Goal: Information Seeking & Learning: Learn about a topic

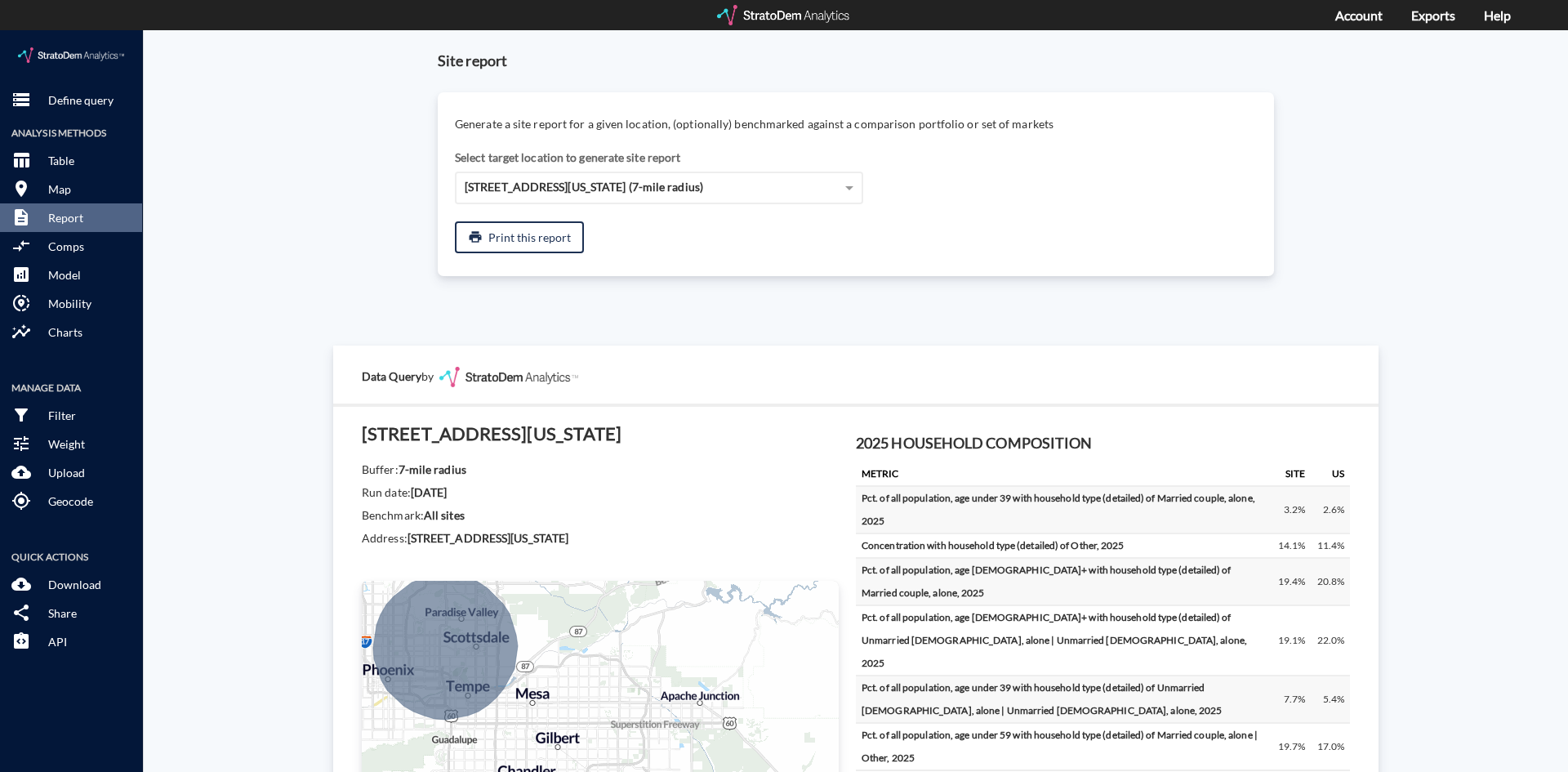
scroll to position [855, 0]
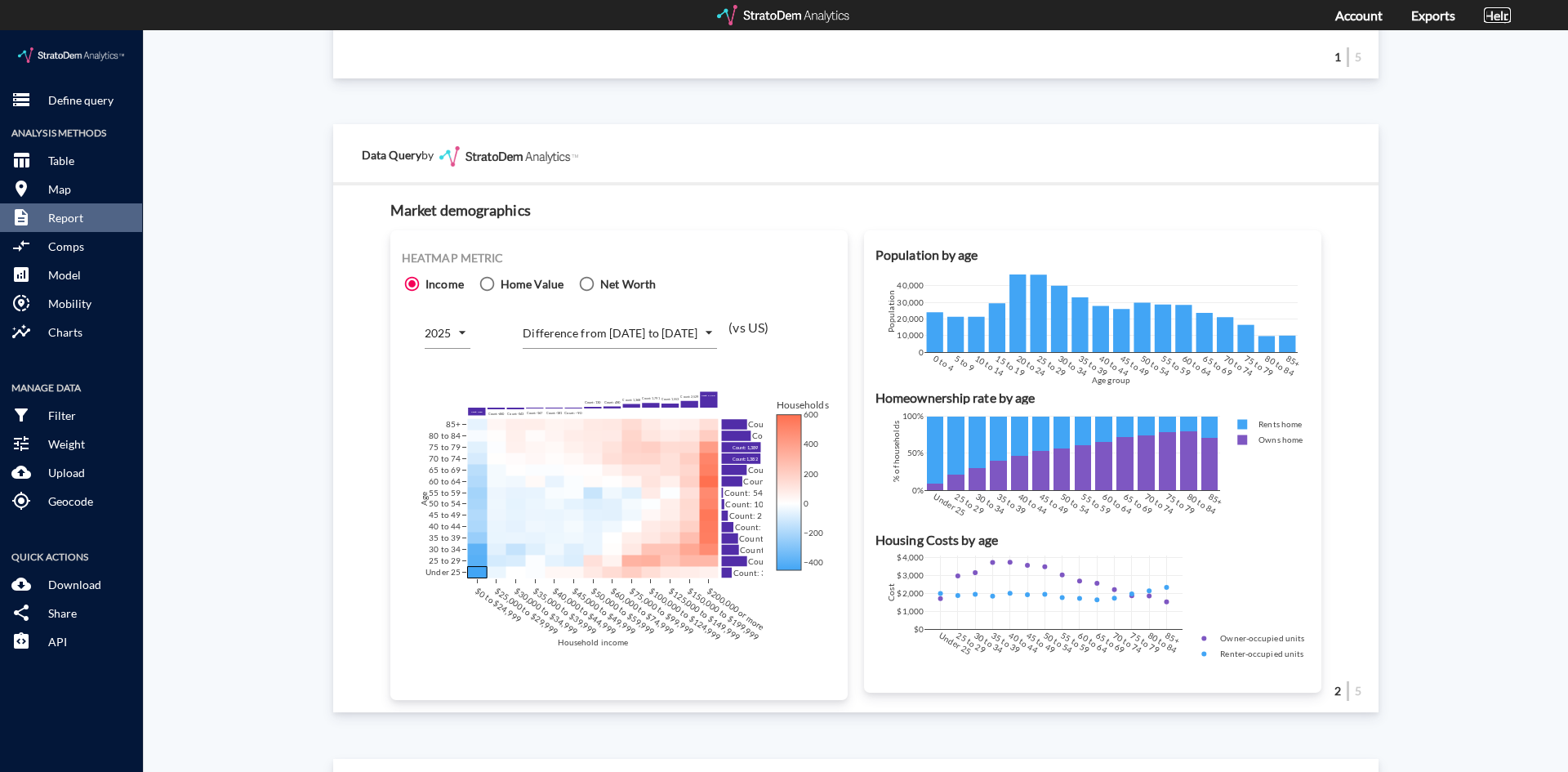
click at [1491, 11] on link "Help" at bounding box center [1497, 15] width 27 height 15
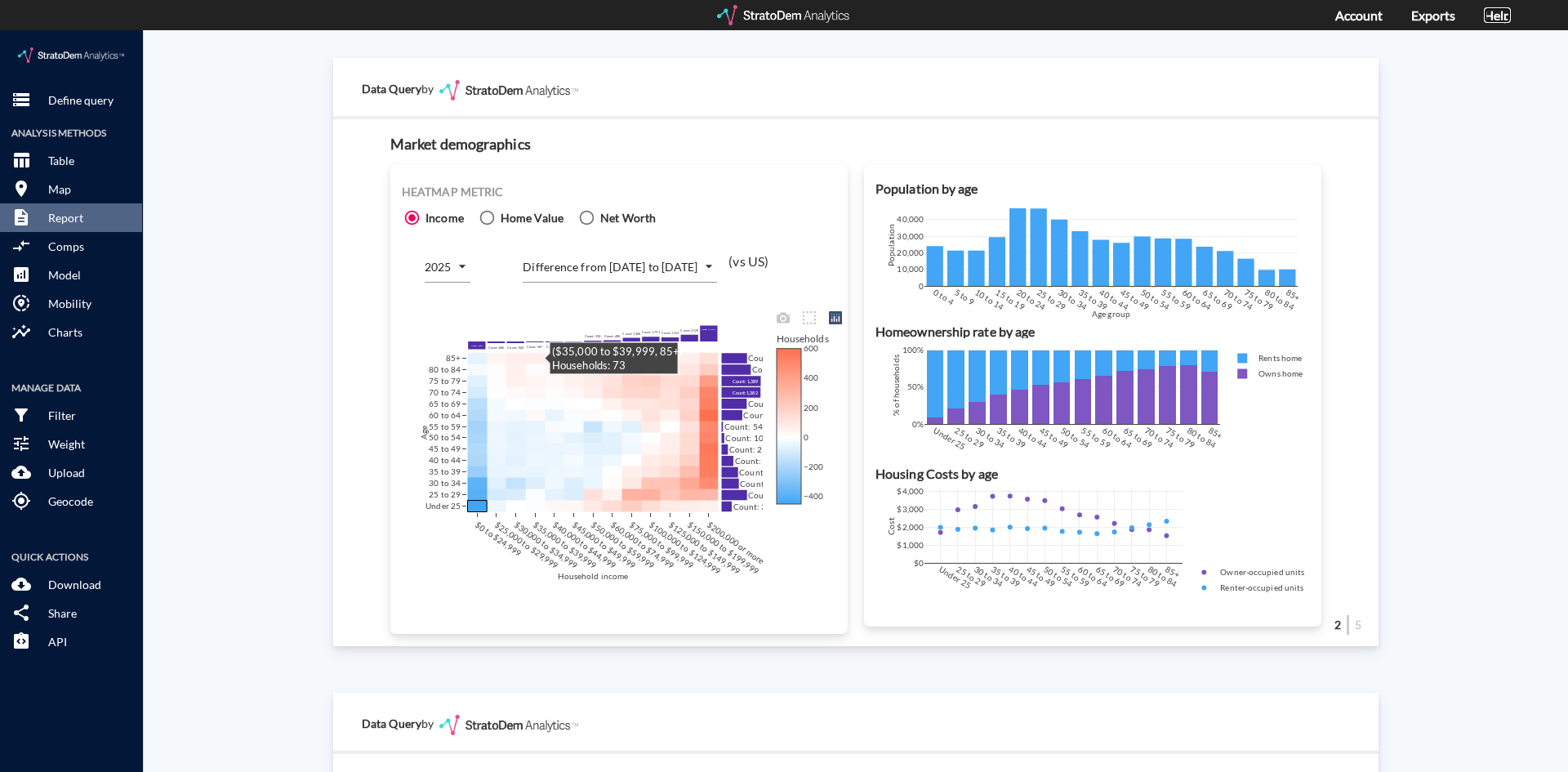
scroll to position [937, 0]
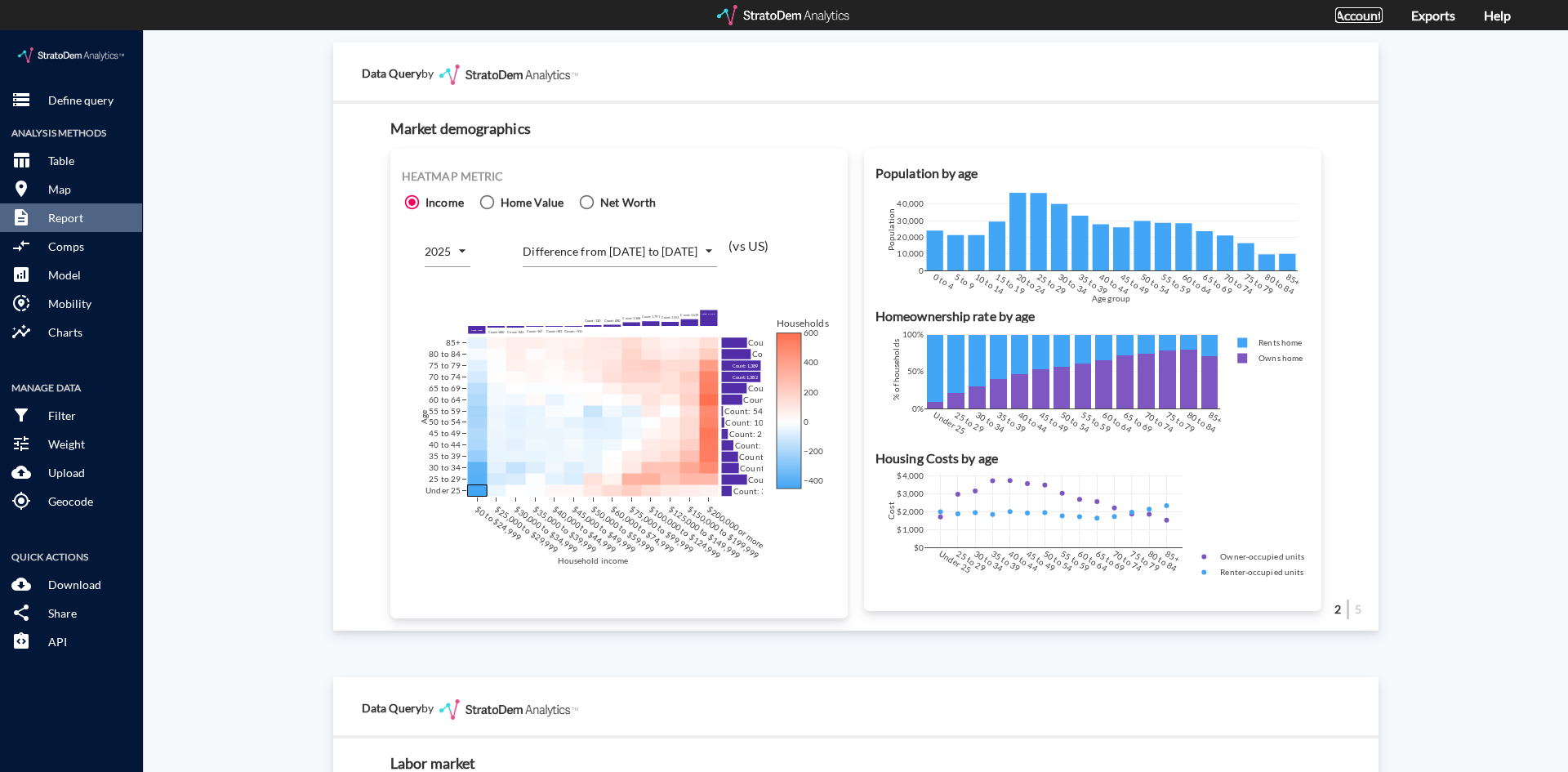
click at [1345, 15] on link "Account" at bounding box center [1359, 15] width 47 height 15
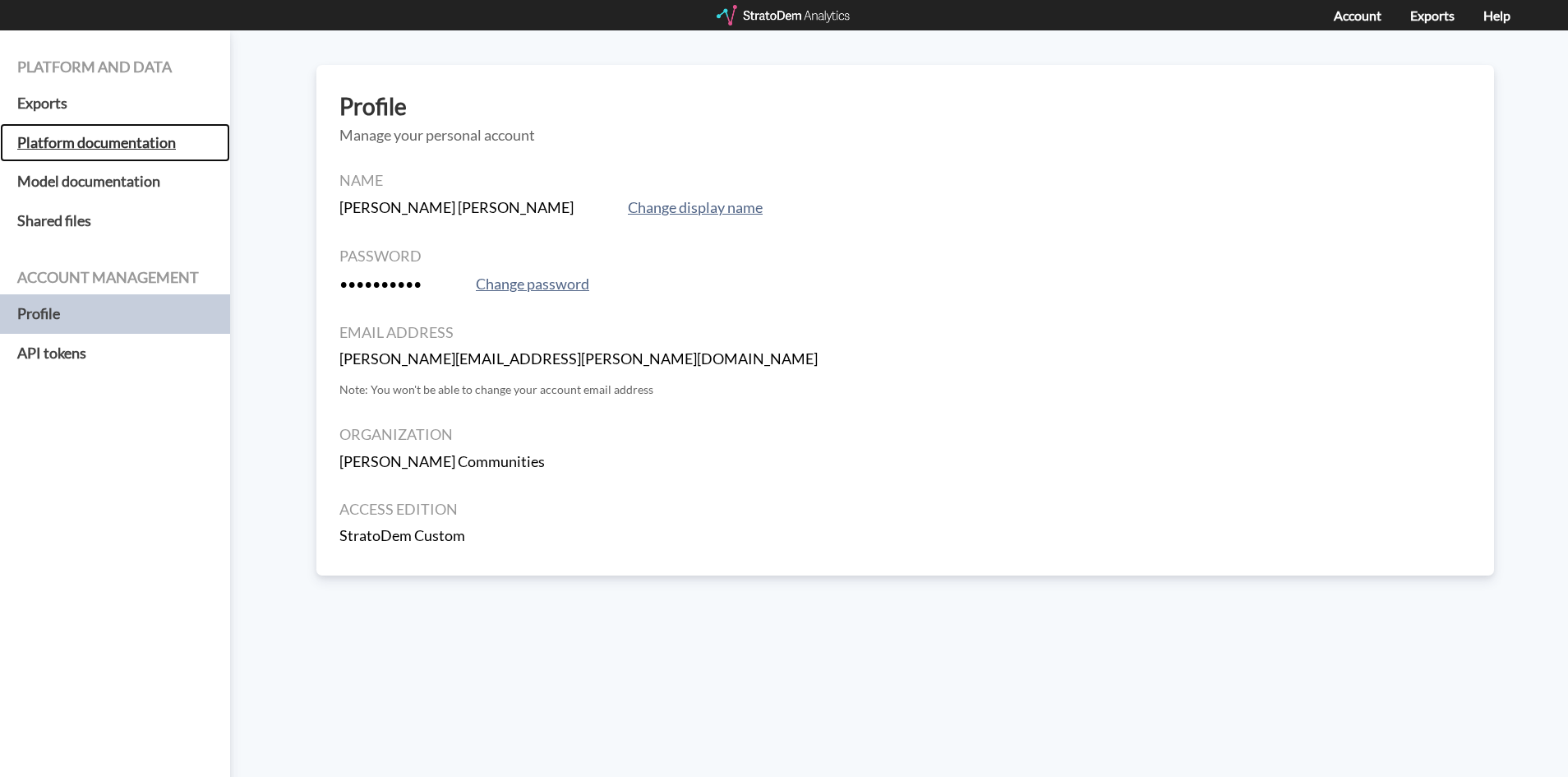
click at [149, 142] on h5 "Platform documentation" at bounding box center [115, 143] width 230 height 40
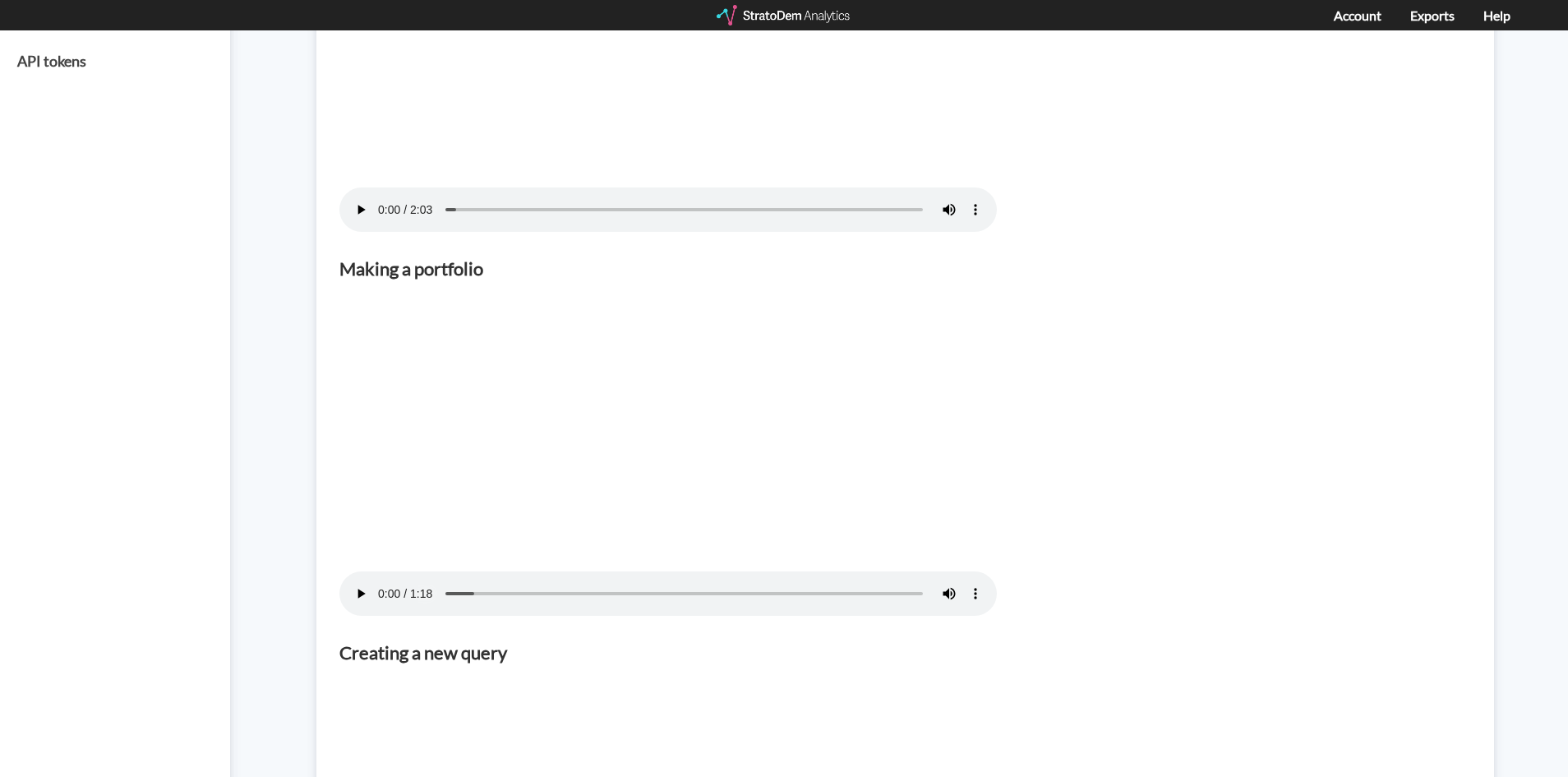
scroll to position [35, 0]
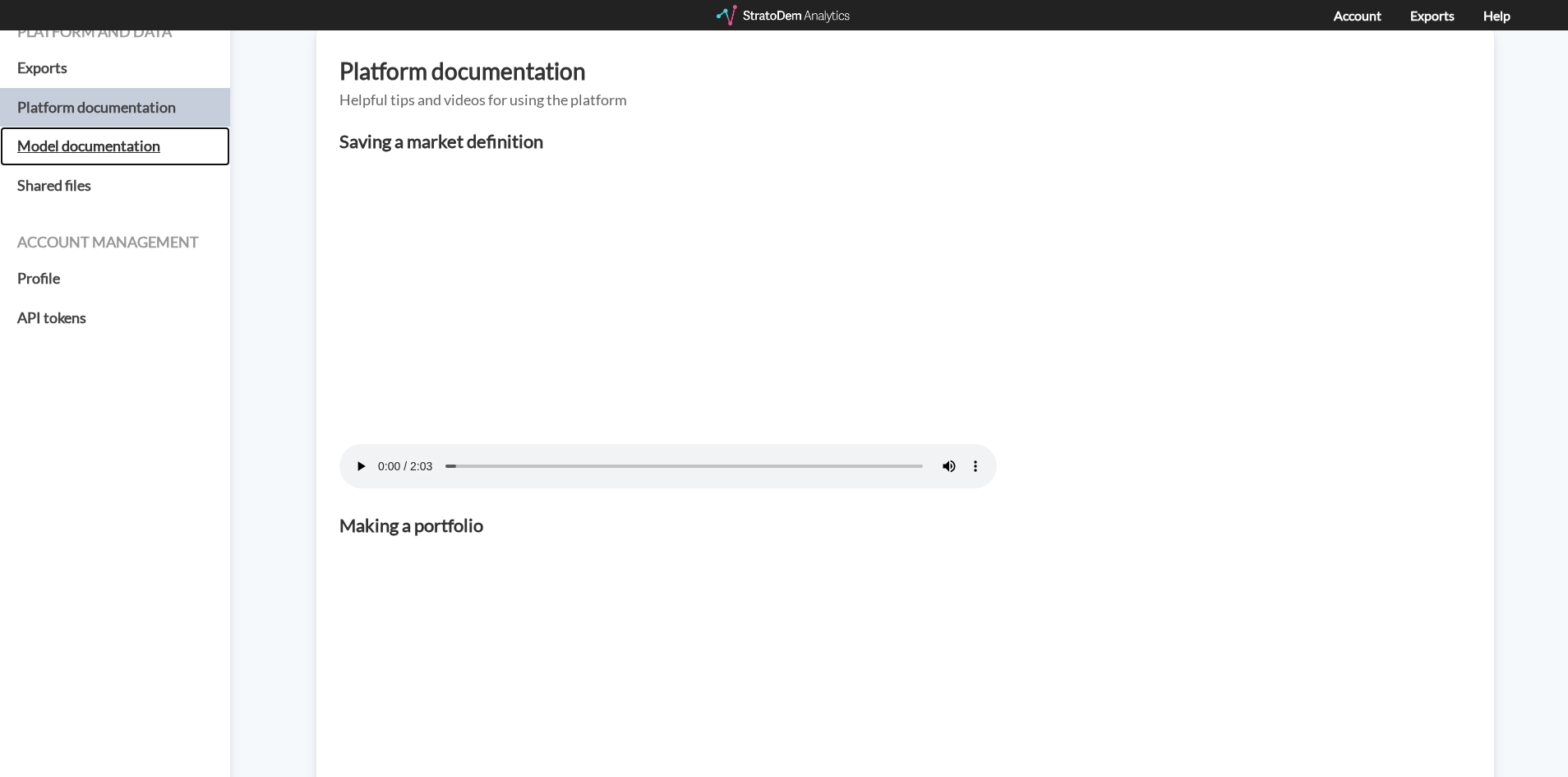
click at [135, 148] on h5 "Model documentation" at bounding box center [115, 146] width 230 height 40
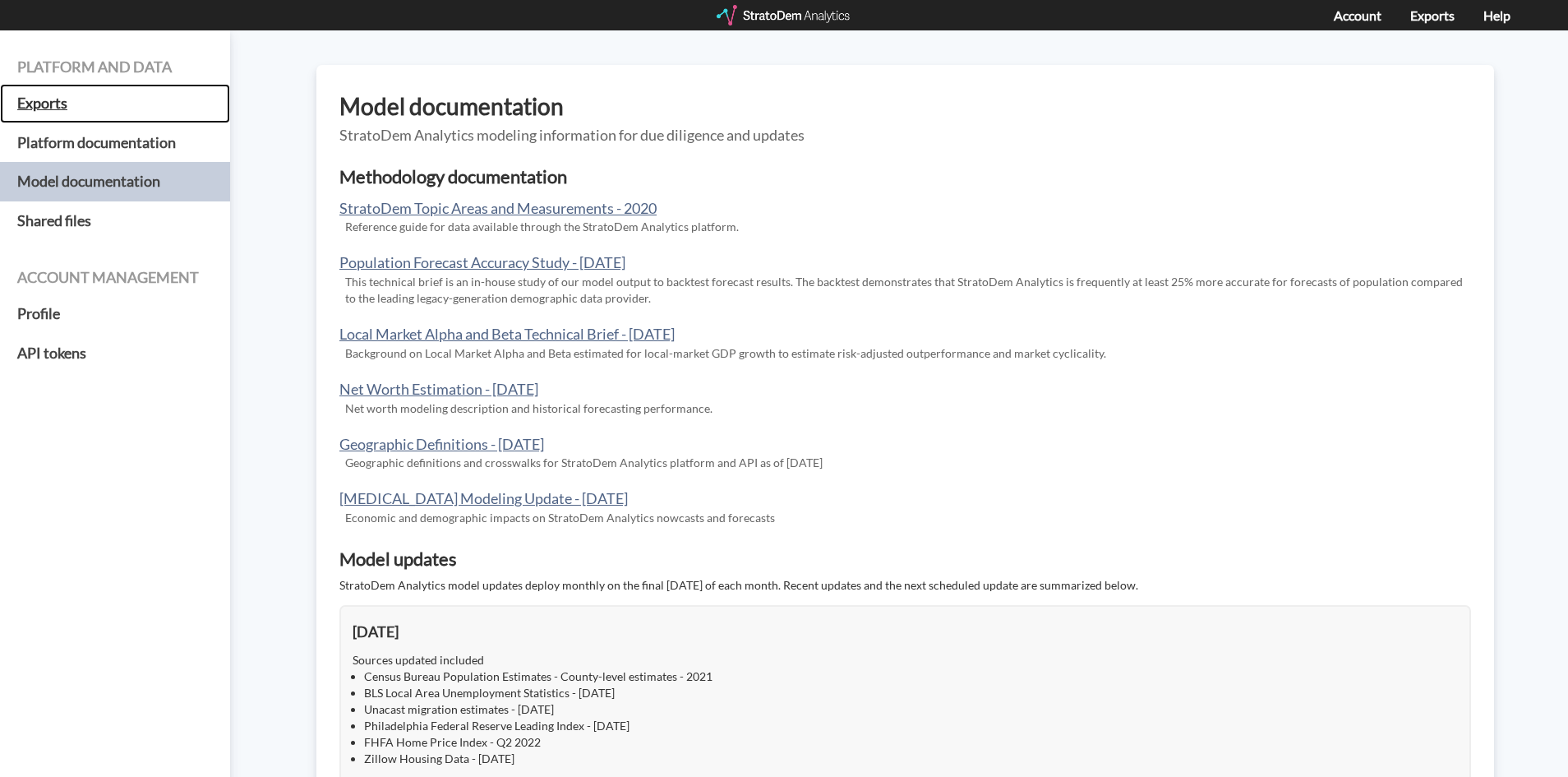
click at [70, 105] on h5 "Exports" at bounding box center [115, 104] width 230 height 40
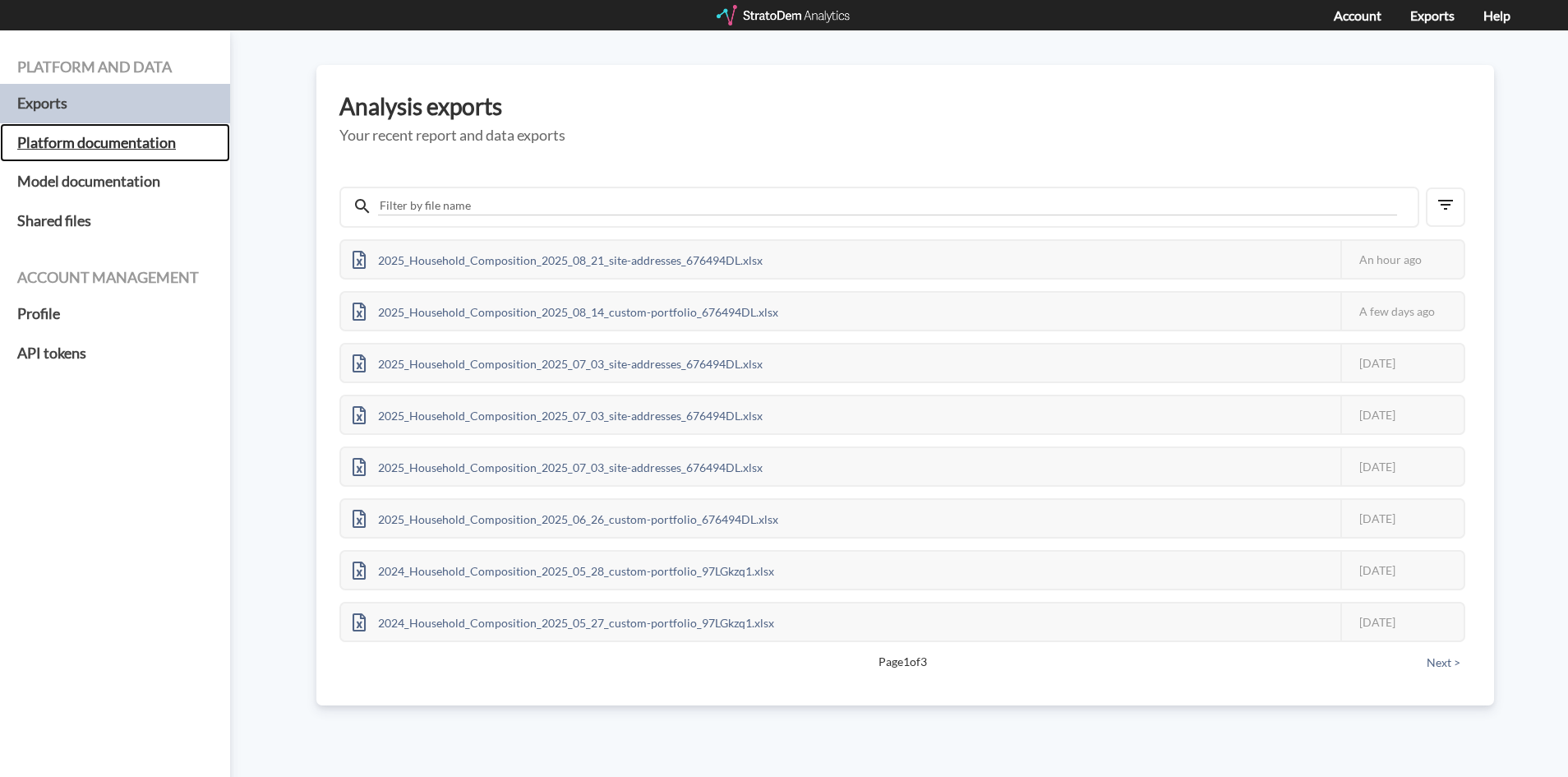
click at [114, 142] on h5 "Platform documentation" at bounding box center [115, 143] width 230 height 40
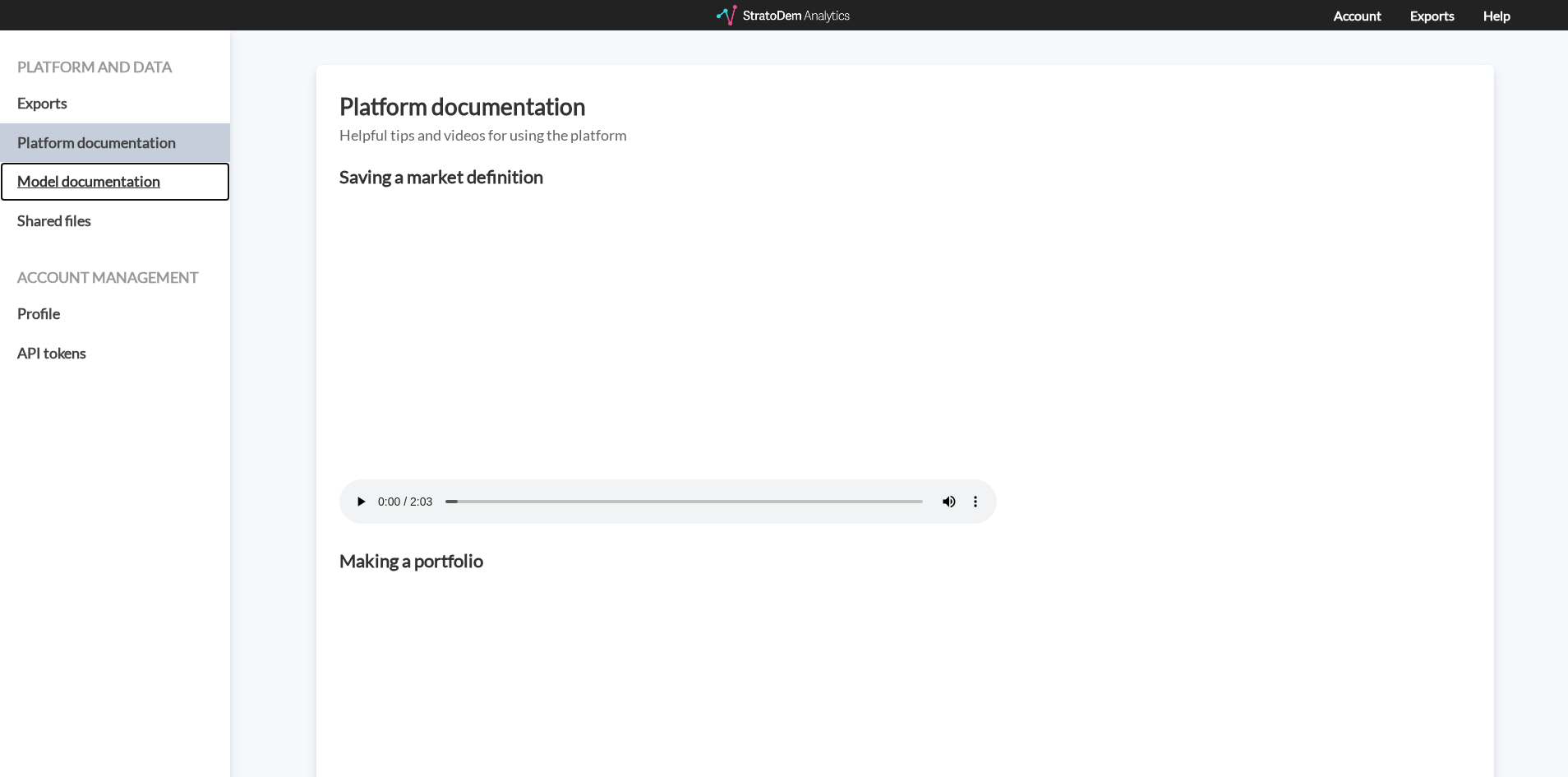
click at [119, 189] on h5 "Model documentation" at bounding box center [115, 181] width 230 height 40
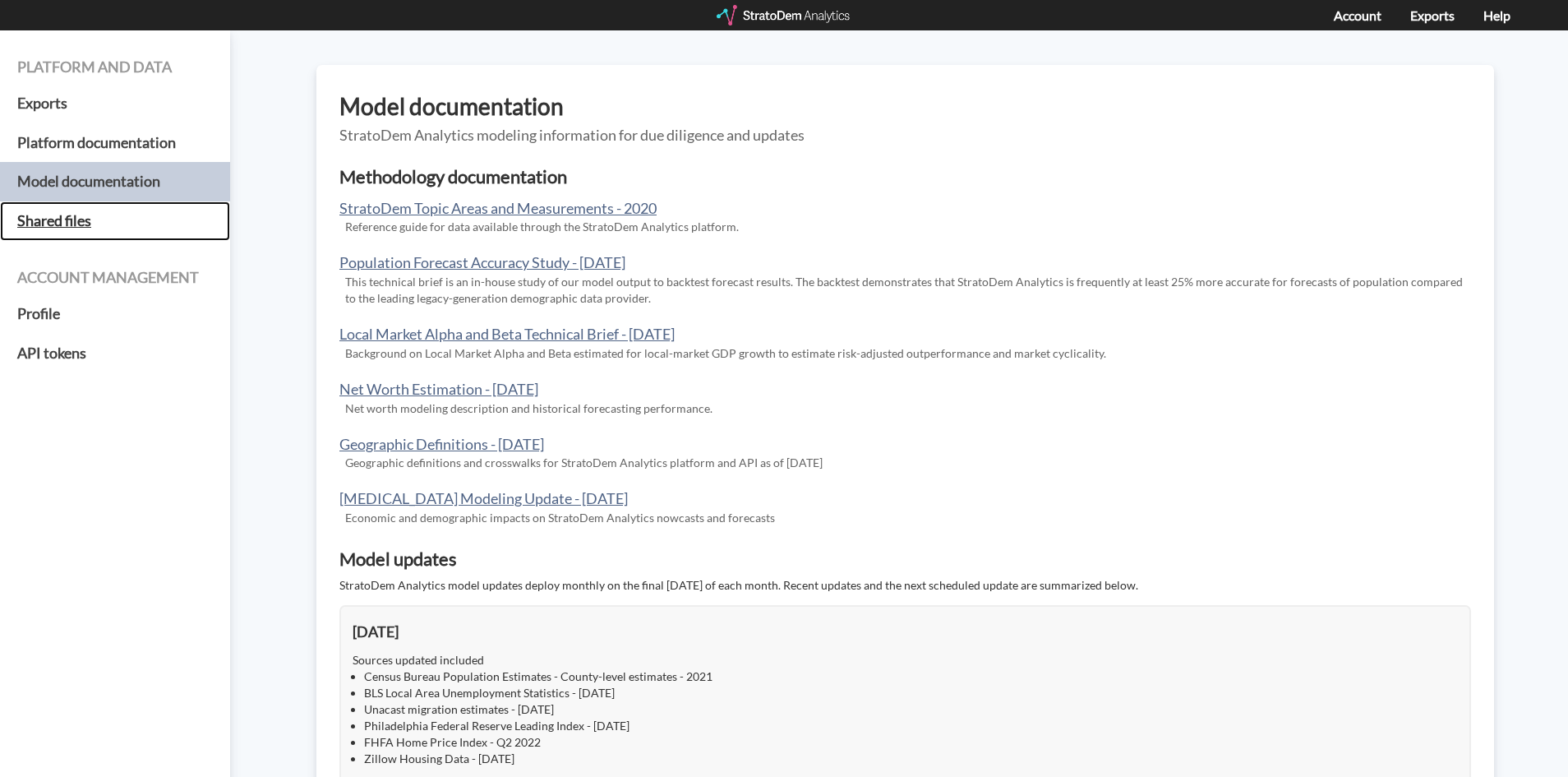
click at [95, 217] on h5 "Shared files" at bounding box center [115, 221] width 230 height 40
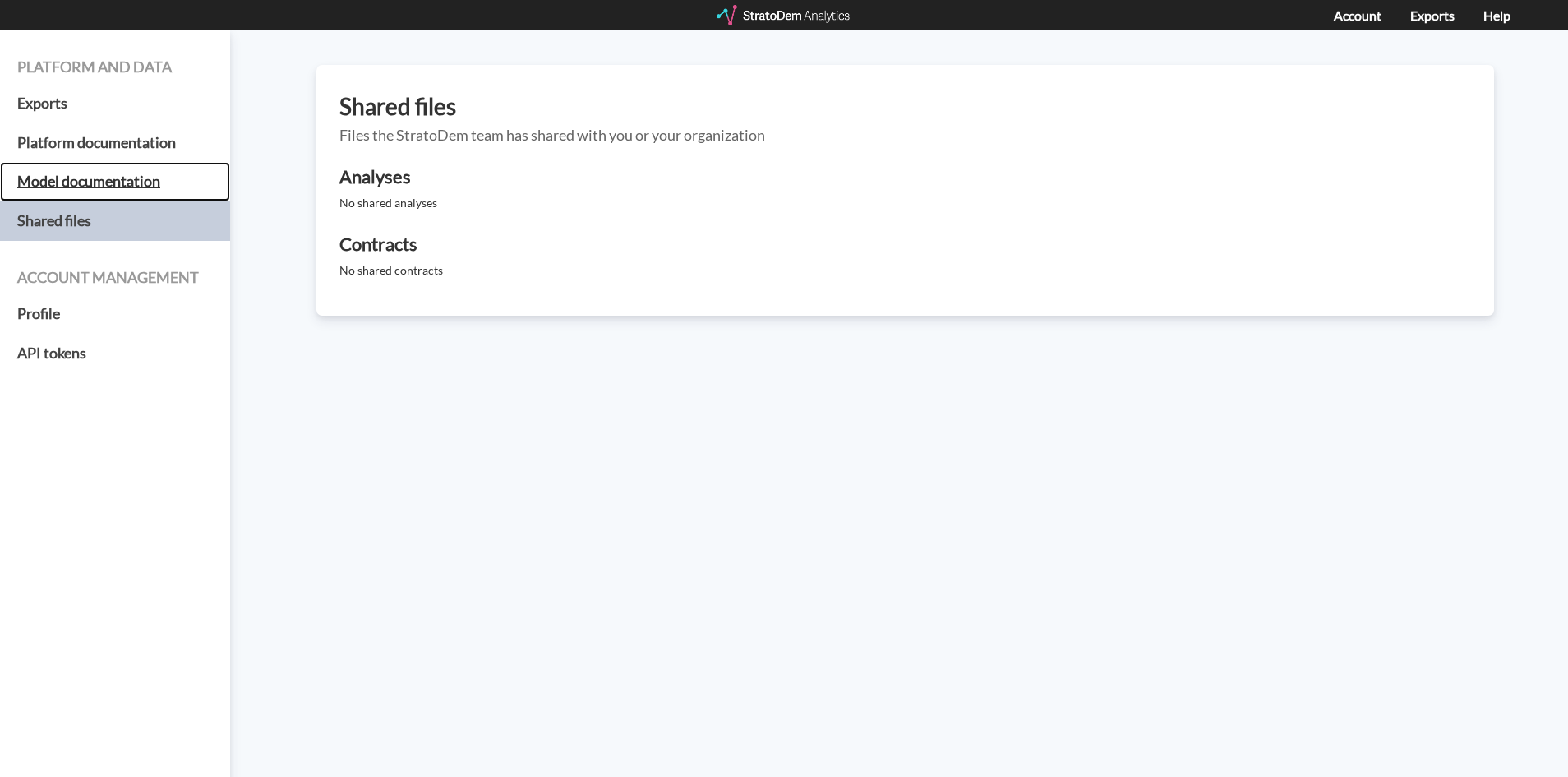
click at [58, 180] on h5 "Model documentation" at bounding box center [115, 181] width 230 height 40
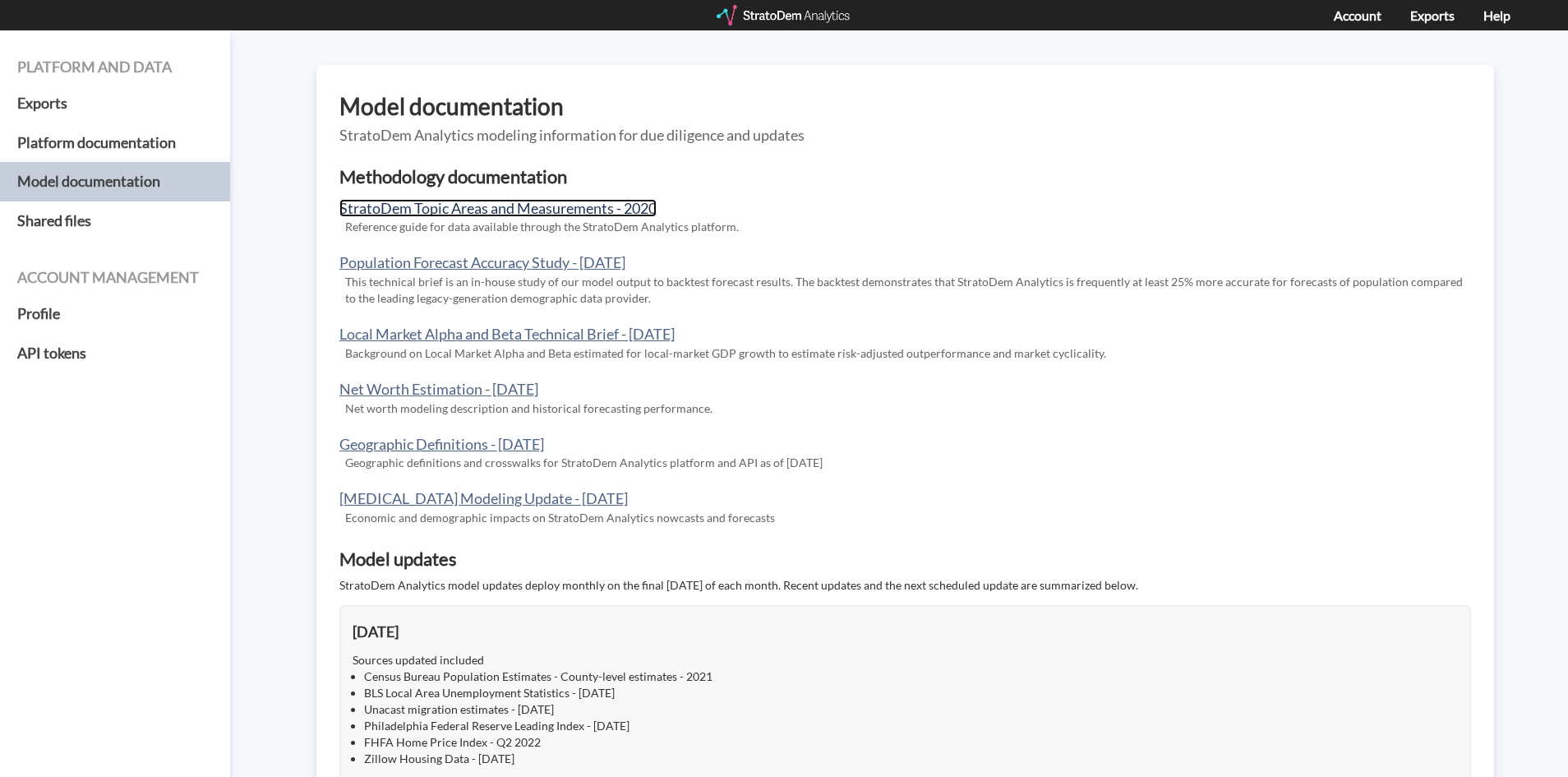
click at [624, 213] on link "StratoDem Topic Areas and Measurements - 2020" at bounding box center [498, 207] width 317 height 18
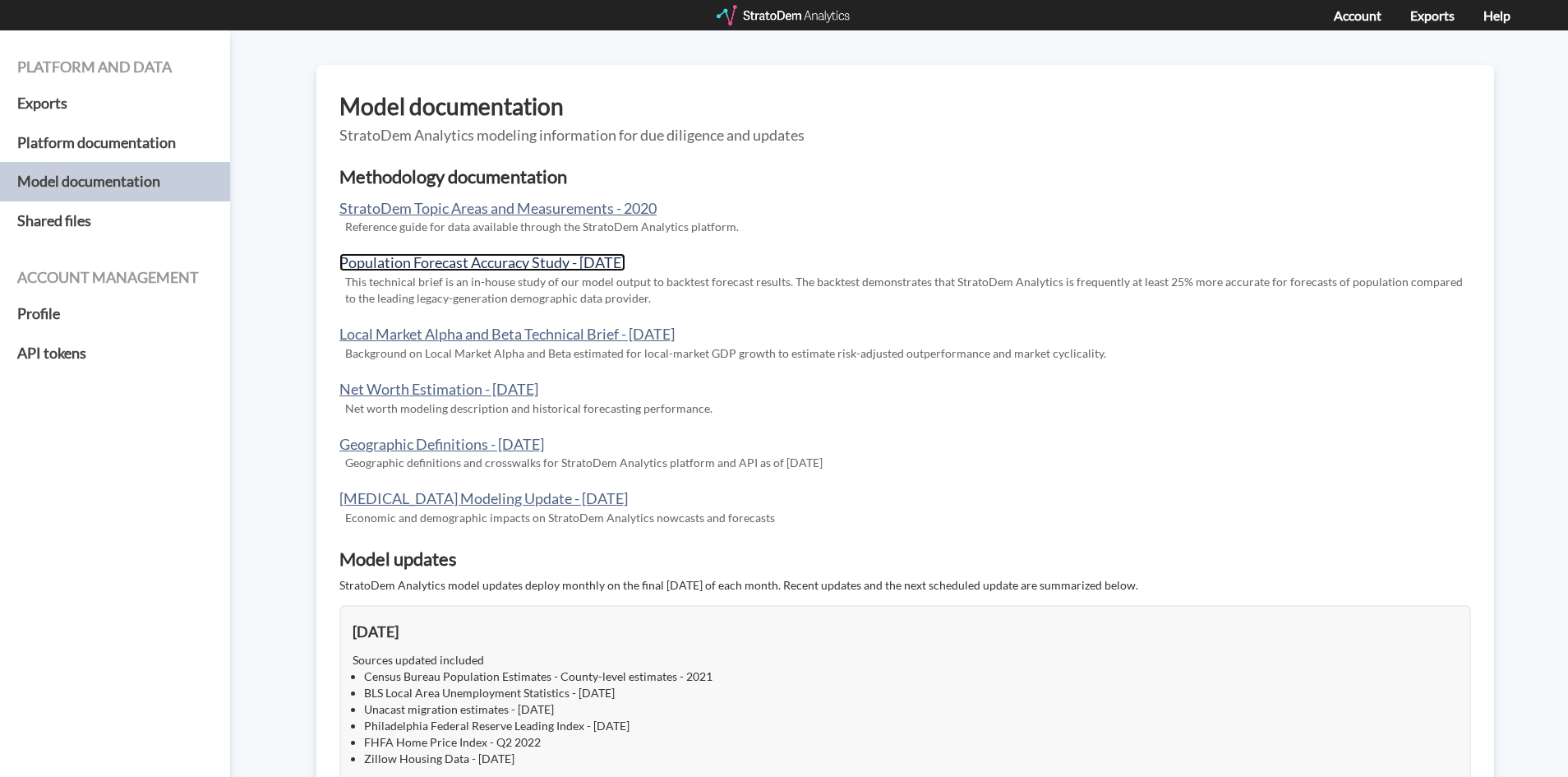
click at [556, 265] on link "Population Forecast Accuracy Study - Sept. 2018" at bounding box center [482, 262] width 286 height 18
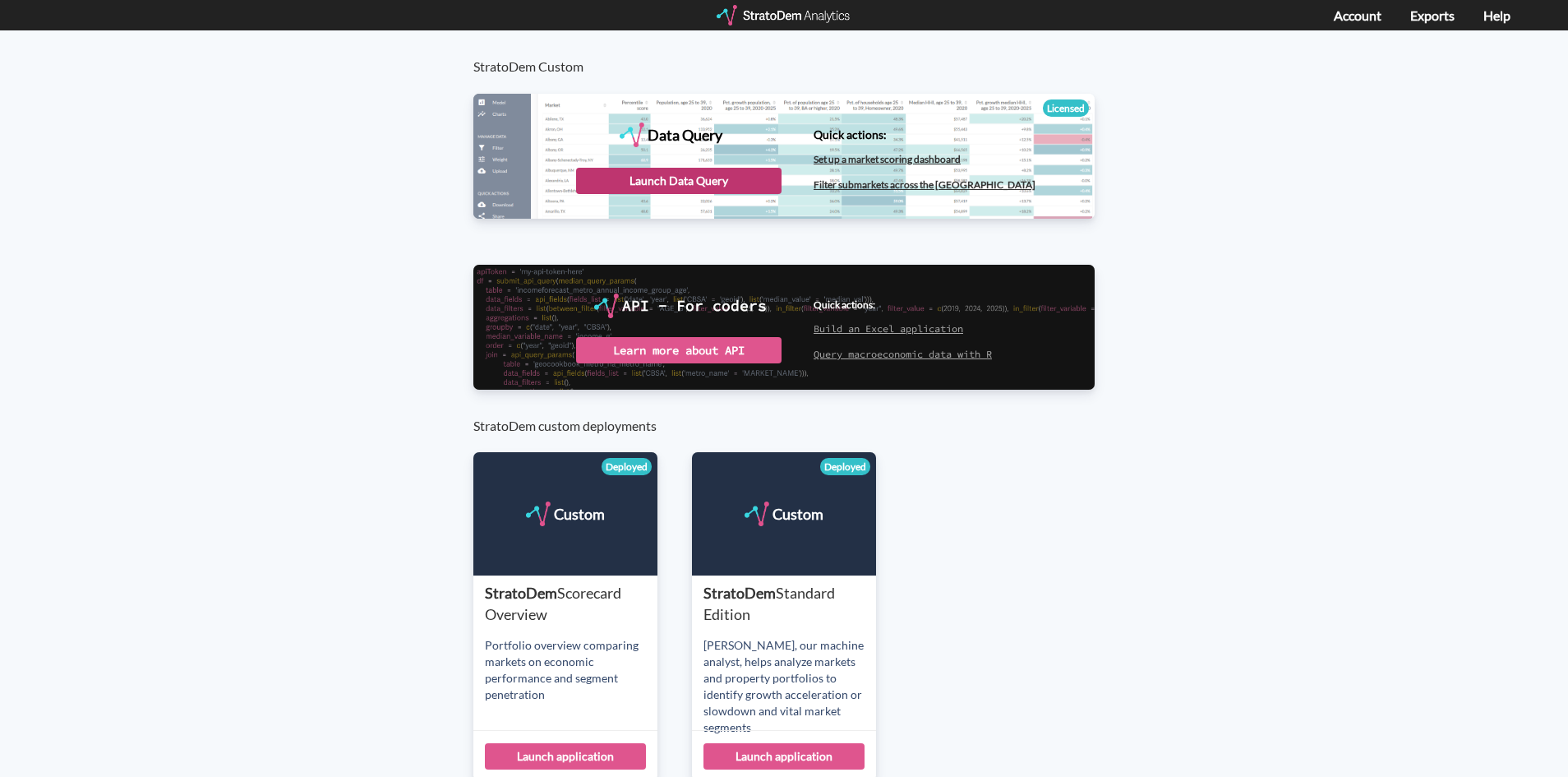
click at [735, 184] on div "Launch Data Query" at bounding box center [679, 181] width 205 height 27
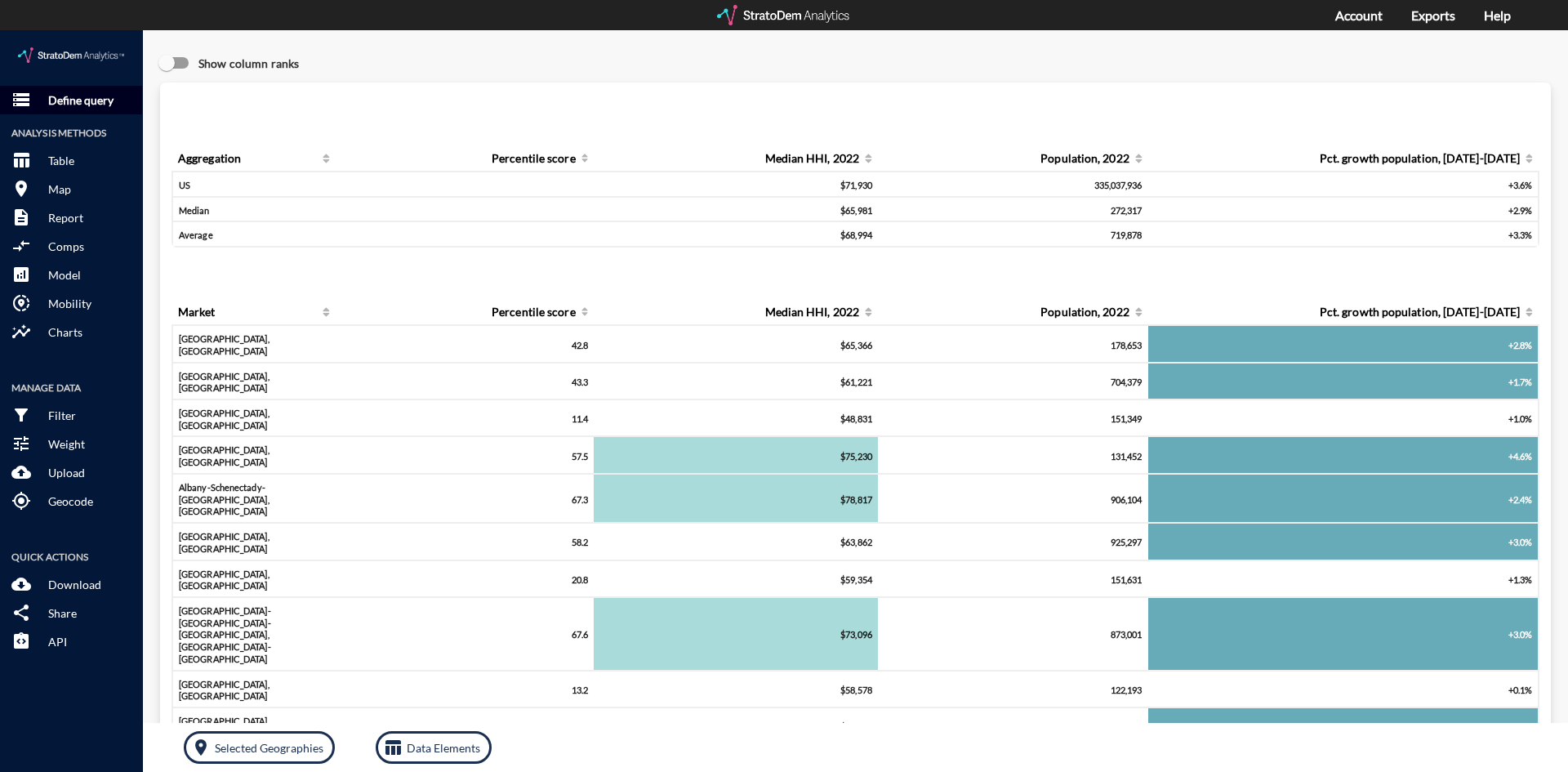
click button "storage Define query"
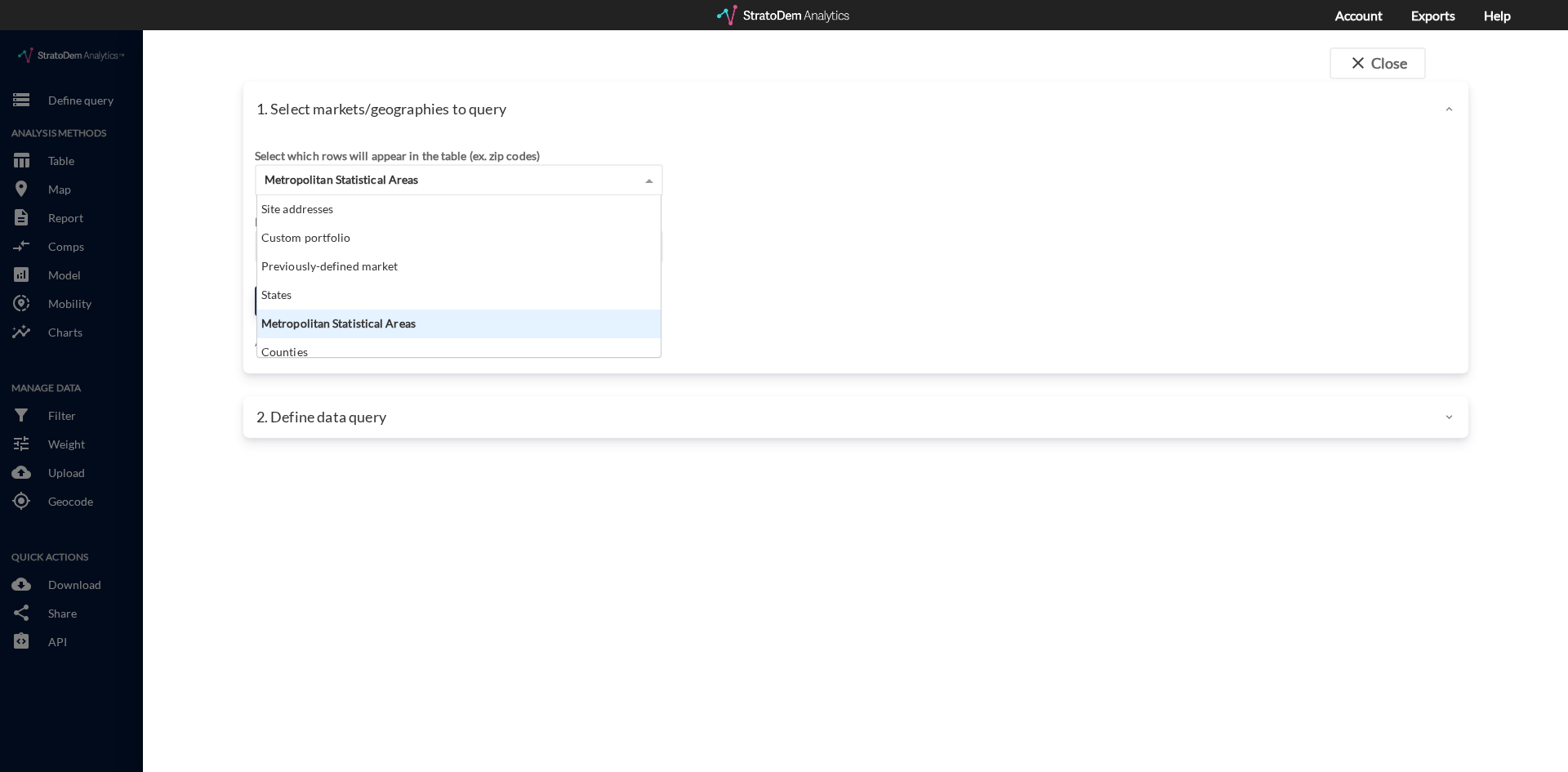
click div "Metropolitan Statistical Areas"
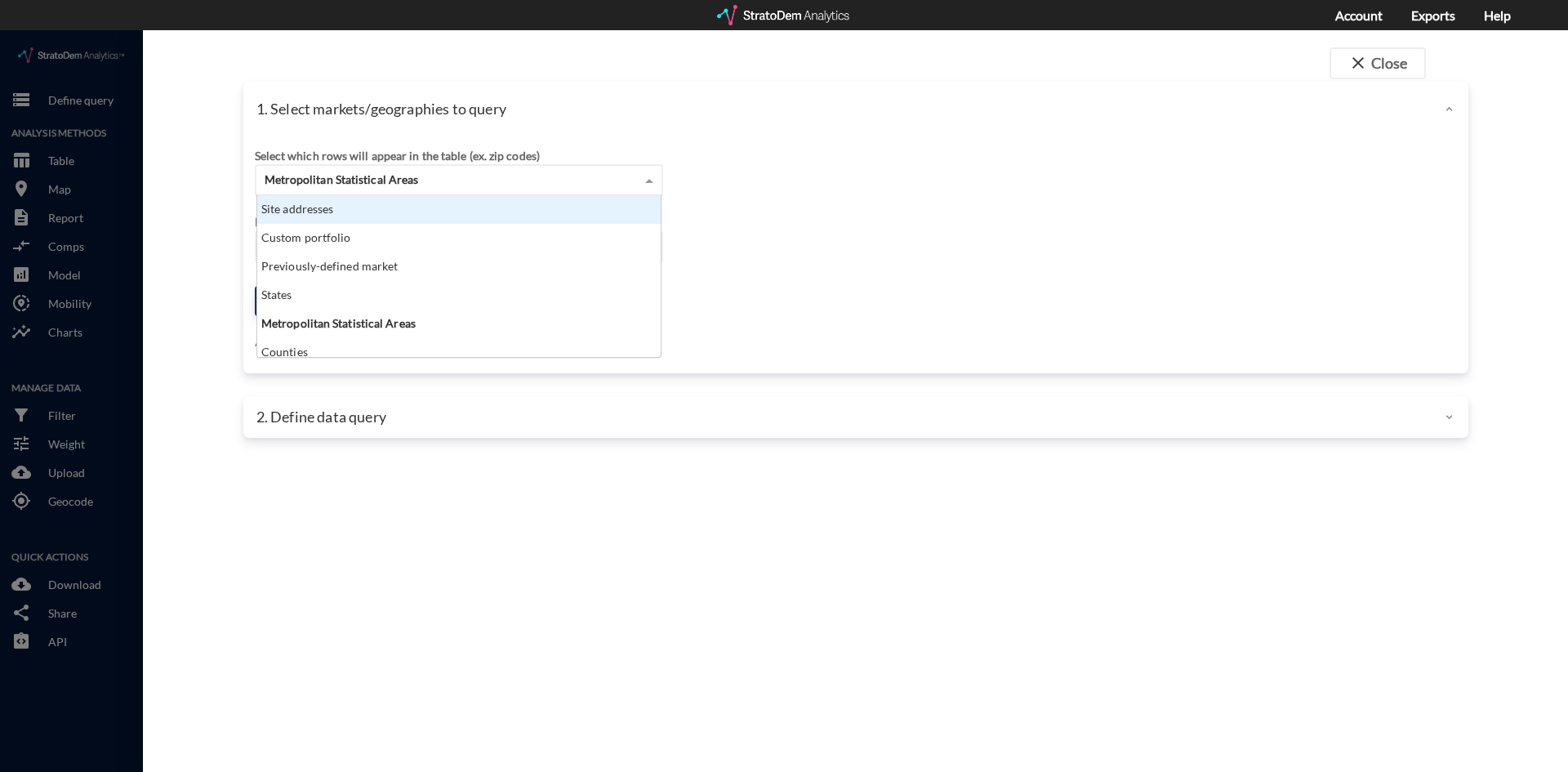
click div "Site addresses"
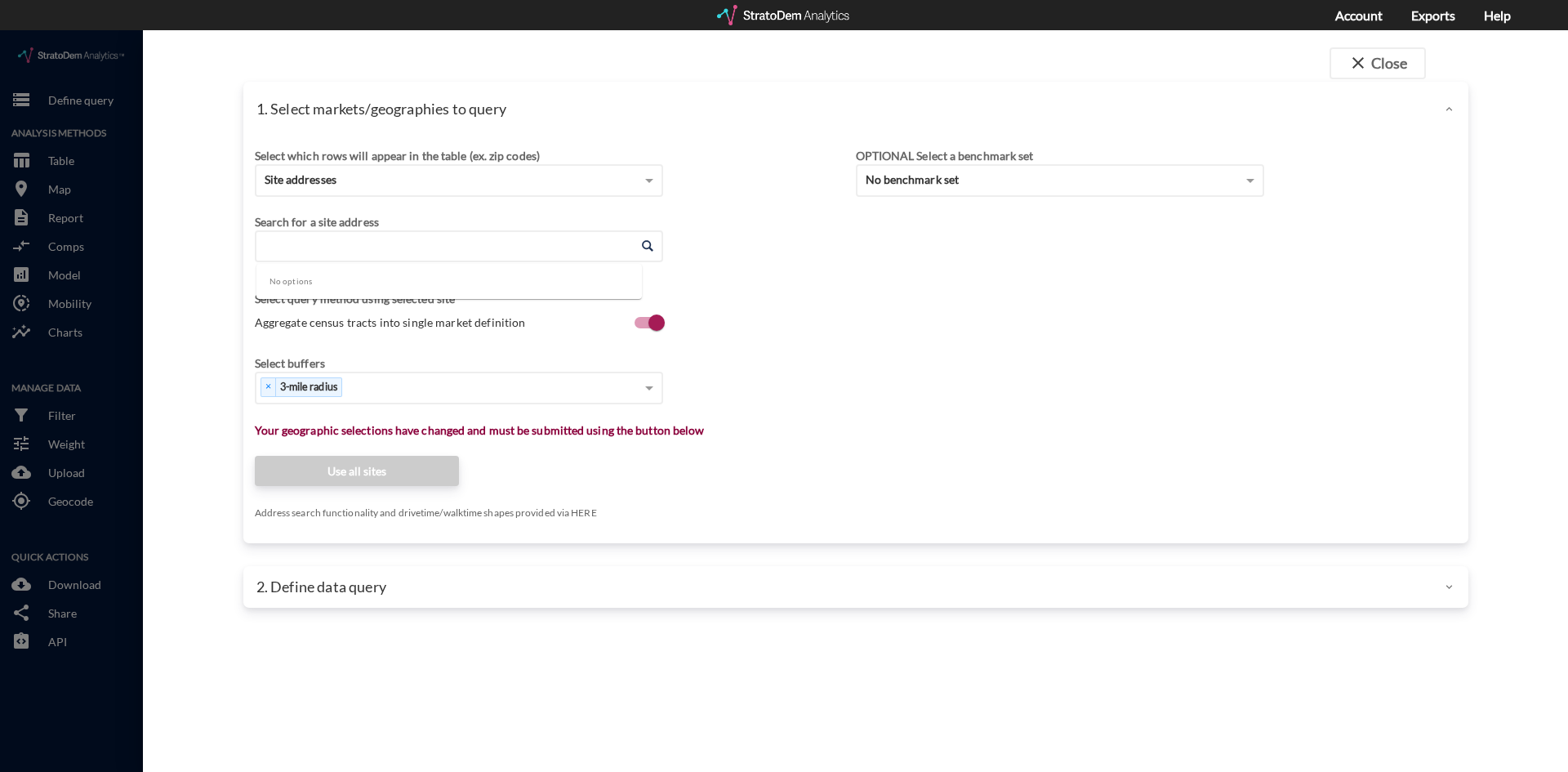
click input "Enter an address"
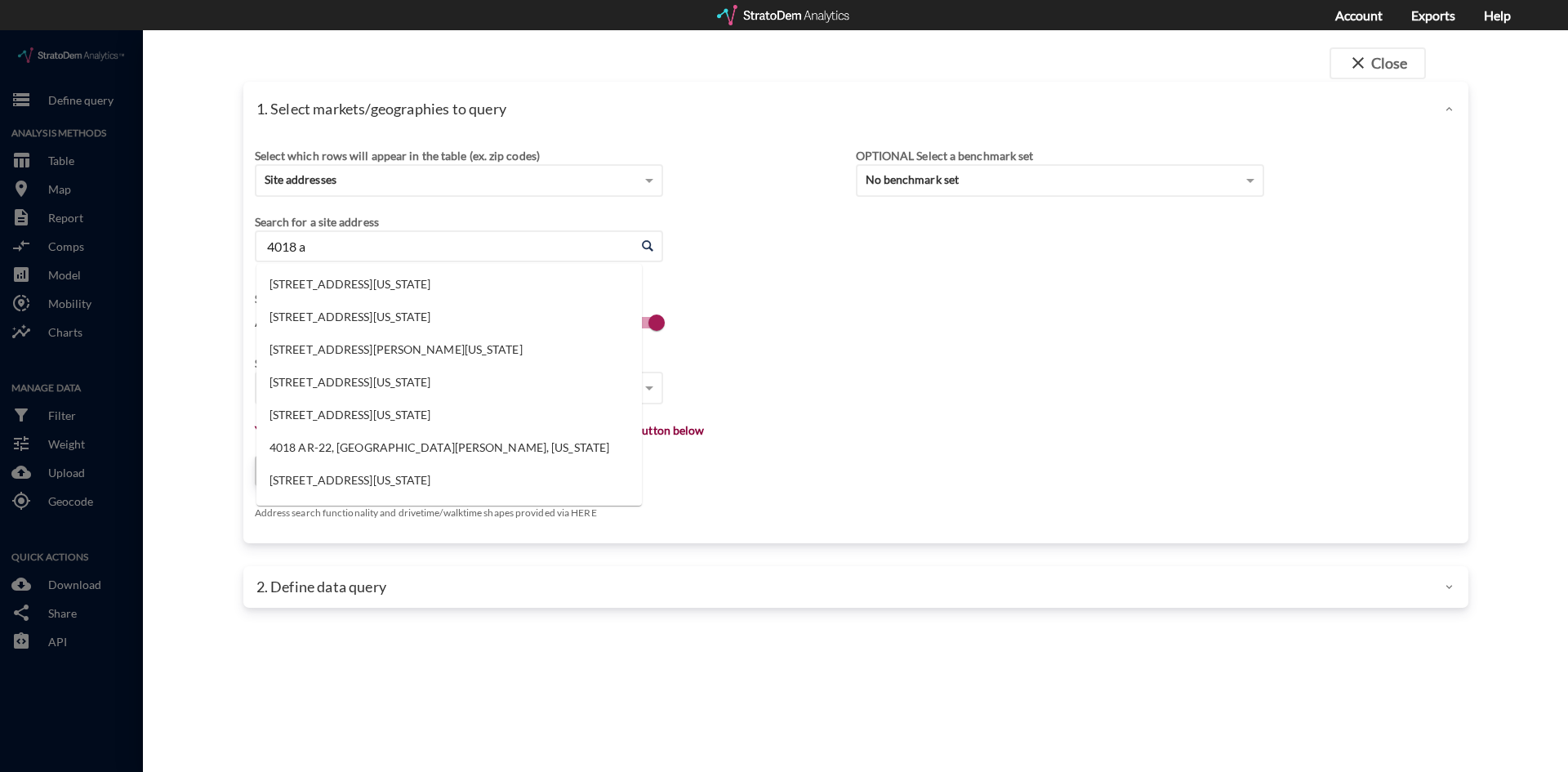
type input "4018 a"
click li "[STREET_ADDRESS][US_STATE]"
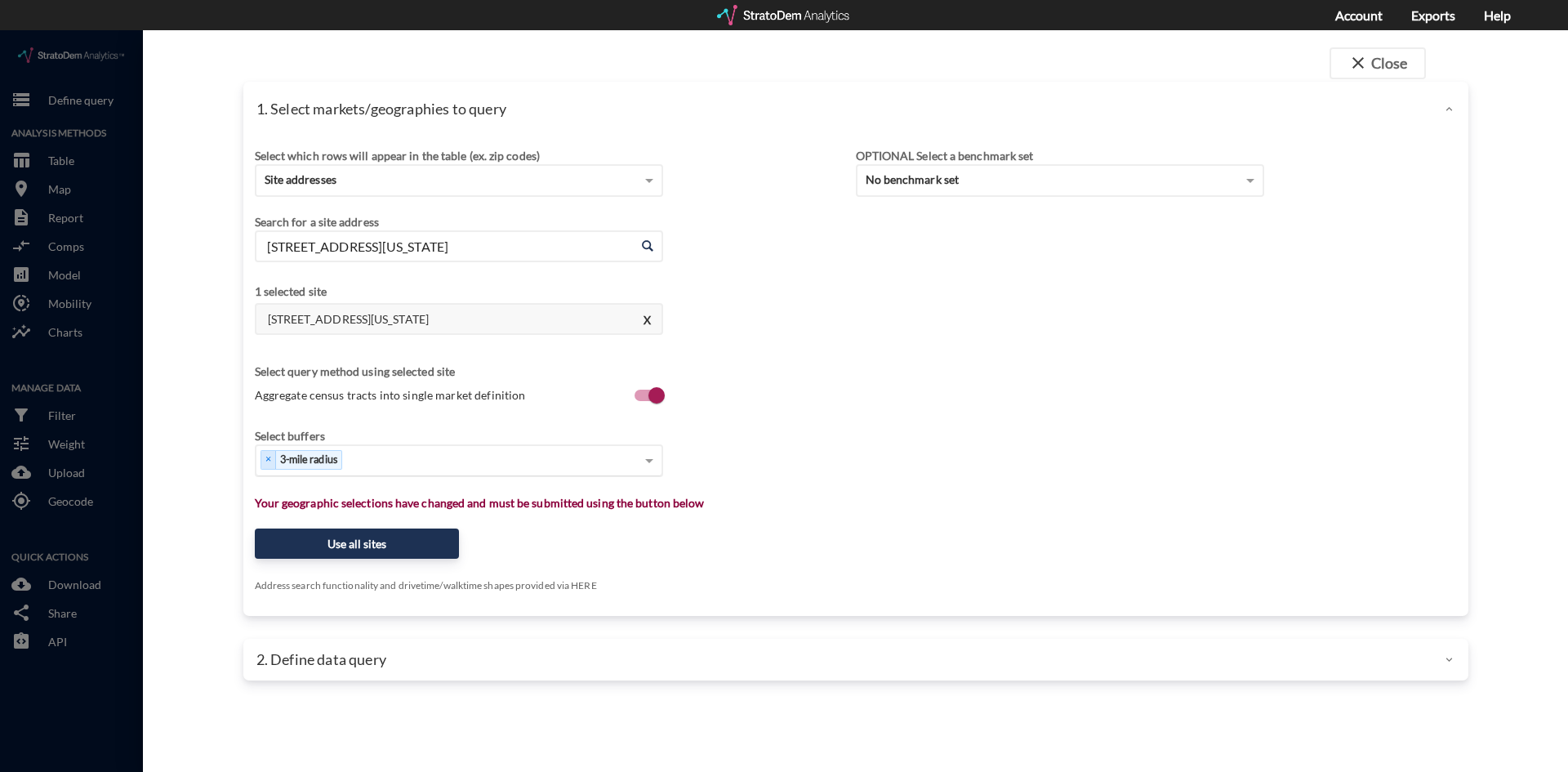
type input "[STREET_ADDRESS][US_STATE]"
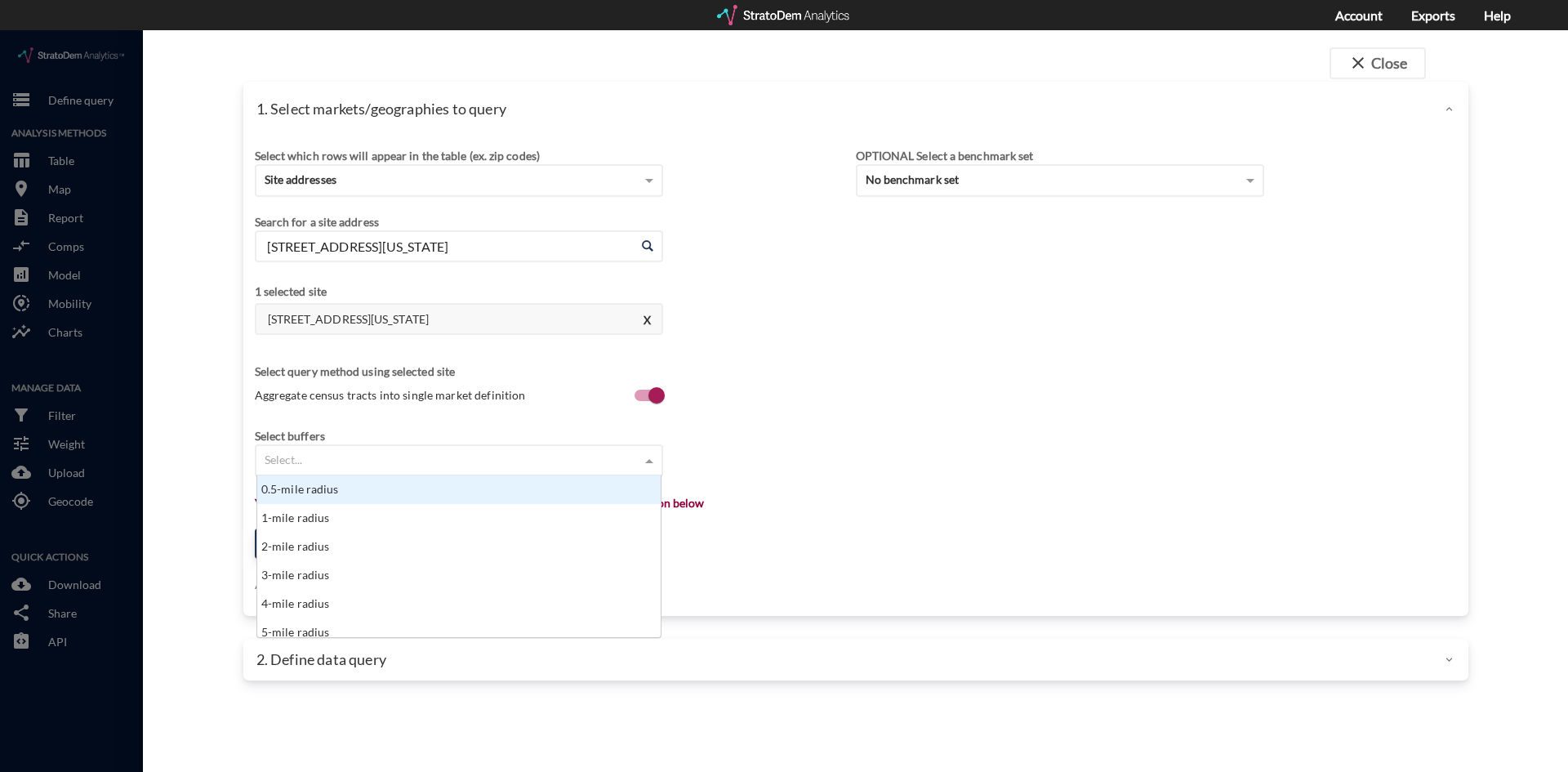
click div "Select..."
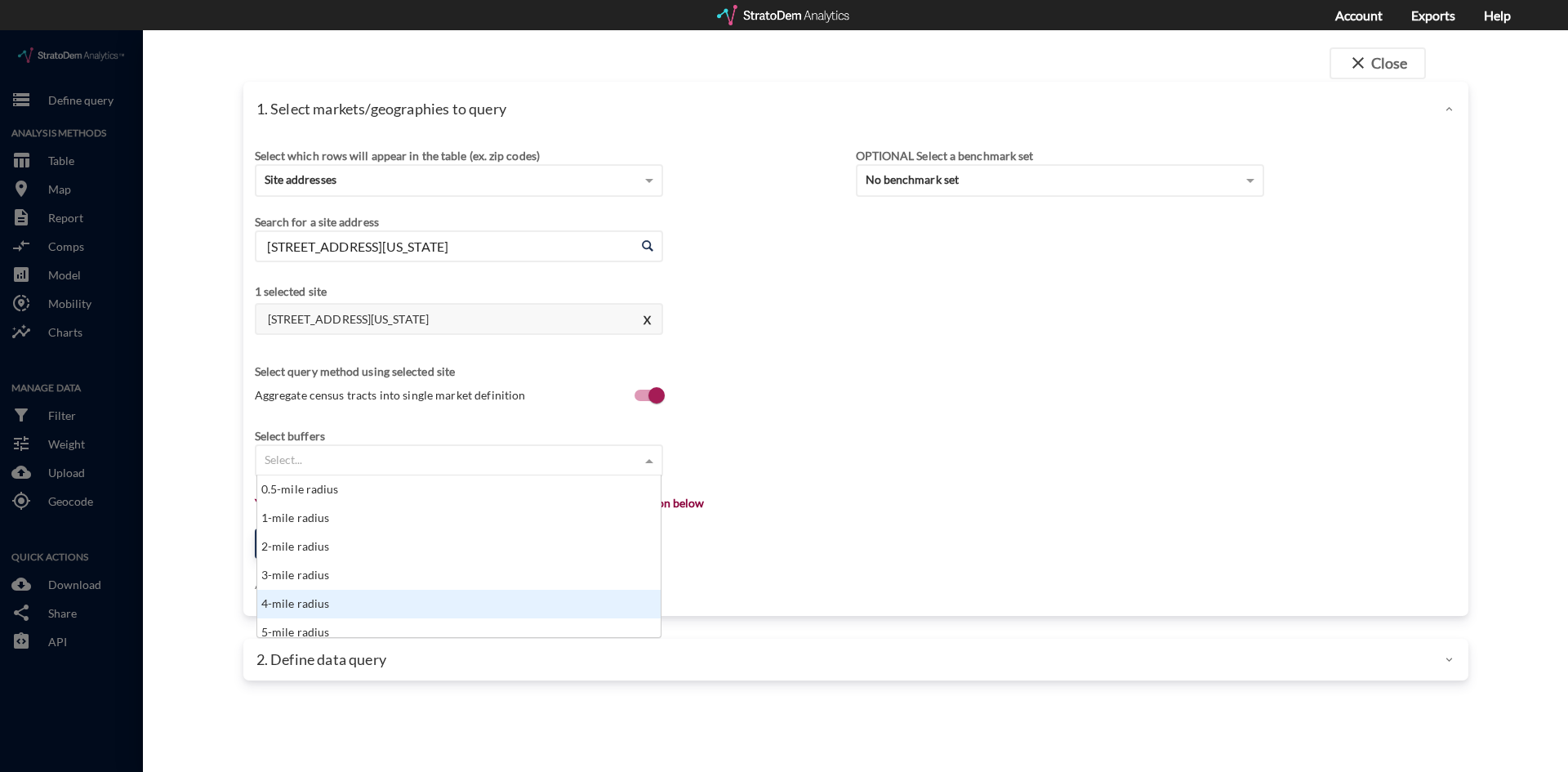
scroll to position [8, 0]
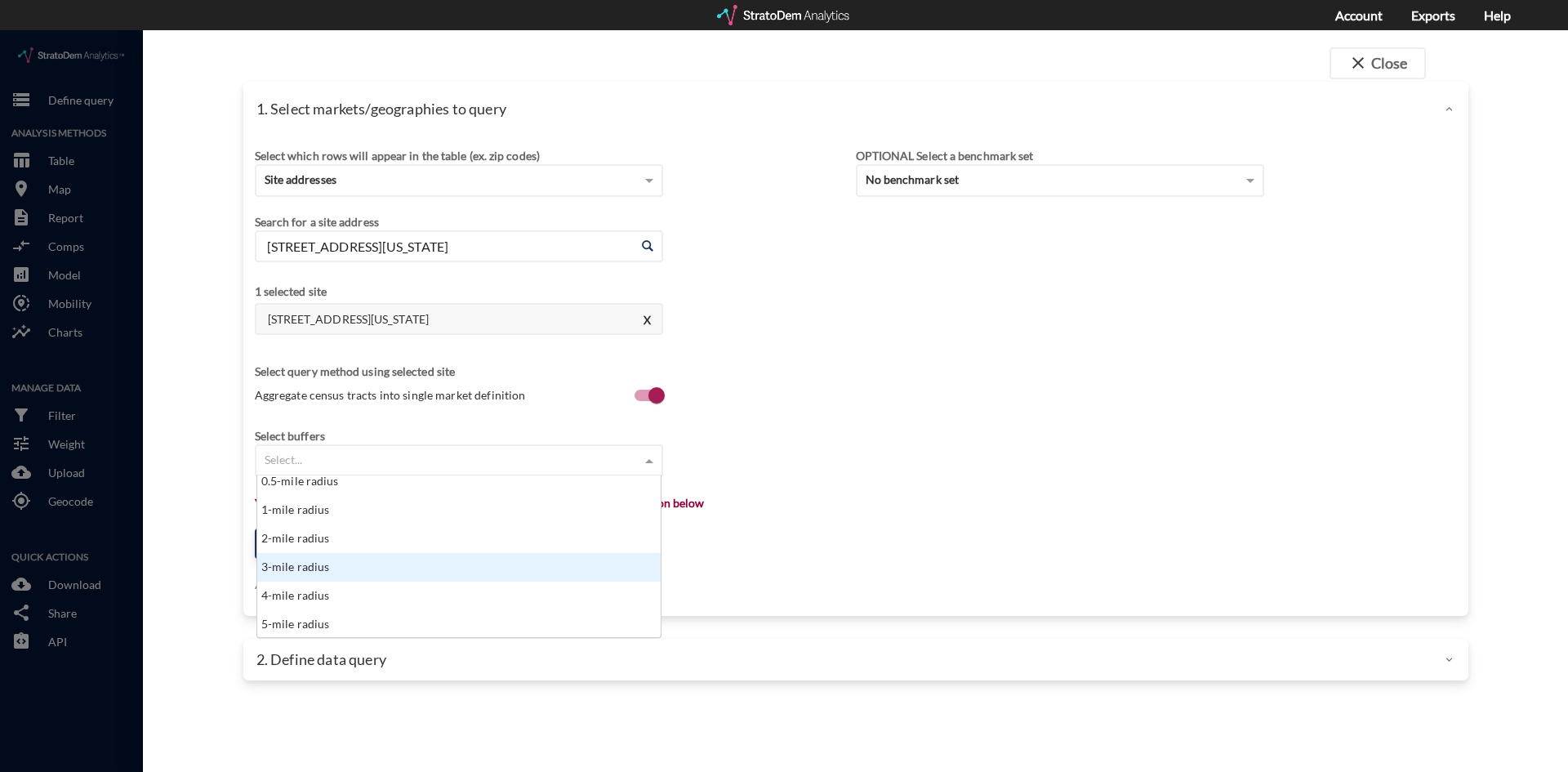
drag, startPoint x: 344, startPoint y: 598, endPoint x: 392, endPoint y: 523, distance: 89.0
click div "0.5-mile radius 1-mile radius 2-mile radius 3-mile radius 4-mile radius 5-mile …"
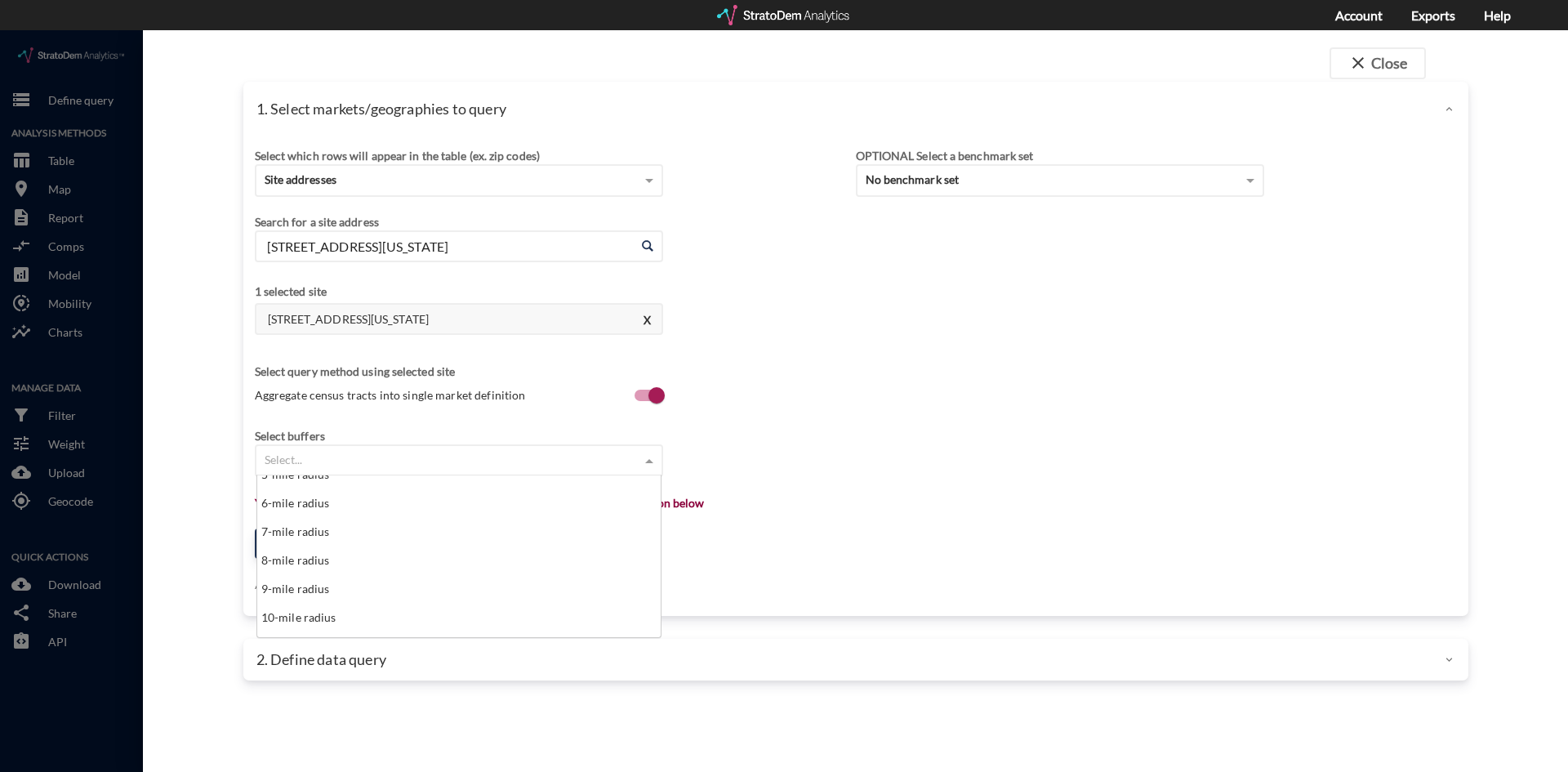
scroll to position [172, 0]
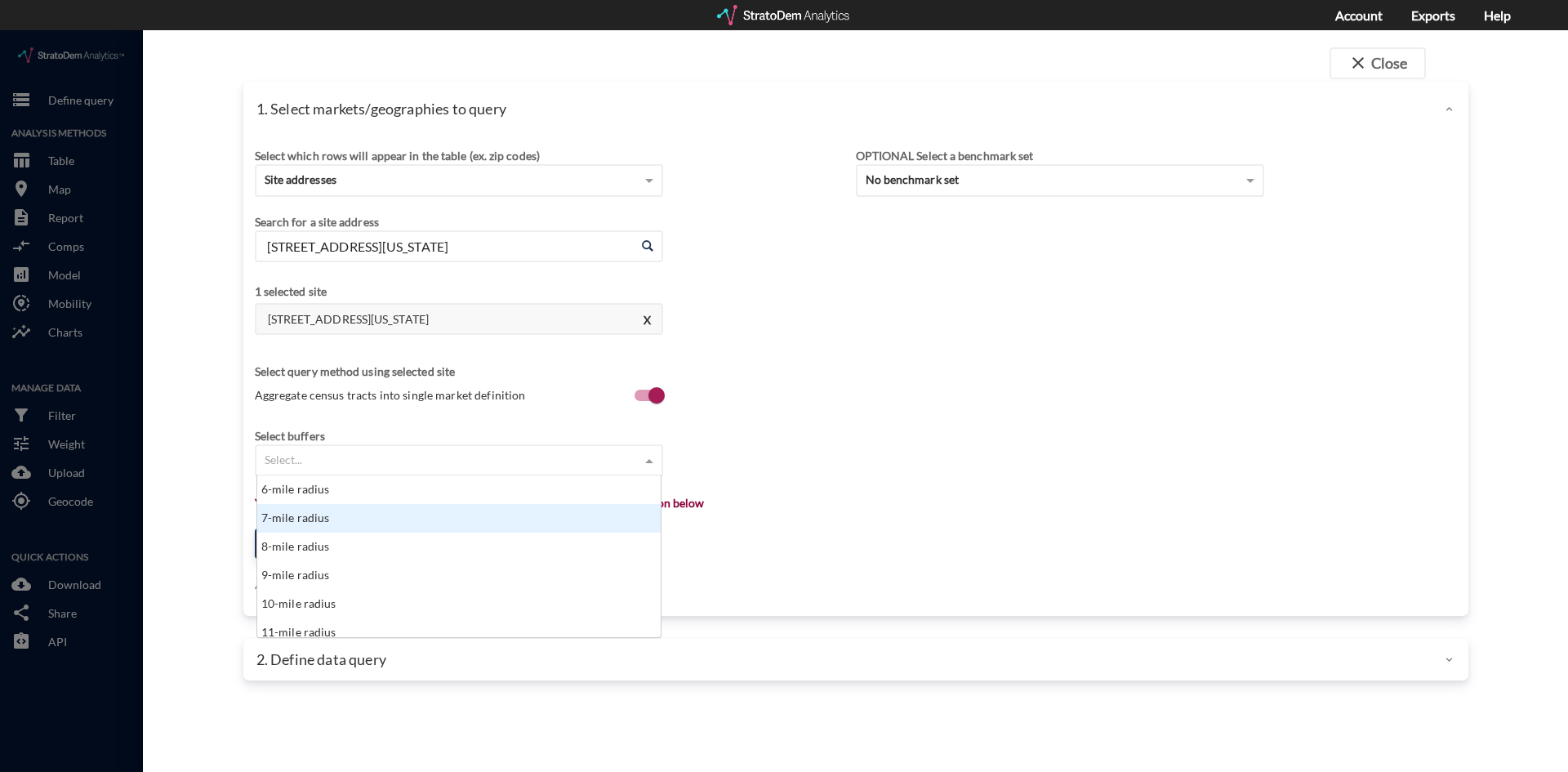
click div "7-mile radius"
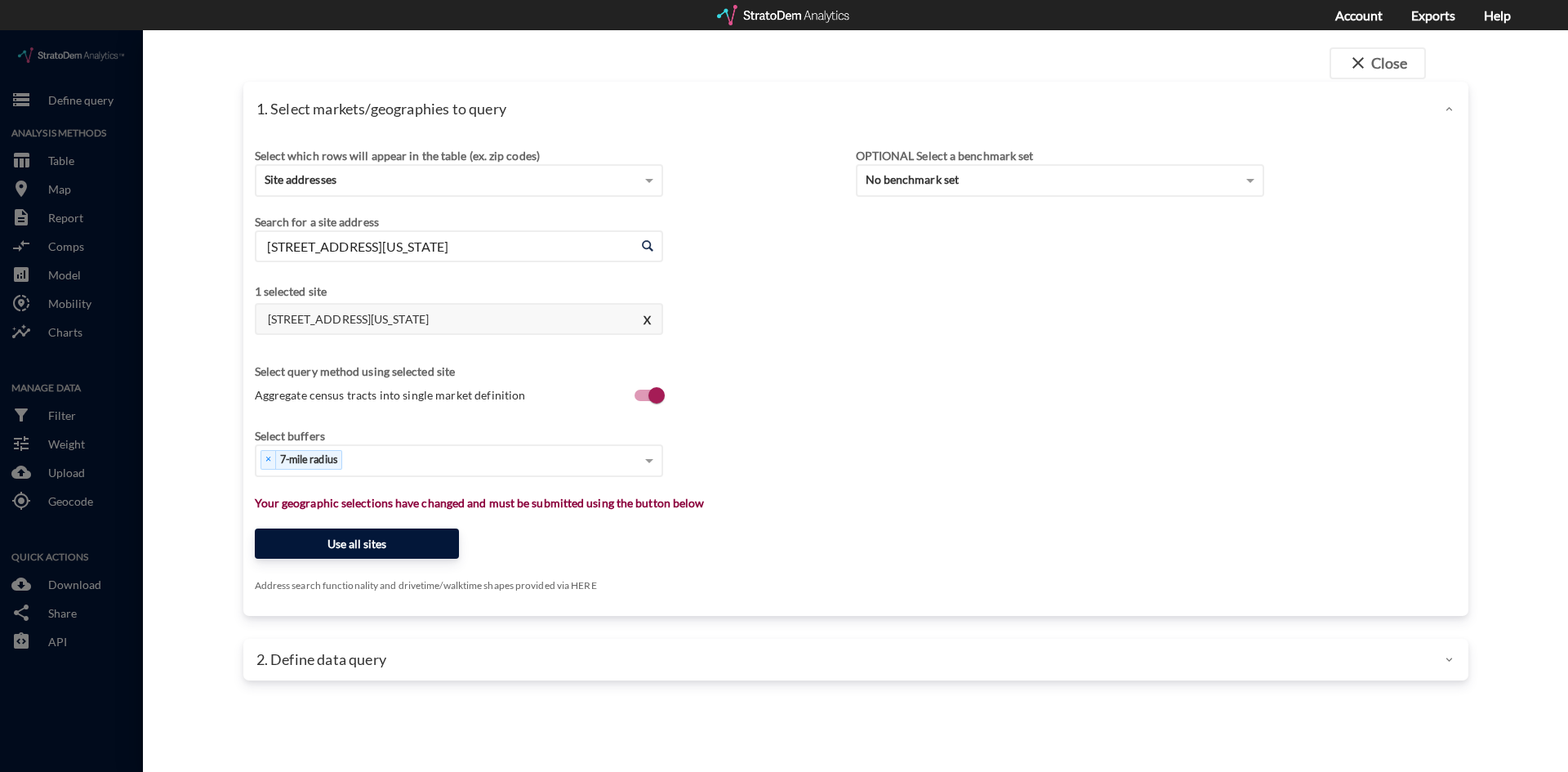
click button "Use all sites"
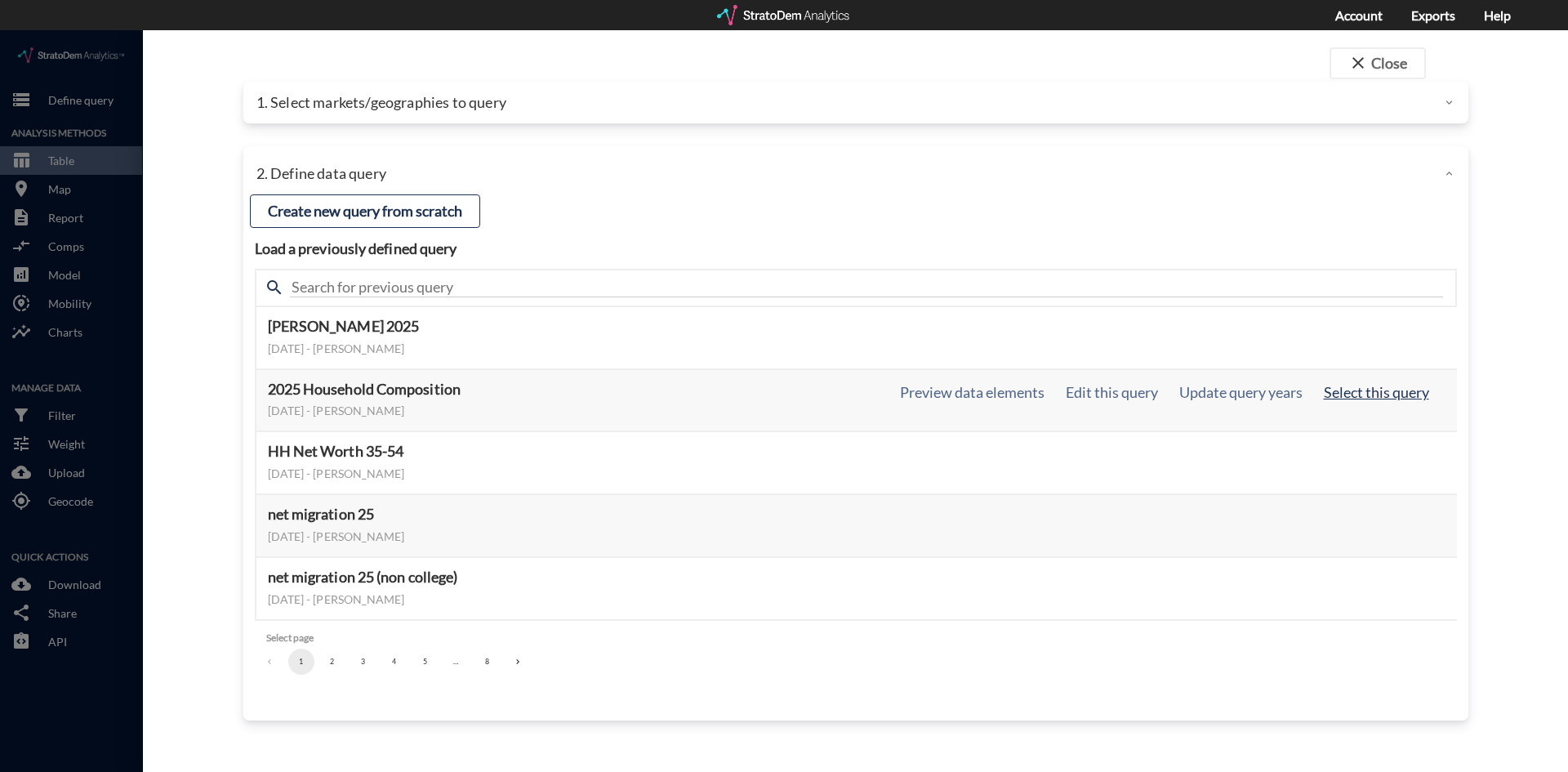
click button "Select this query"
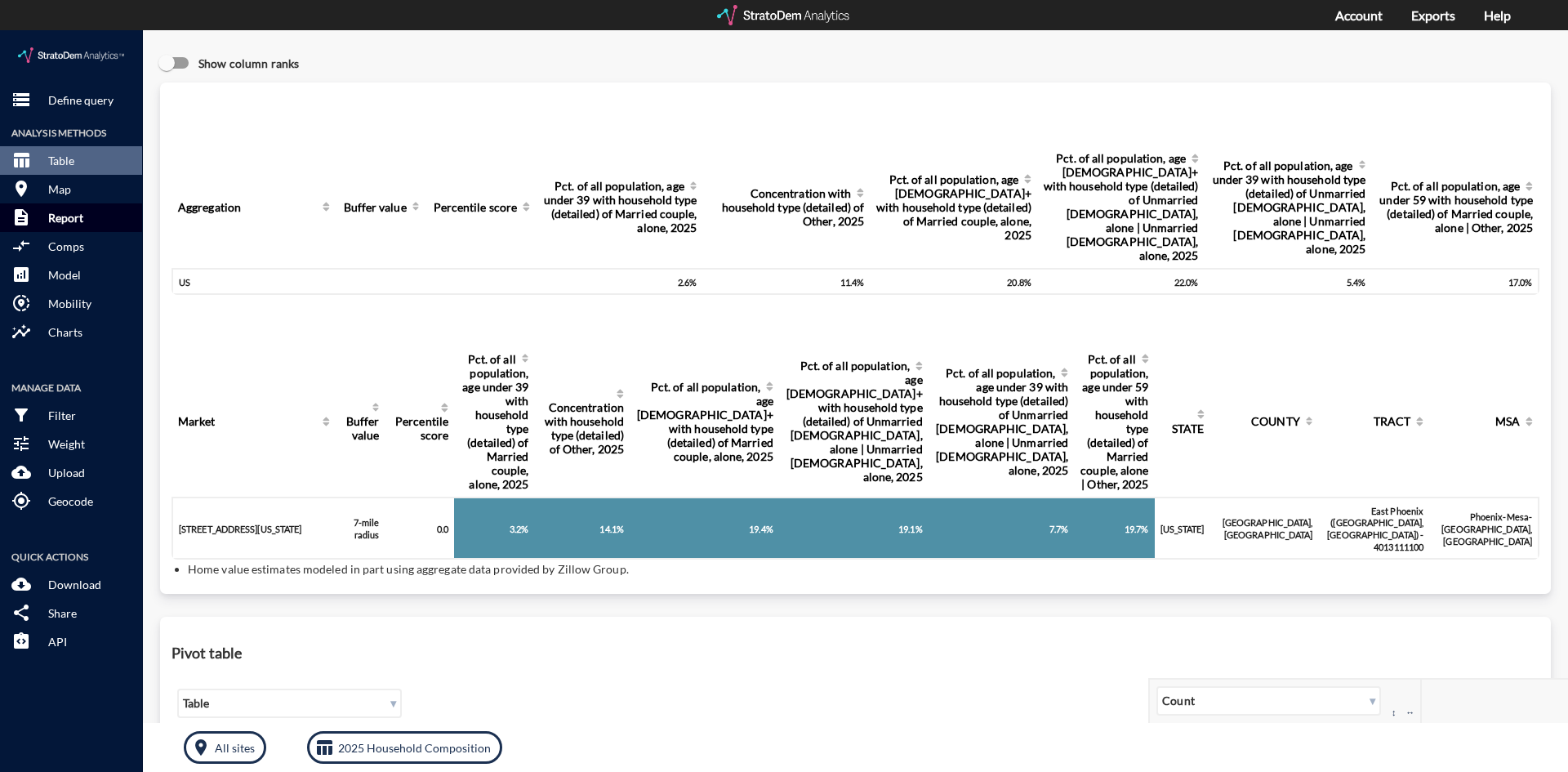
click button "description Report"
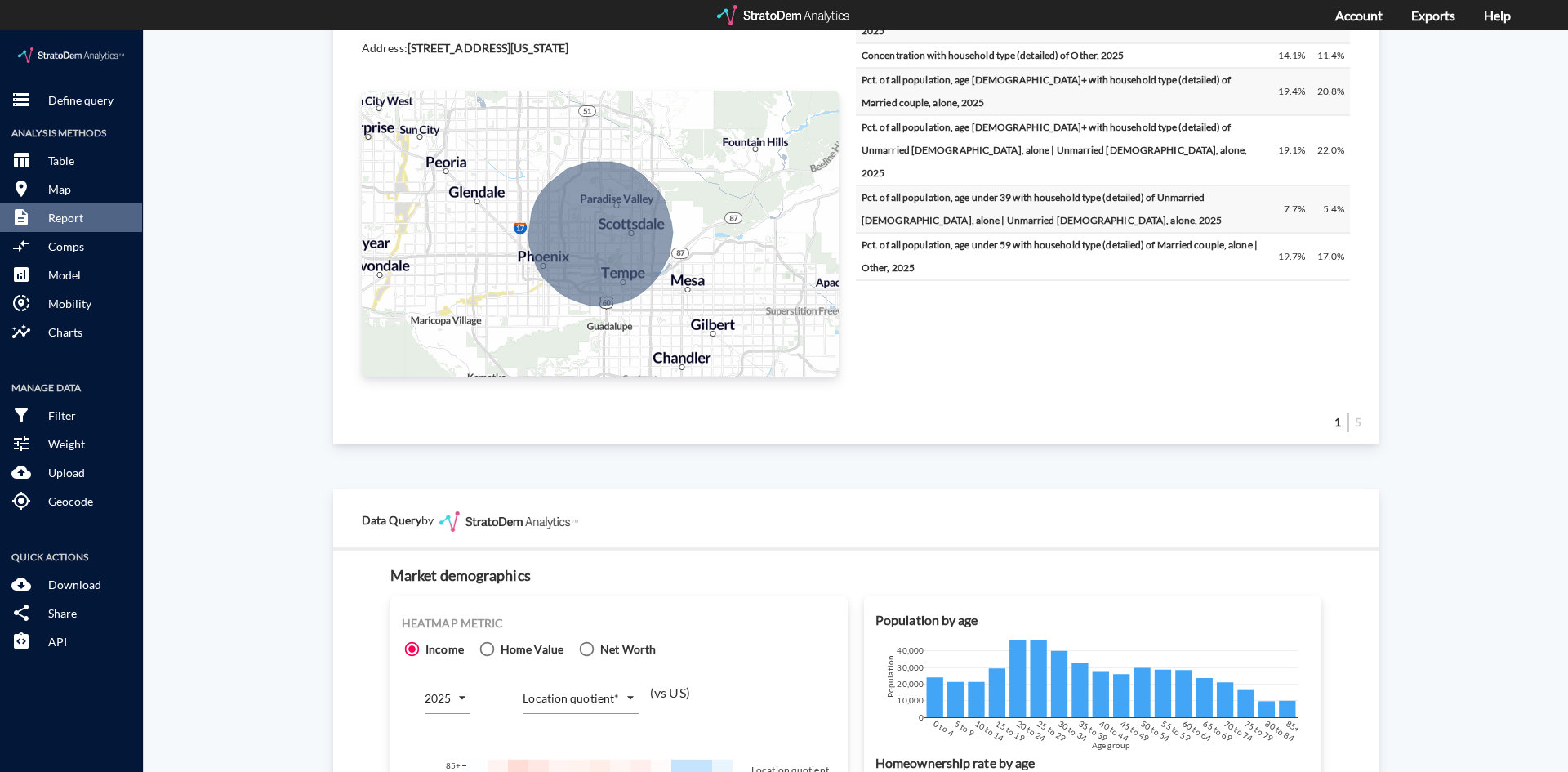
scroll to position [898, 0]
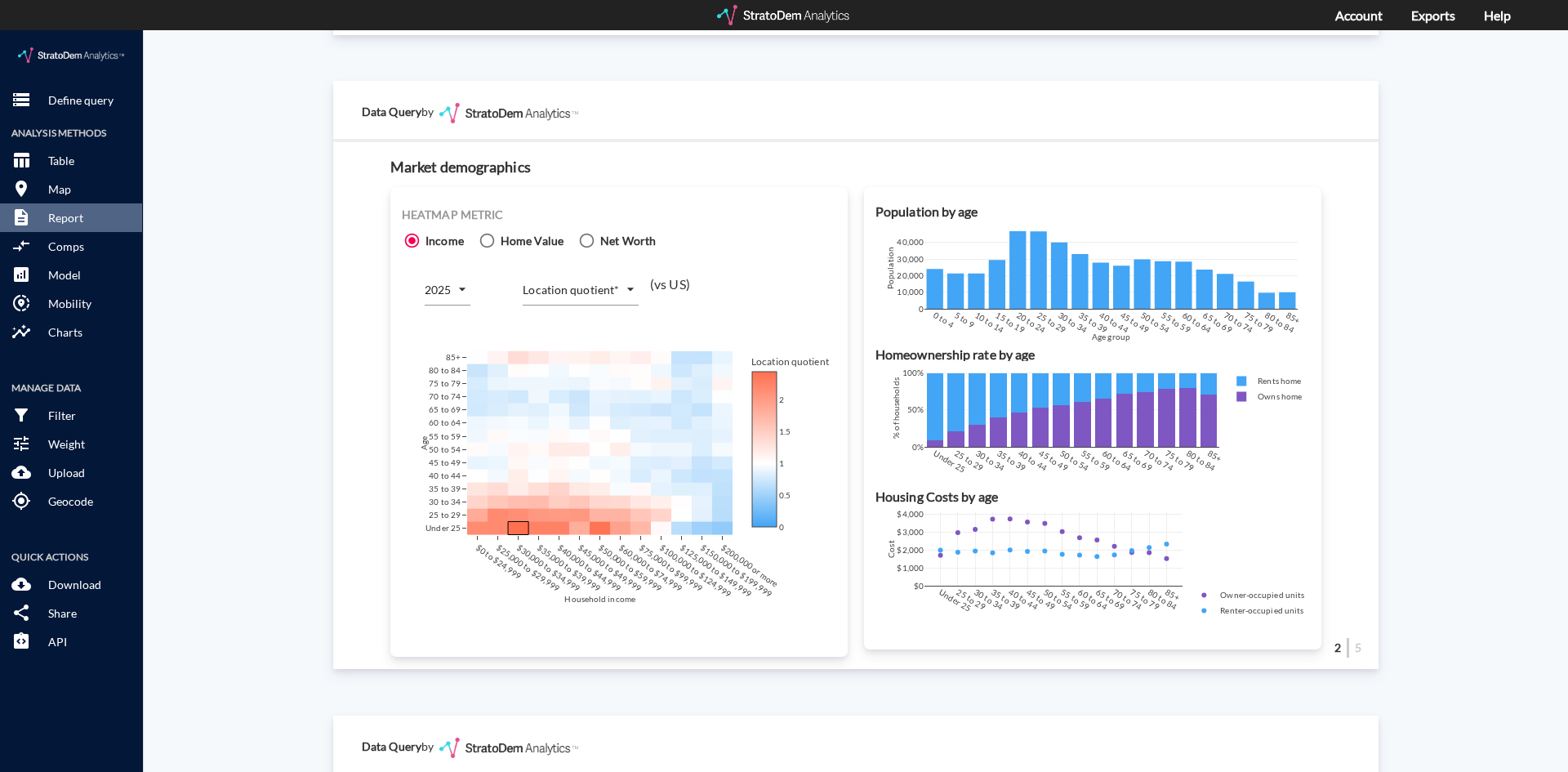
click body "/vantagepoint/us/-1 storage Define query Analysis Methods table_chart Table roo…"
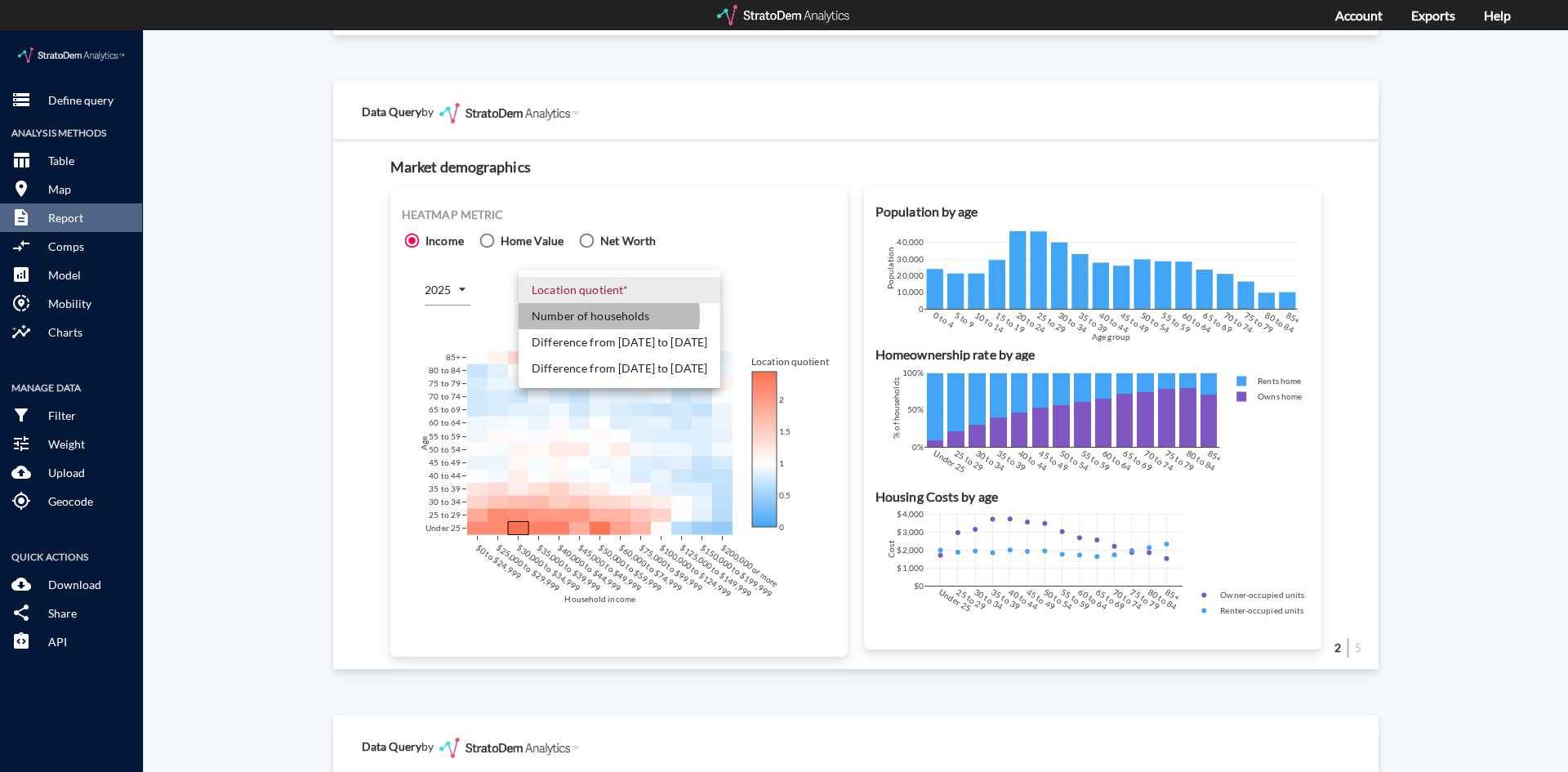
click li "Number of households"
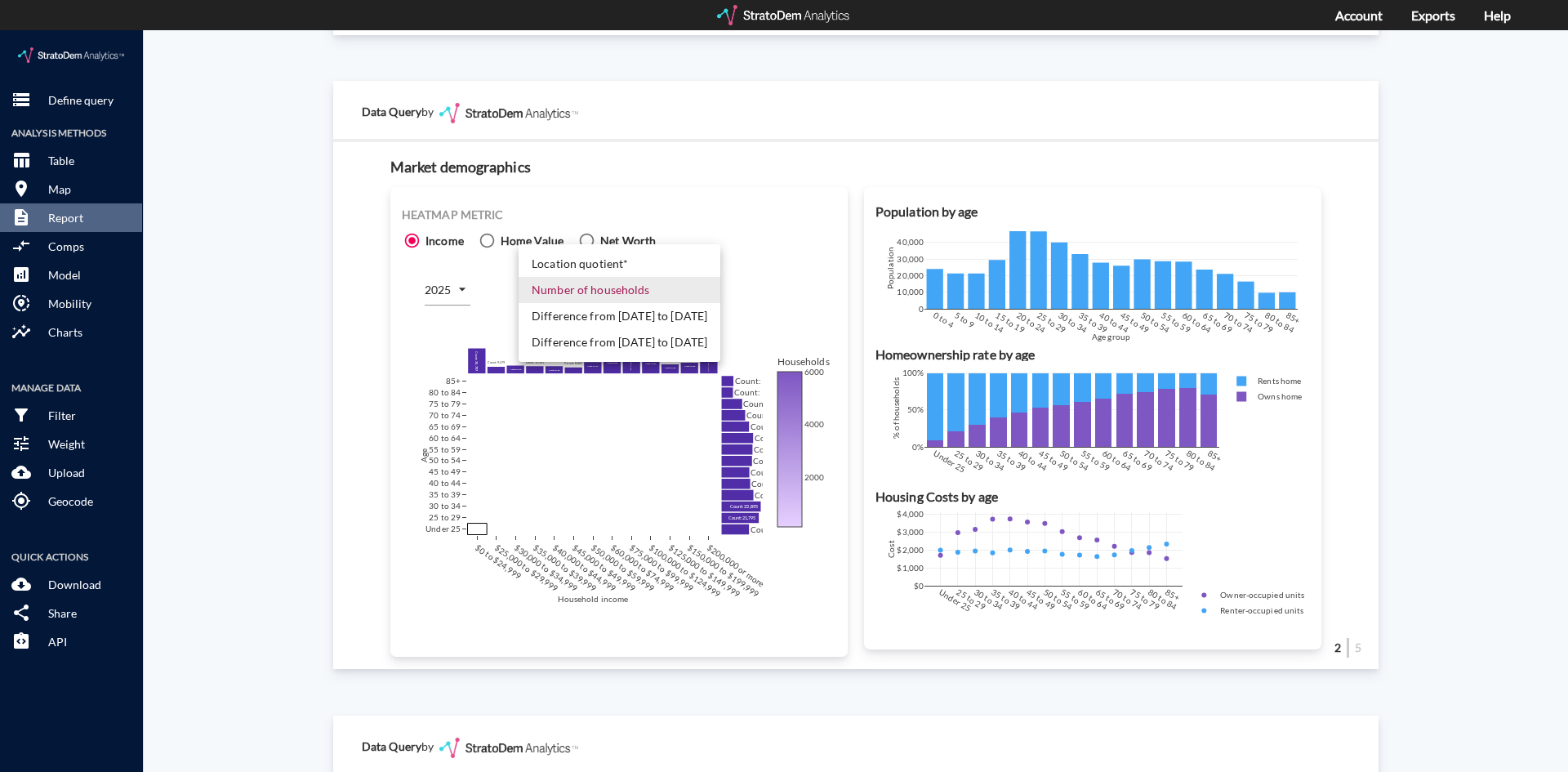
click body "/vantagepoint/us/-1 storage Define query Analysis Methods table_chart Table roo…"
click li "Difference from [DATE] to [DATE]"
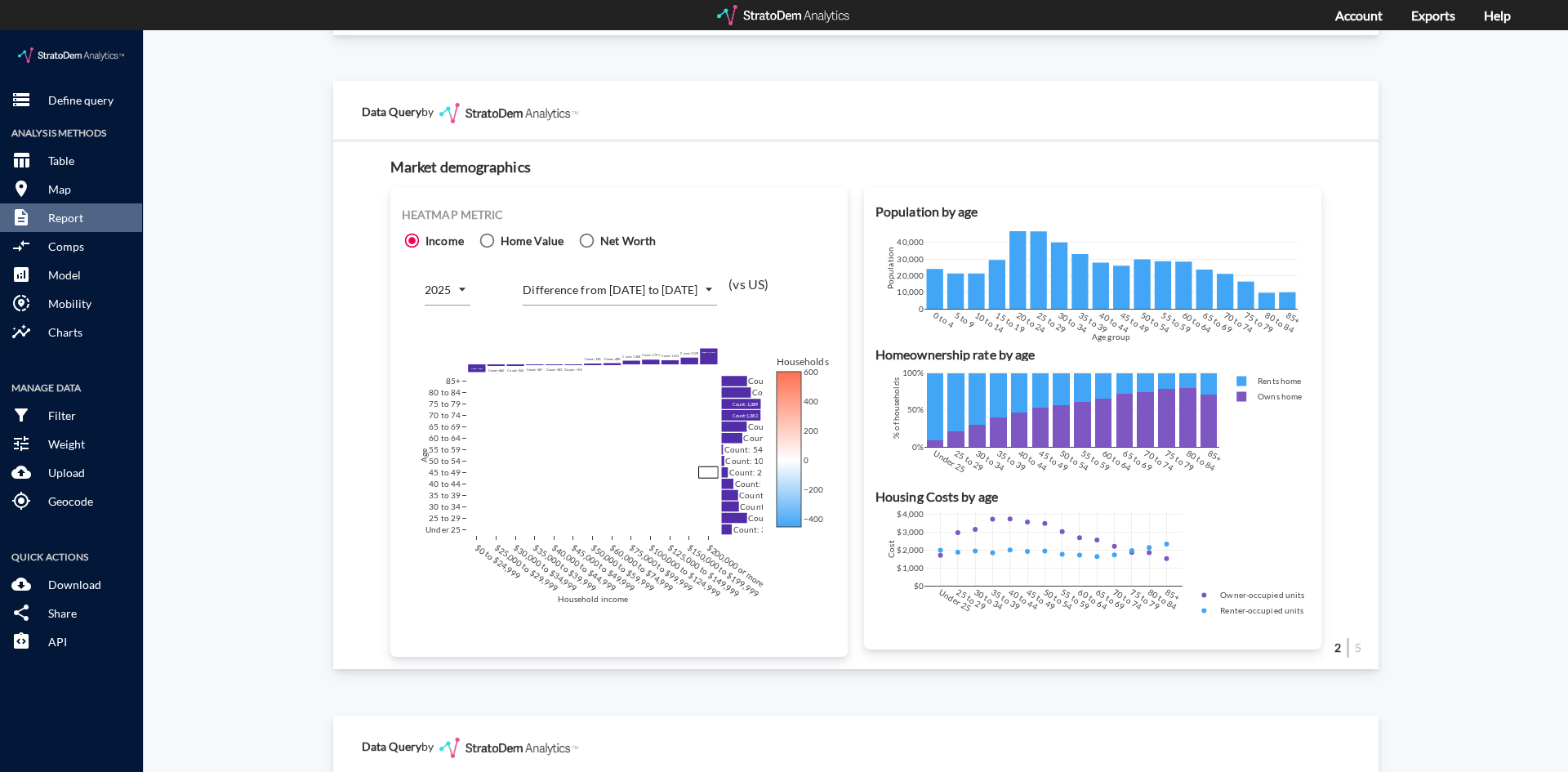
click body "/vantagepoint/us/-1 storage Define query Analysis Methods table_chart Table roo…"
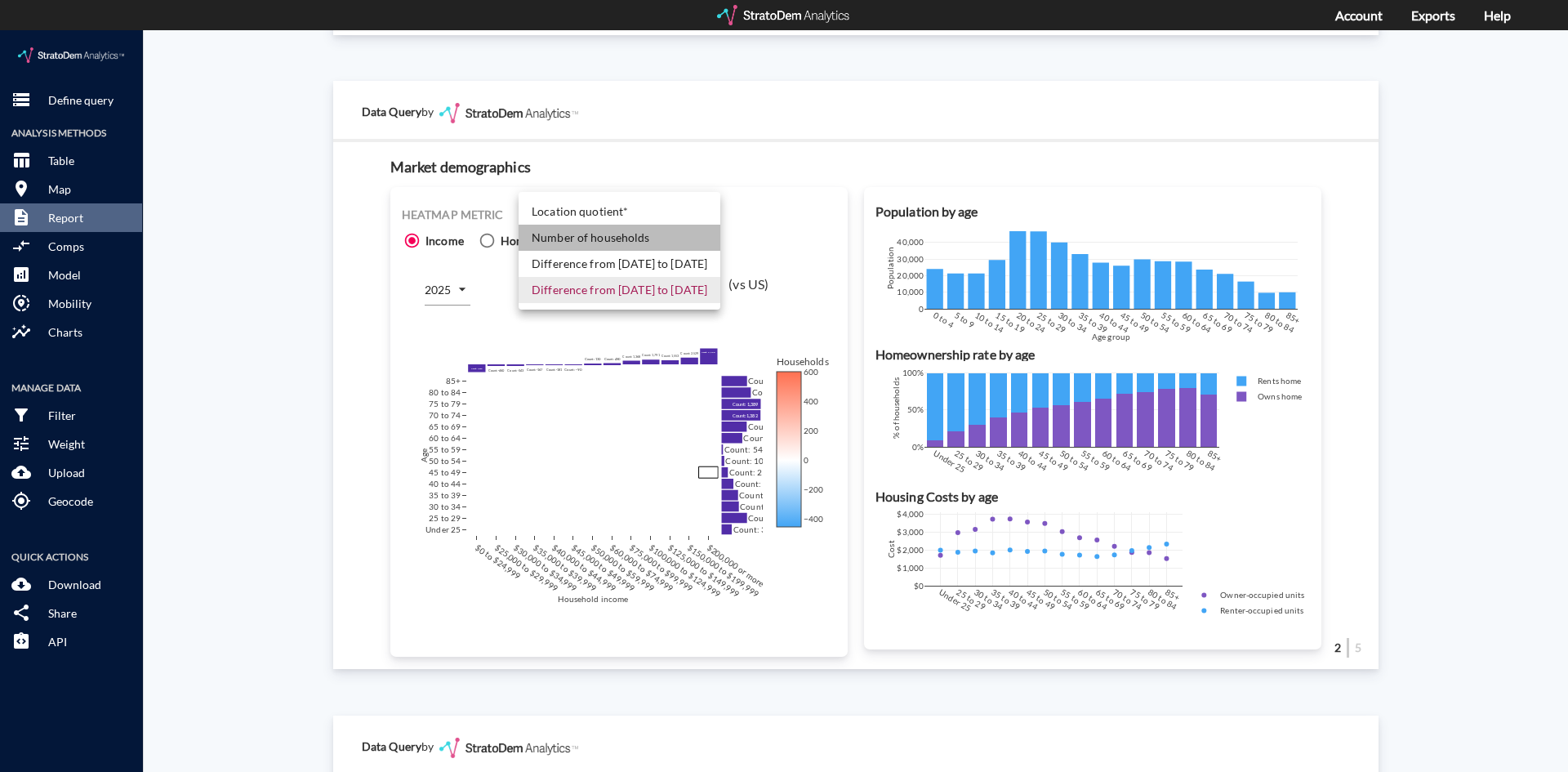
click li "Number of households"
type input "COUNT"
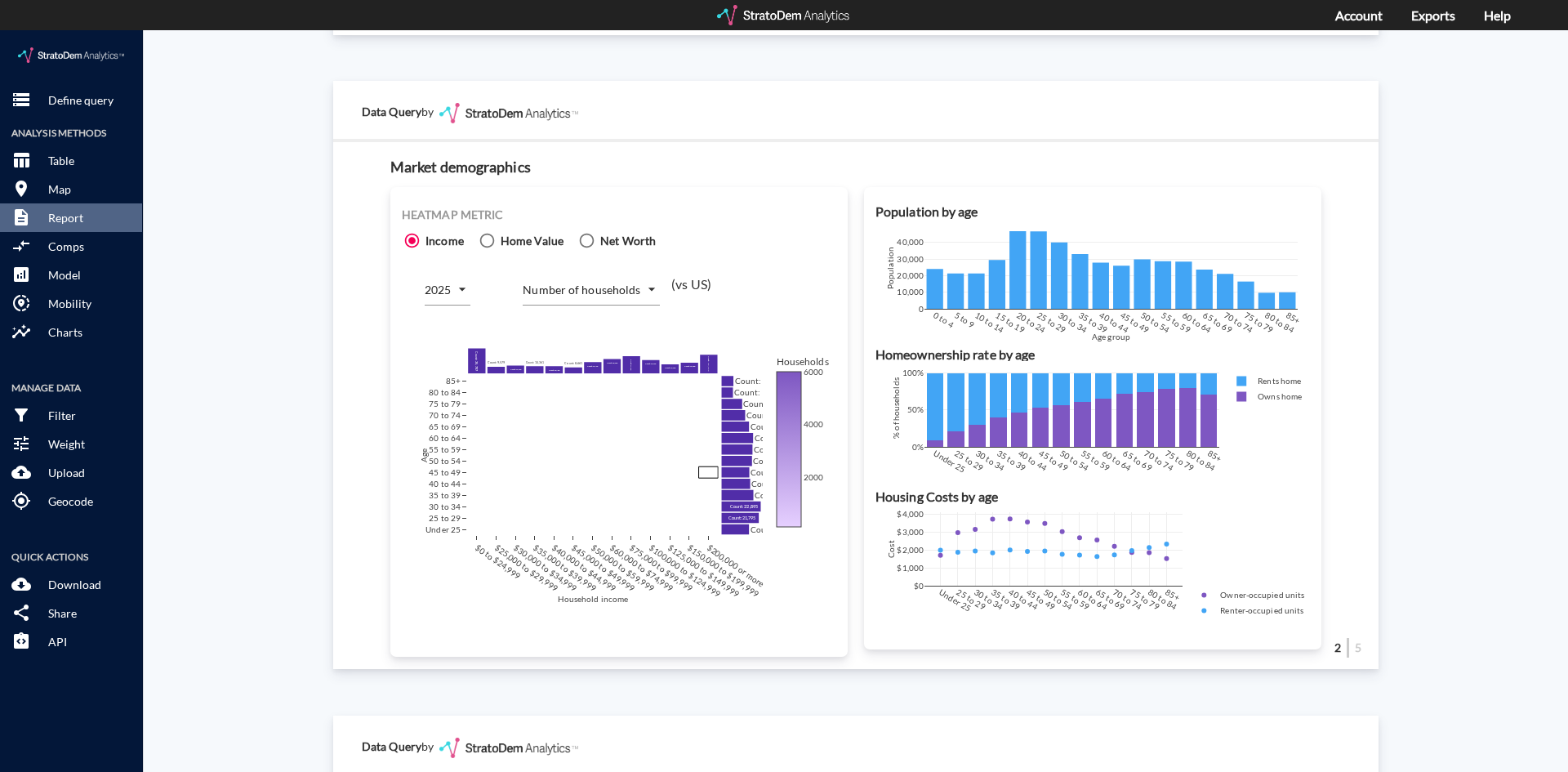
drag, startPoint x: 779, startPoint y: 624, endPoint x: 774, endPoint y: 610, distance: 14.9
click div "Heatmap metric Income Home Value Net Worth 2025 2025 Number of households COUNT…"
click div "2025 2025 Number of households COUNT by age and household income (vs US)"
drag, startPoint x: 796, startPoint y: 231, endPoint x: 797, endPoint y: 246, distance: 15.0
click div "Heatmap metric Income Home Value Net Worth 2025 2025 Number of households COUNT…"
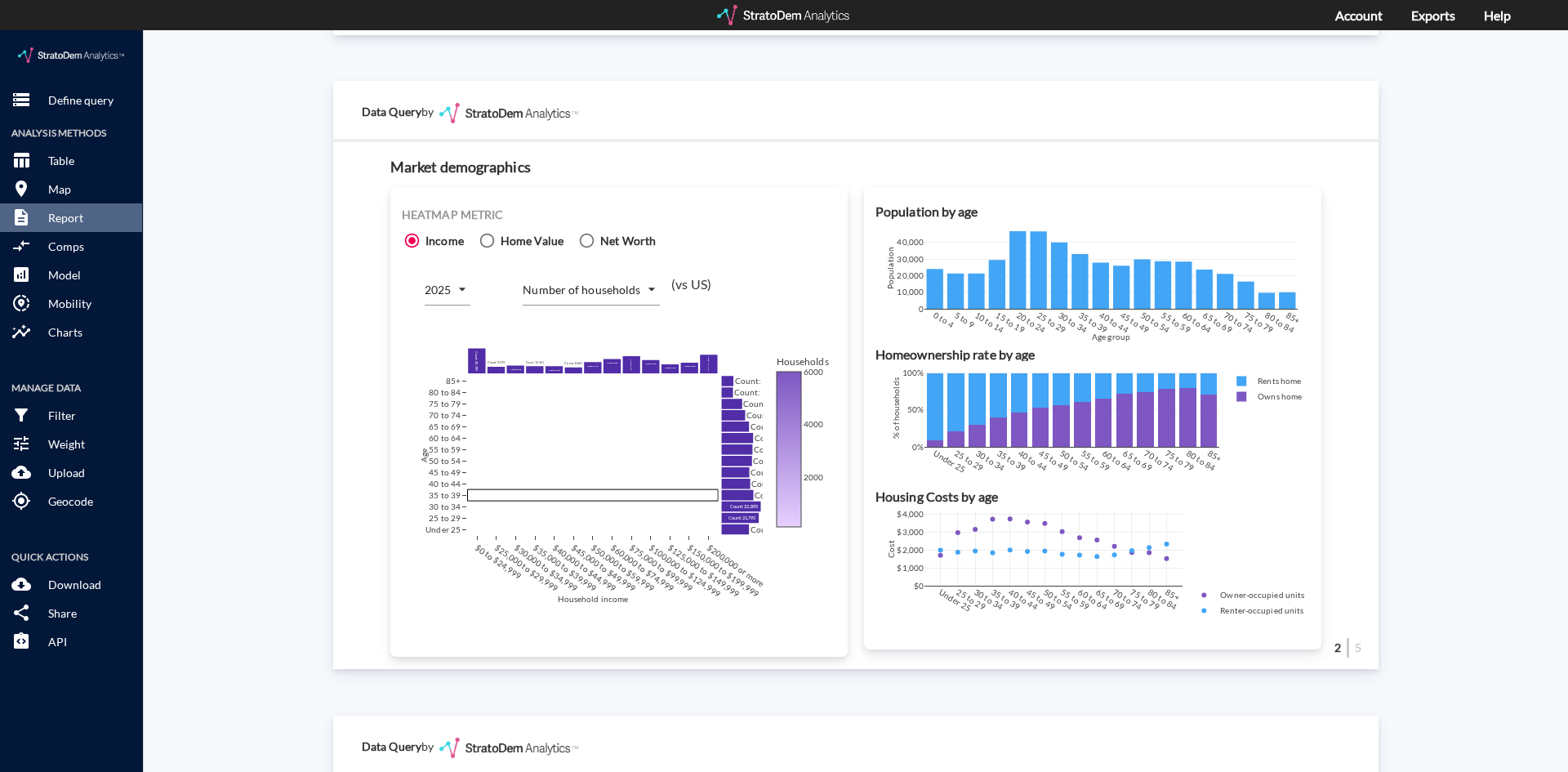
drag, startPoint x: 591, startPoint y: 445, endPoint x: 640, endPoint y: 446, distance: 49.0
drag, startPoint x: 700, startPoint y: 406, endPoint x: 701, endPoint y: 450, distance: 44.0
drag, startPoint x: 774, startPoint y: 590, endPoint x: 777, endPoint y: 598, distance: 8.5
click div "Heatmap metric Income Home Value Net Worth 2025 2025 Number of households COUNT…"
drag, startPoint x: 721, startPoint y: 214, endPoint x: 716, endPoint y: 200, distance: 14.9
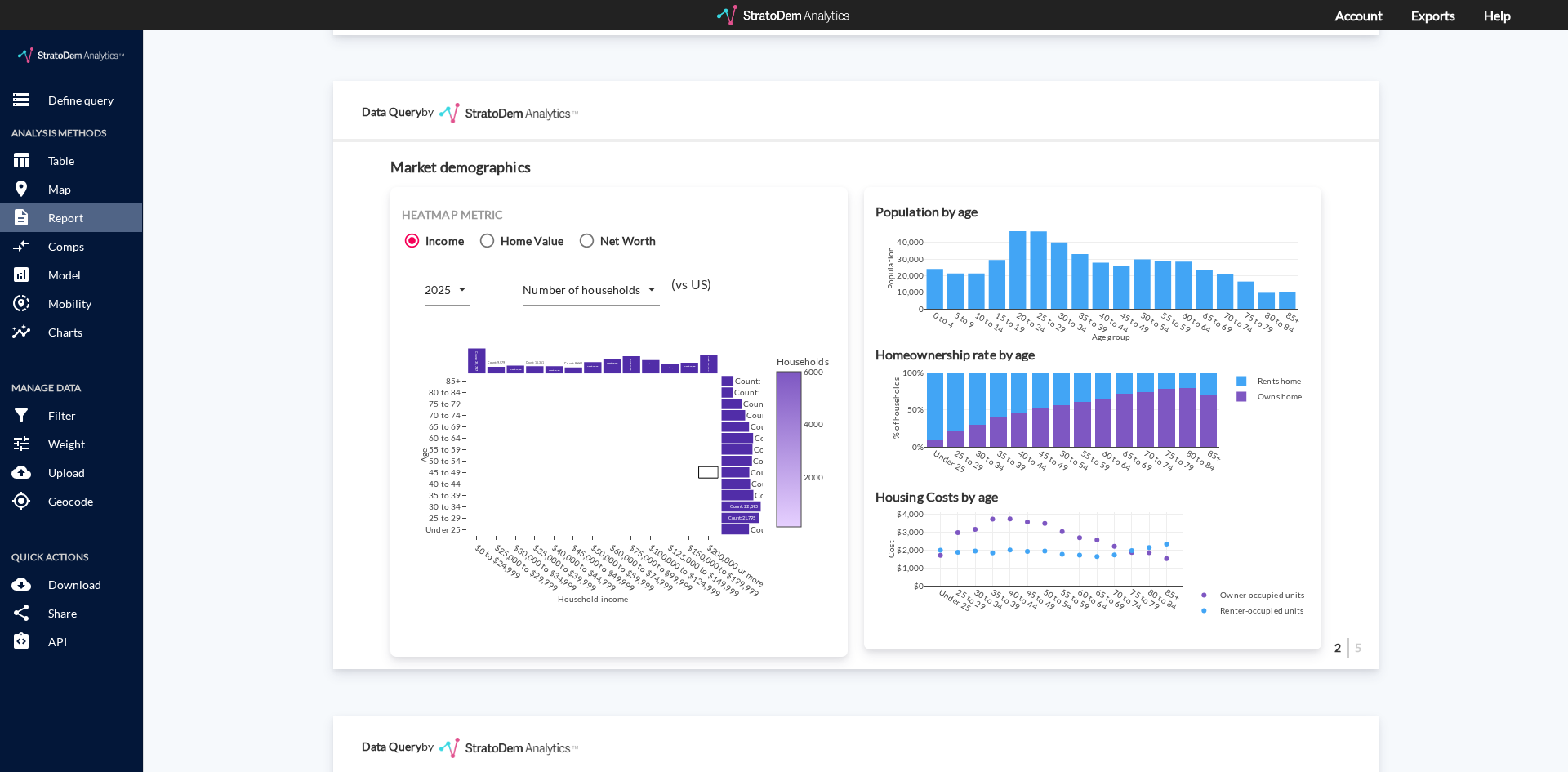
click div "Heatmap metric Income Home Value Net Worth 2025 2025 Number of households COUNT…"
drag, startPoint x: 524, startPoint y: 202, endPoint x: 526, endPoint y: 210, distance: 8.2
click span "Home Value"
click input "Home Value"
radio input "true"
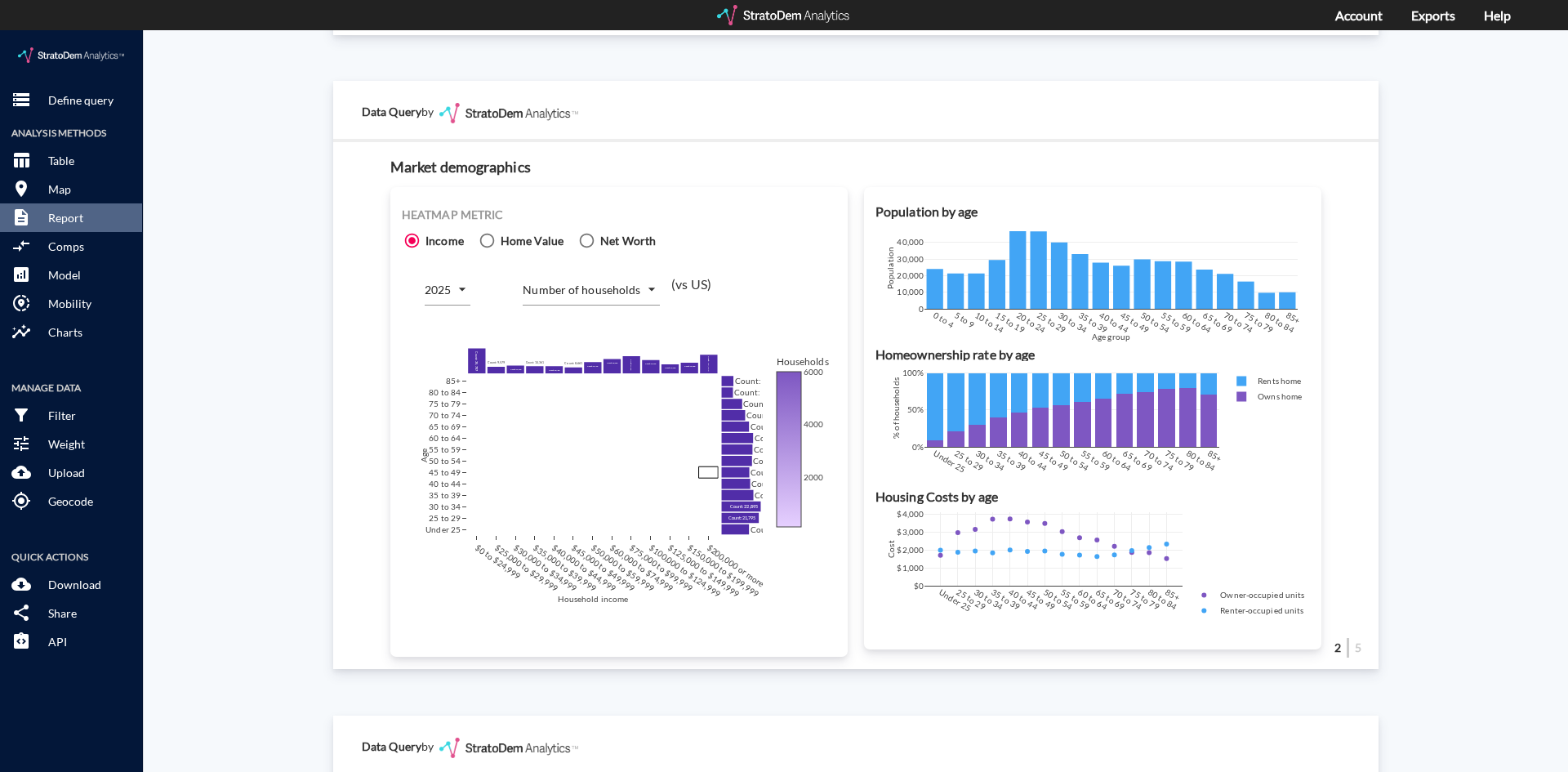
radio input "false"
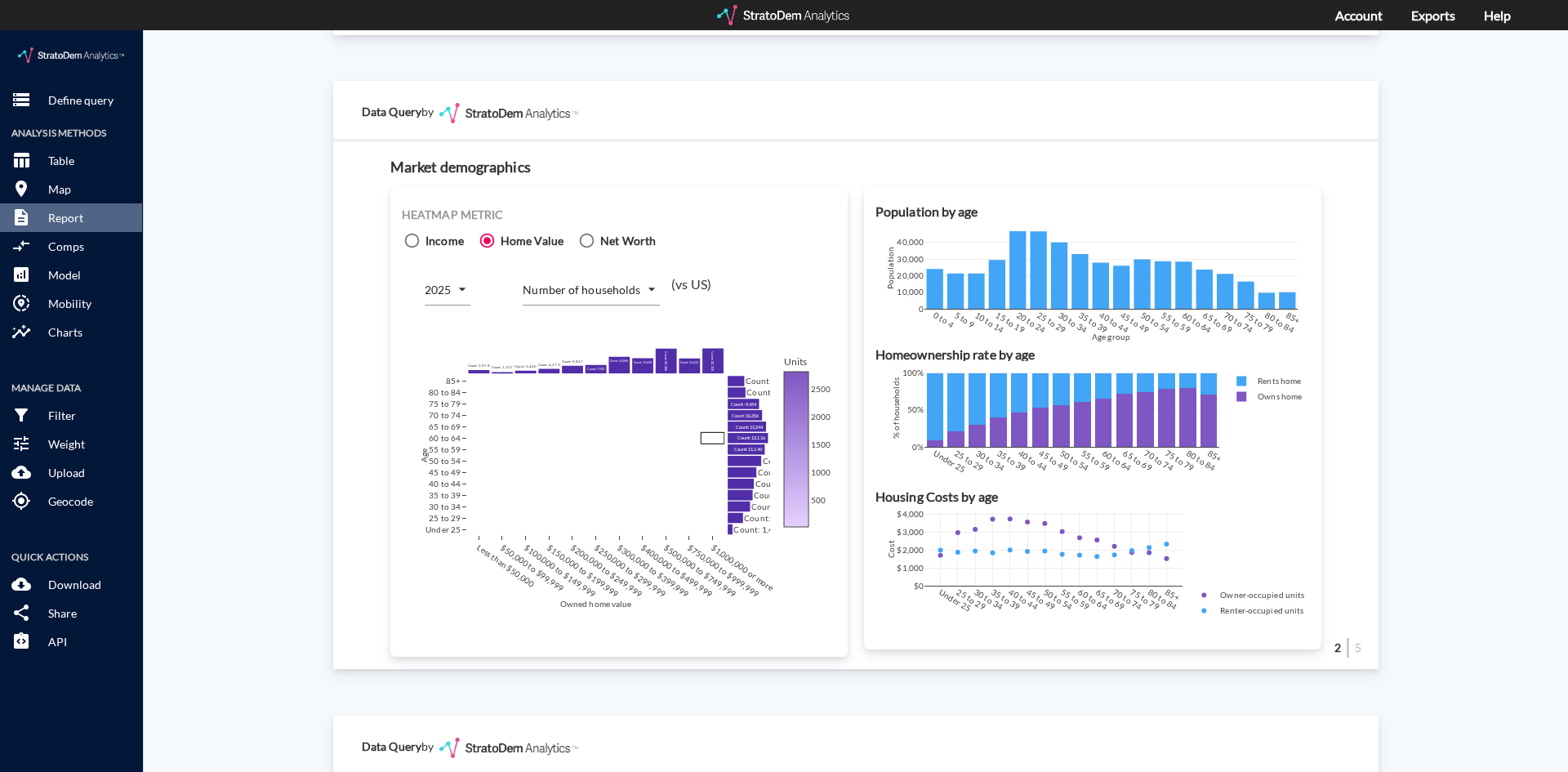
click label "Net Worth"
click input "Net Worth"
radio input "true"
radio input "false"
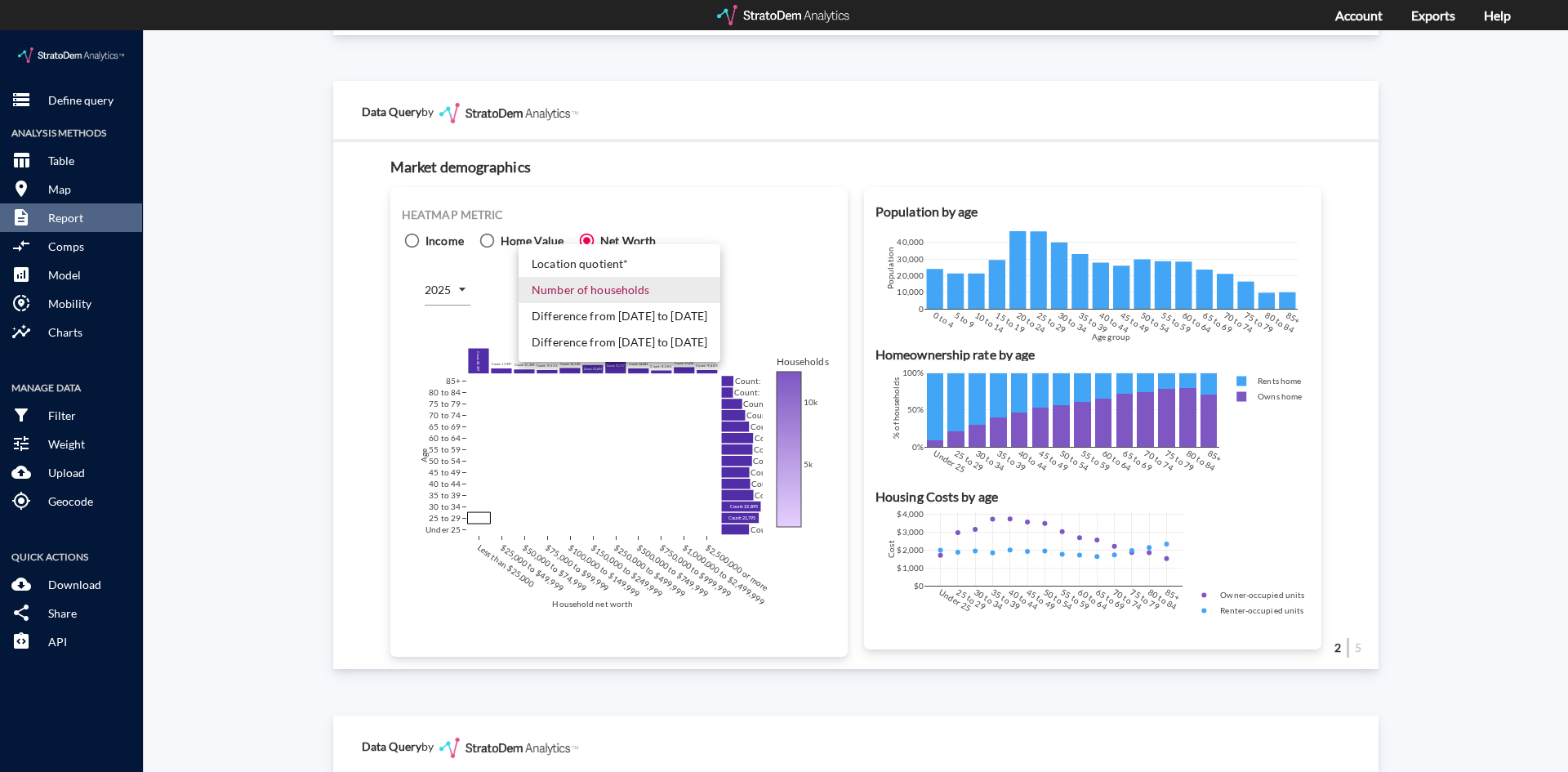
click body "/vantagepoint/us/-1 storage Define query Analysis Methods table_chart Table roo…"
click li "Number of households"
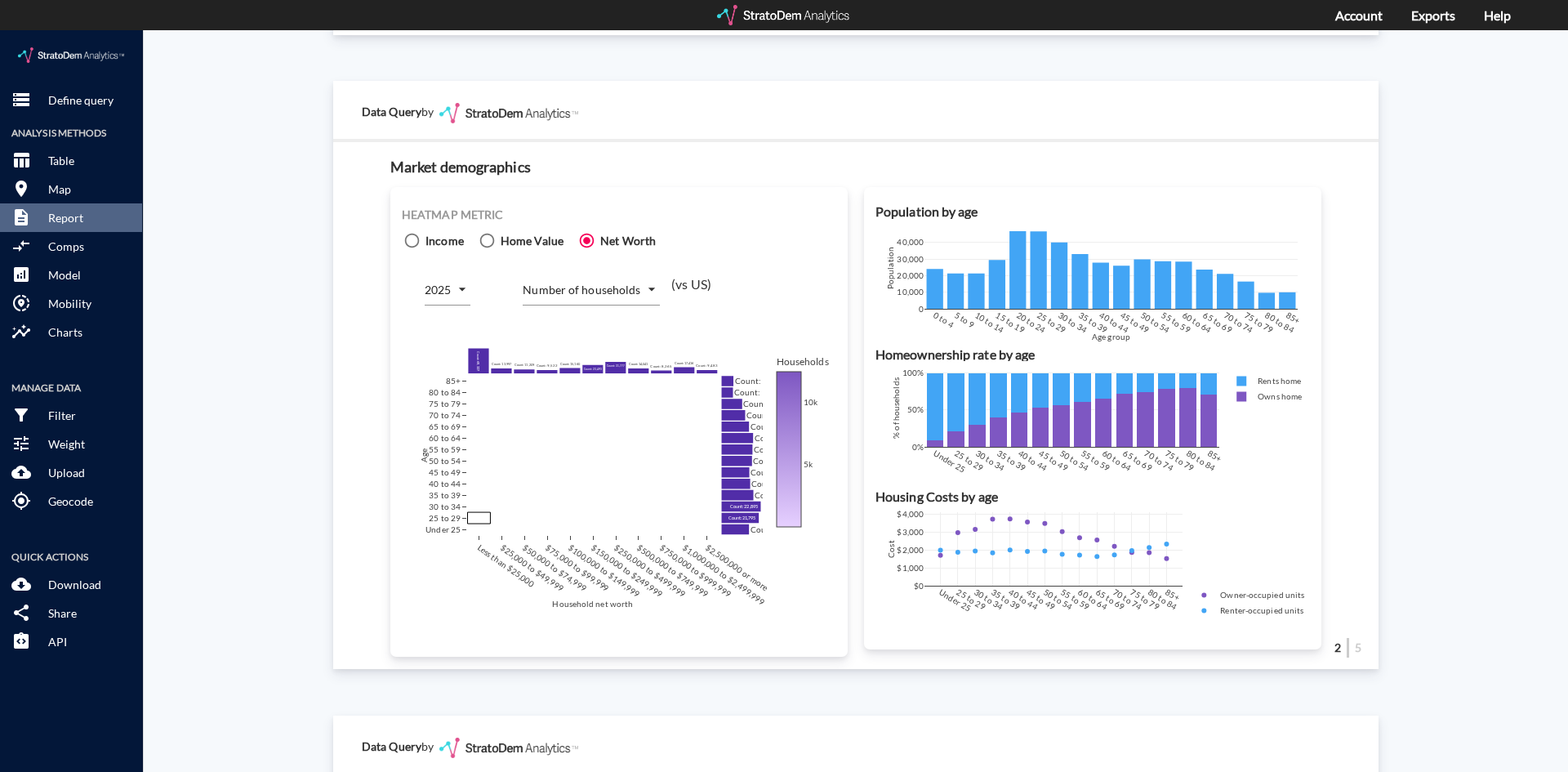
click label "Income"
click input "Income"
radio input "true"
radio input "false"
drag, startPoint x: 798, startPoint y: 197, endPoint x: 785, endPoint y: 166, distance: 33.6
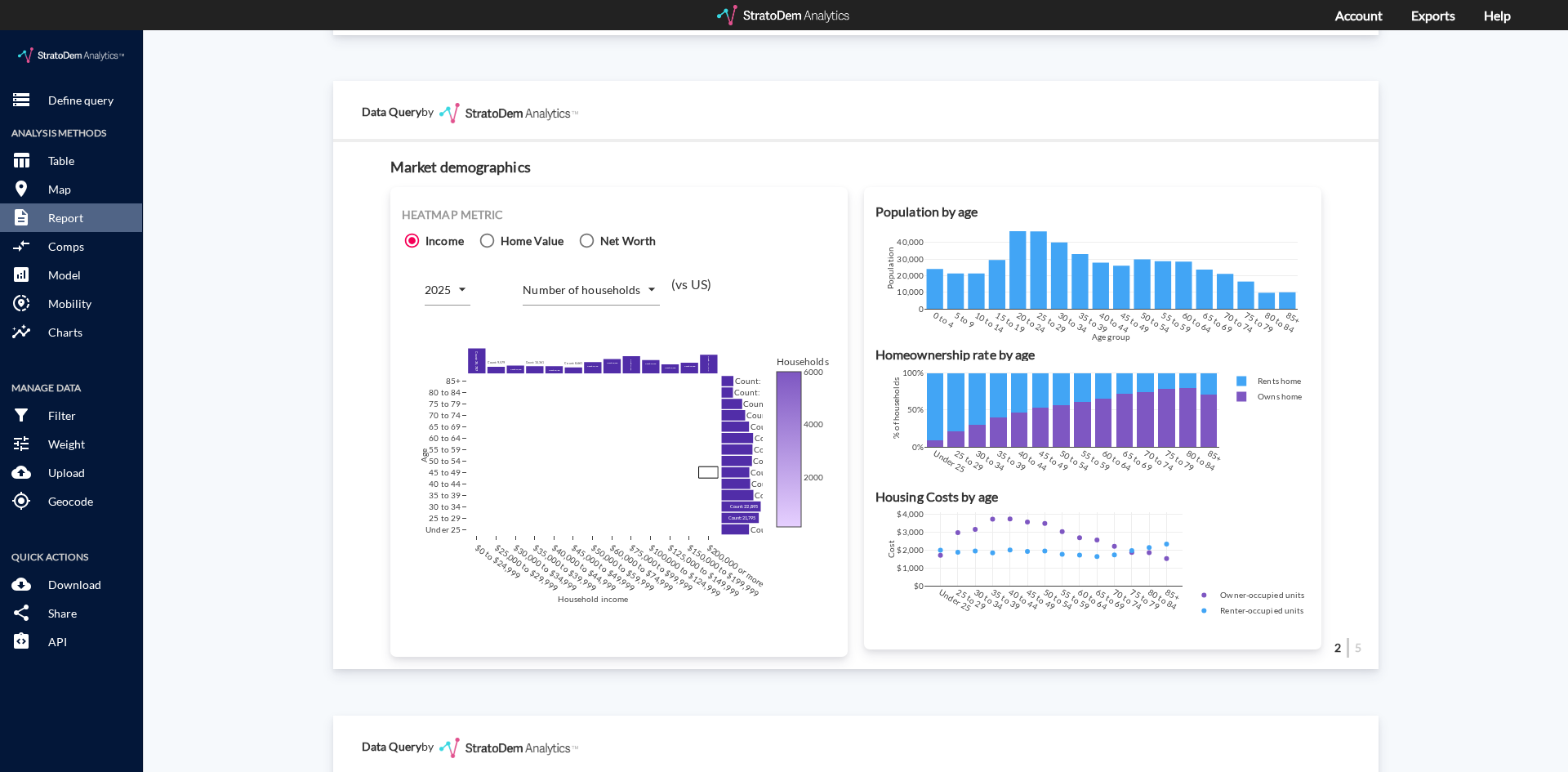
click div "Heatmap metric Income Home Value Net Worth 2025 2025 Number of households COUNT…"
drag, startPoint x: 804, startPoint y: 611, endPoint x: 802, endPoint y: 581, distance: 30.1
click div "Heatmap metric Income Home Value Net Worth 2025 2025 Number of households COUNT…"
click rect
click icon
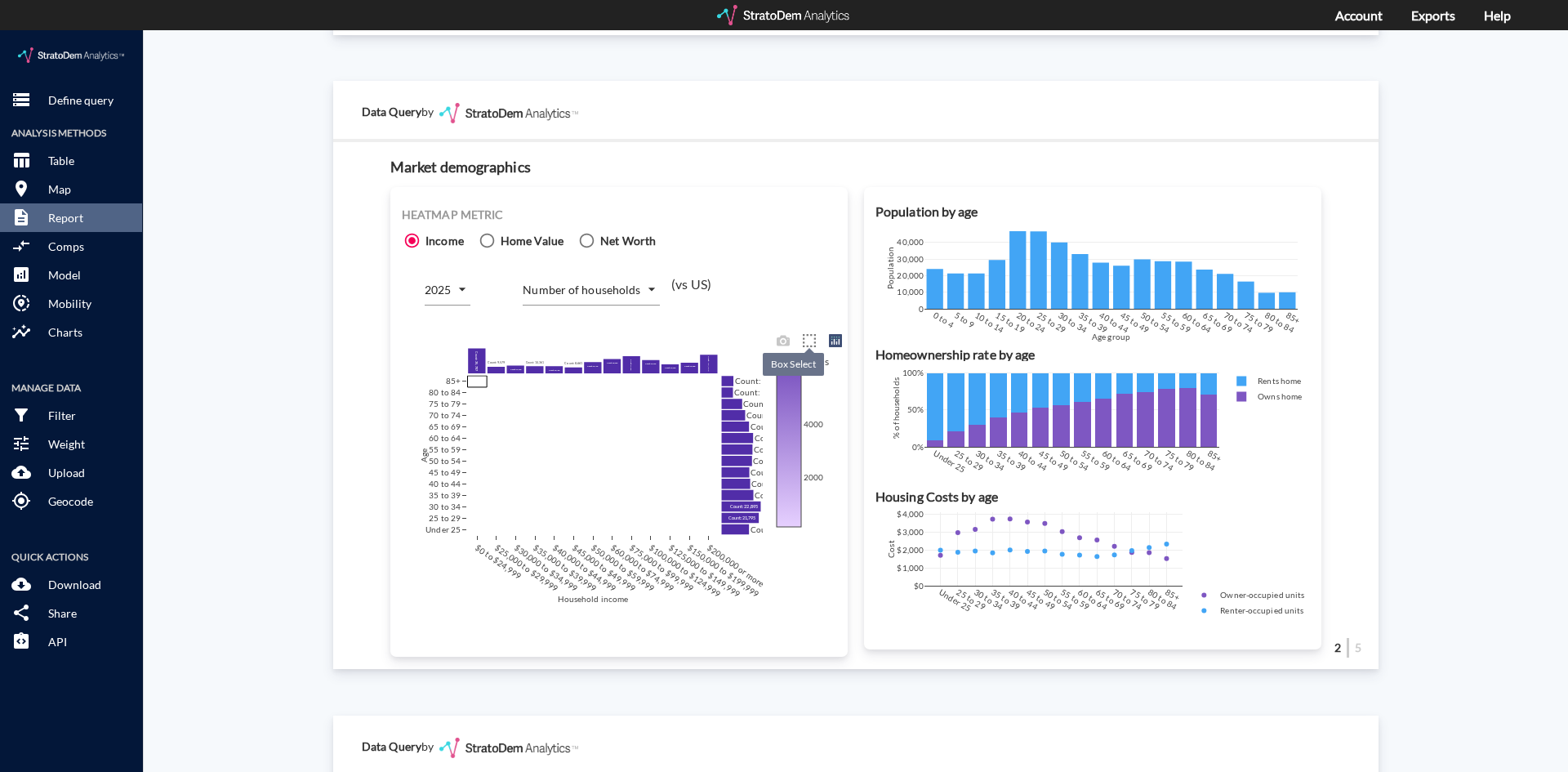
click icon
drag, startPoint x: 695, startPoint y: 398, endPoint x: 700, endPoint y: 468, distance: 70.2
drag, startPoint x: 457, startPoint y: 464, endPoint x: 683, endPoint y: 458, distance: 226.1
click div "$0 to $24,999 $25,000 to $29,999 $30,000 to $34,999 $35,000 to $39,999 $40,000 …"
click div "Heatmap metric Income Home Value Net Worth 2025 2025 Number of households COUNT…"
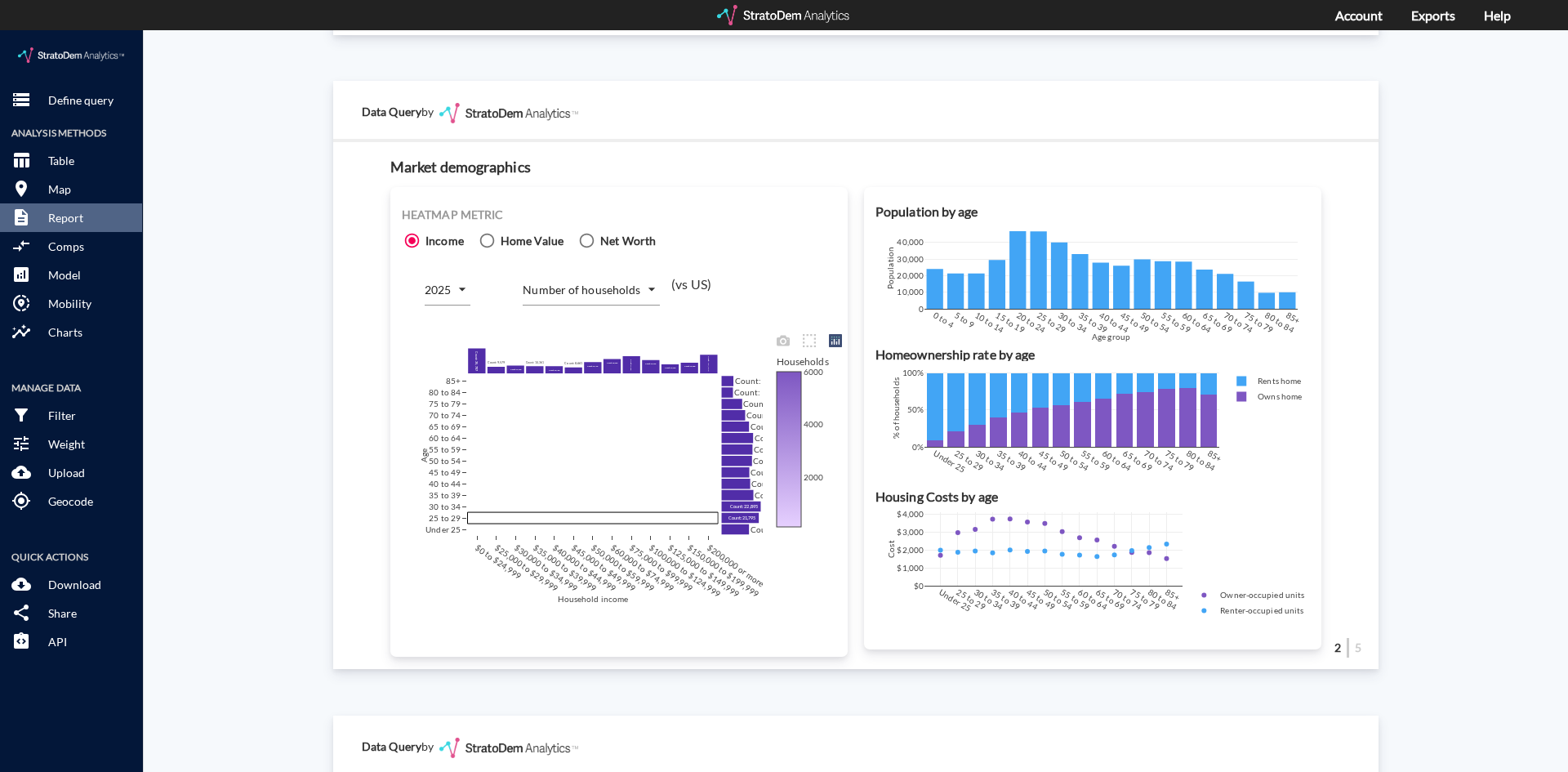
click div "$0 to $24,999 $25,000 to $29,999 $30,000 to $34,999 $35,000 to $39,999 $40,000 …"
drag, startPoint x: 472, startPoint y: 349, endPoint x: 701, endPoint y: 479, distance: 263.3
drag, startPoint x: 597, startPoint y: 403, endPoint x: 818, endPoint y: 664, distance: 342.0
click div "Site report Generate a site report for a given location, (optionally) benchmark…"
click div "Heatmap metric Income Home Value Net Worth 2025 2025 Number of households COUNT…"
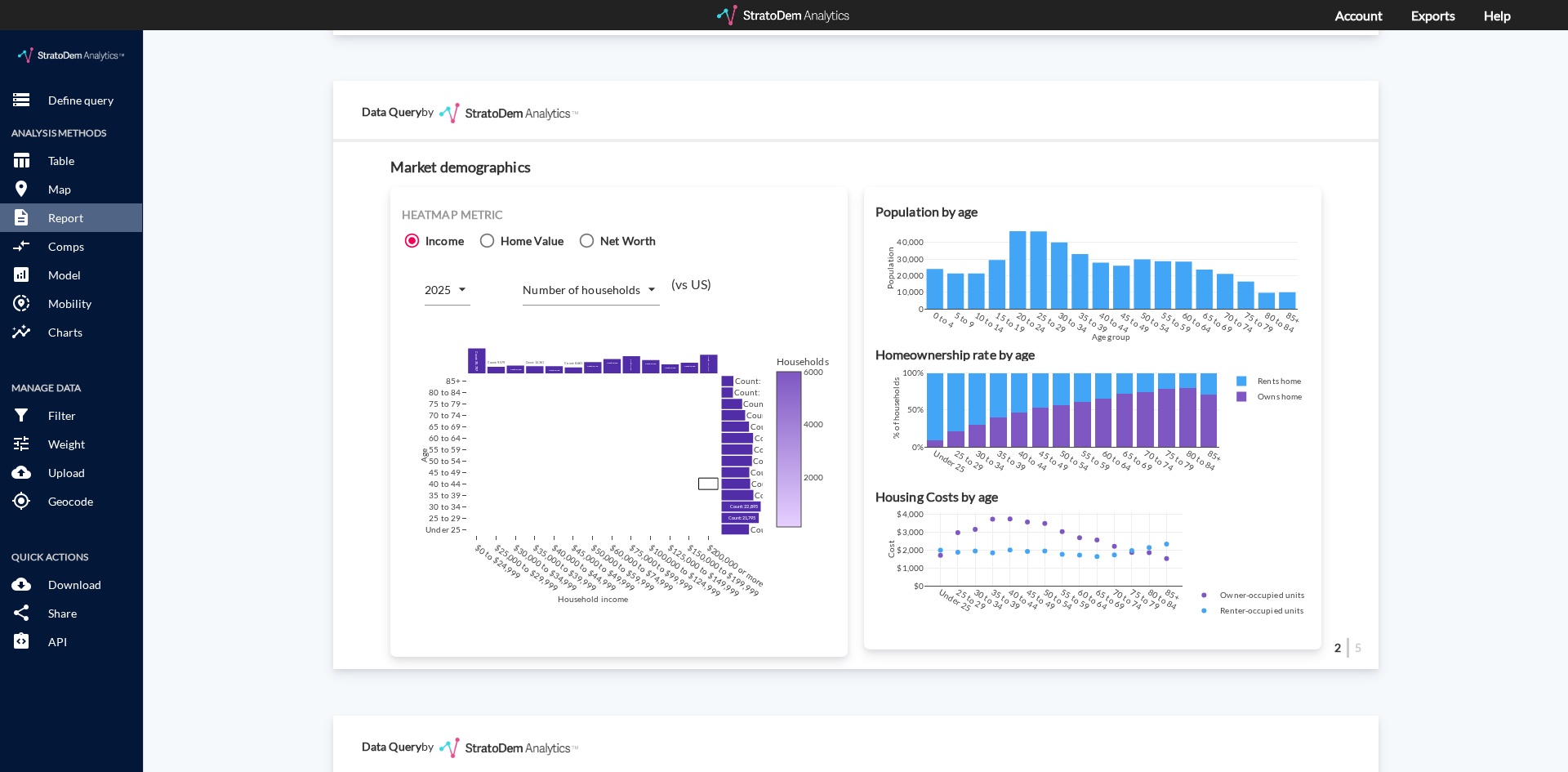
click body "/vantagepoint/us/-1 storage Define query Analysis Methods table_chart Table roo…"
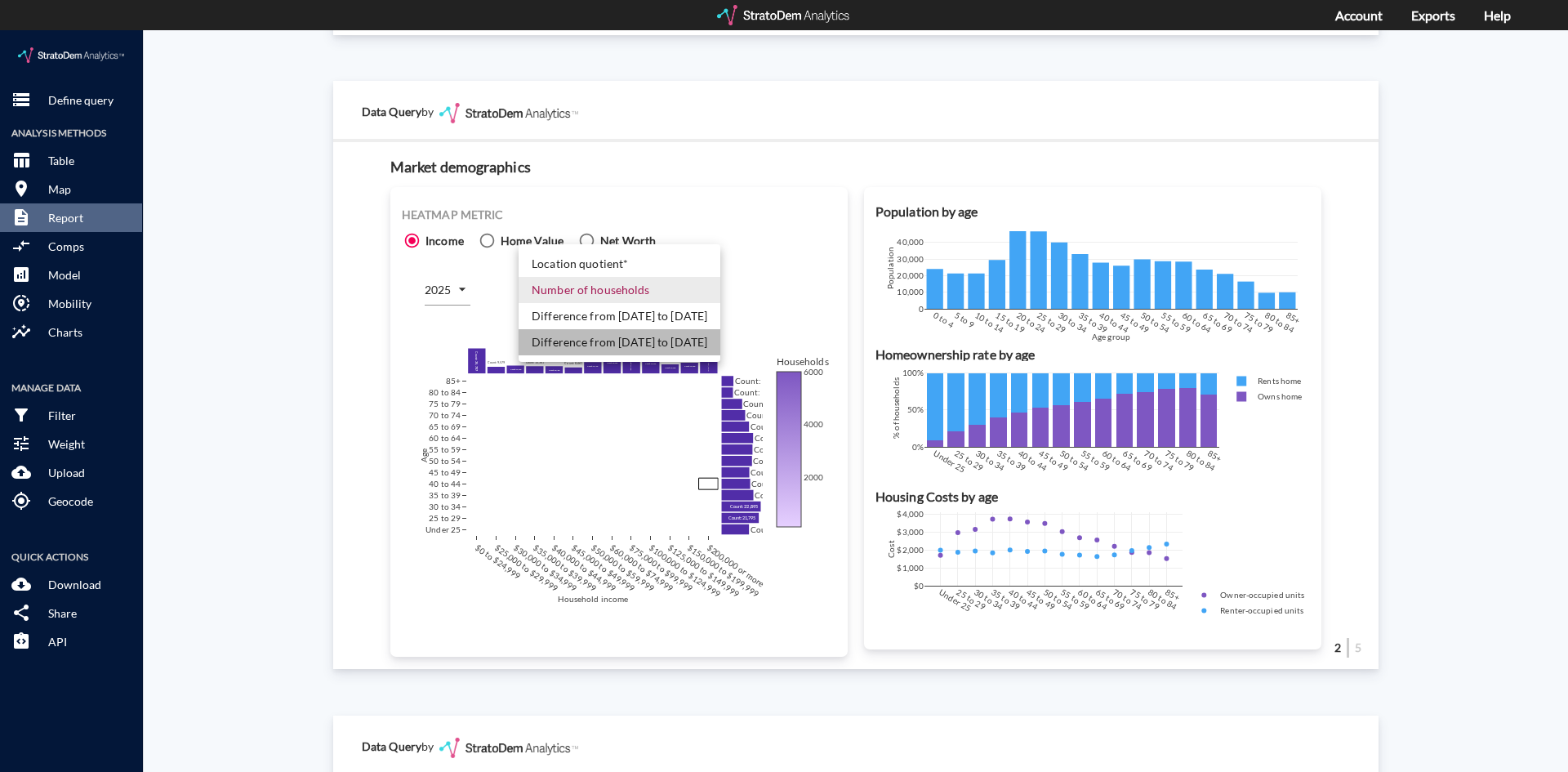
click li "Difference from [DATE] to [DATE]"
type input "COUNT_DIFF_FUTURE"
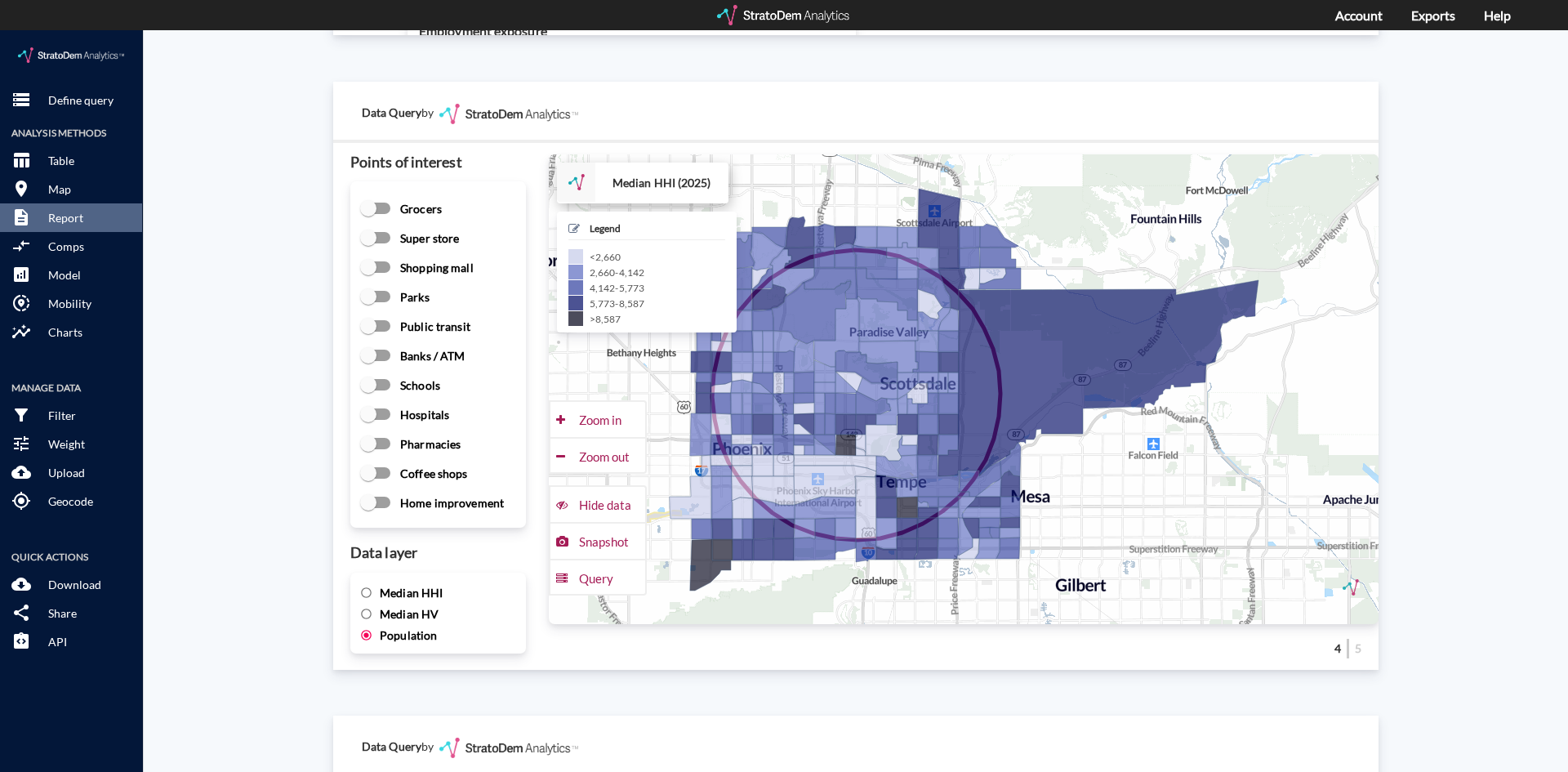
scroll to position [2205, 0]
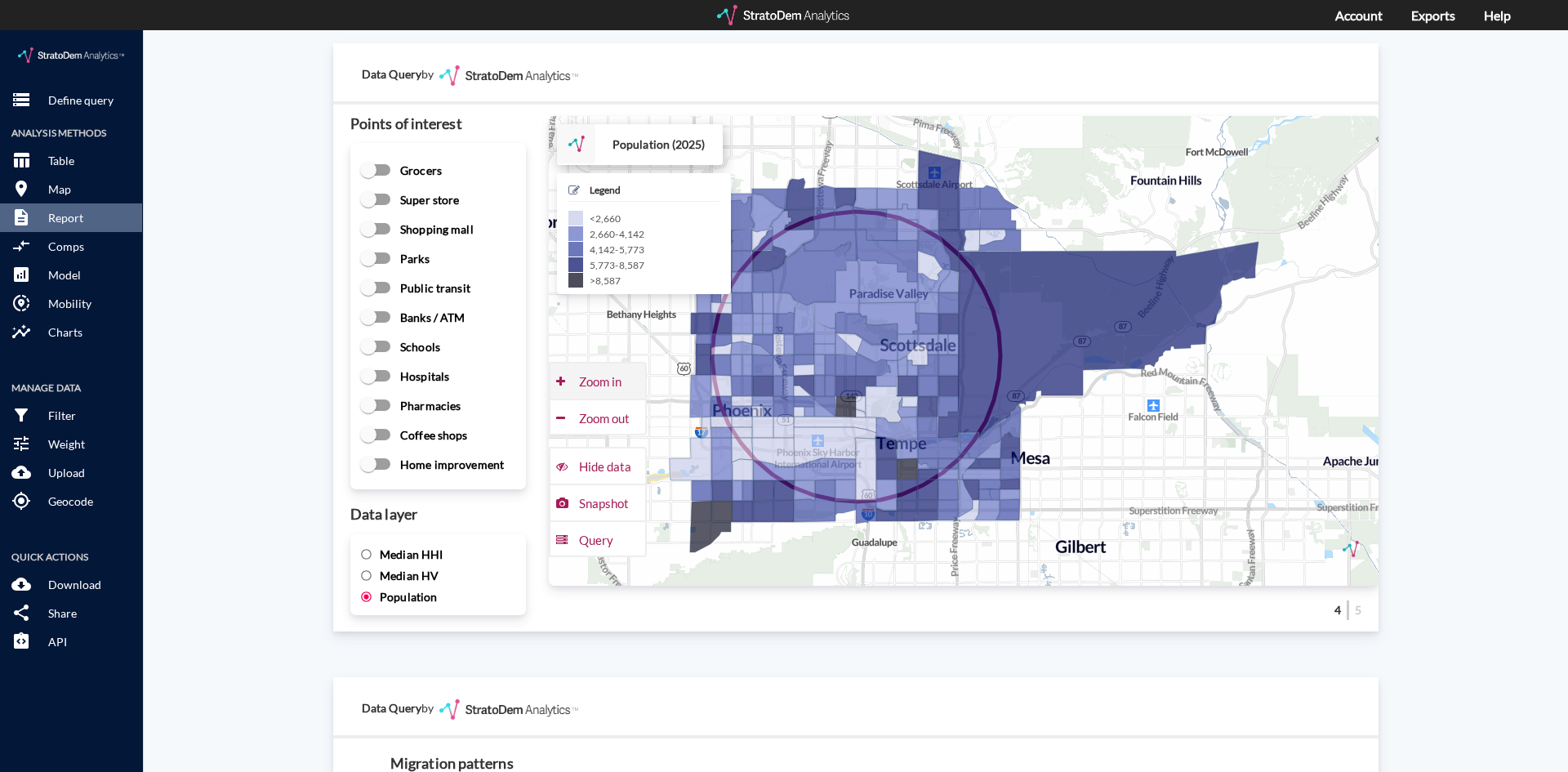
click div "Zoom in"
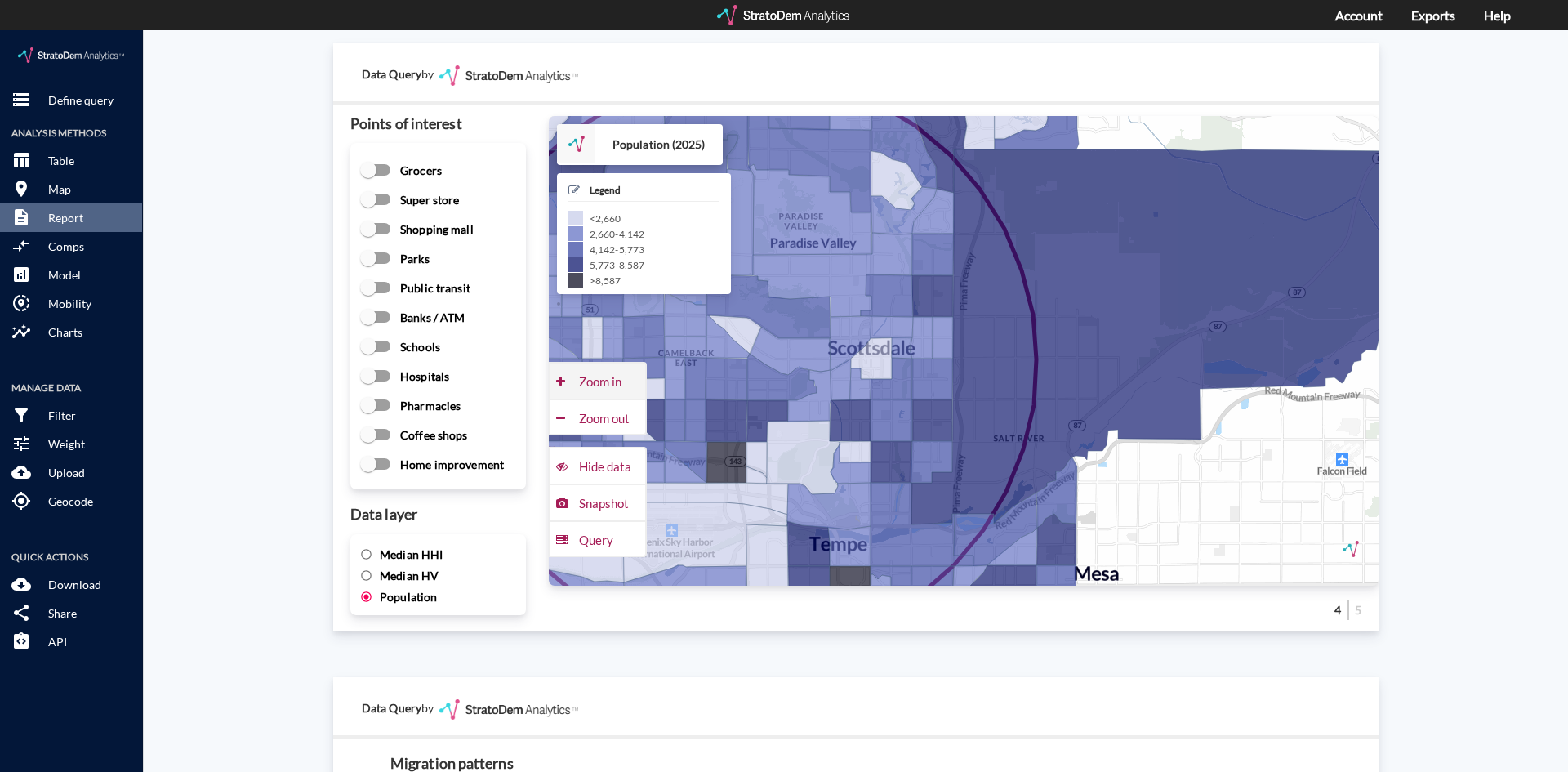
click div "Zoom in"
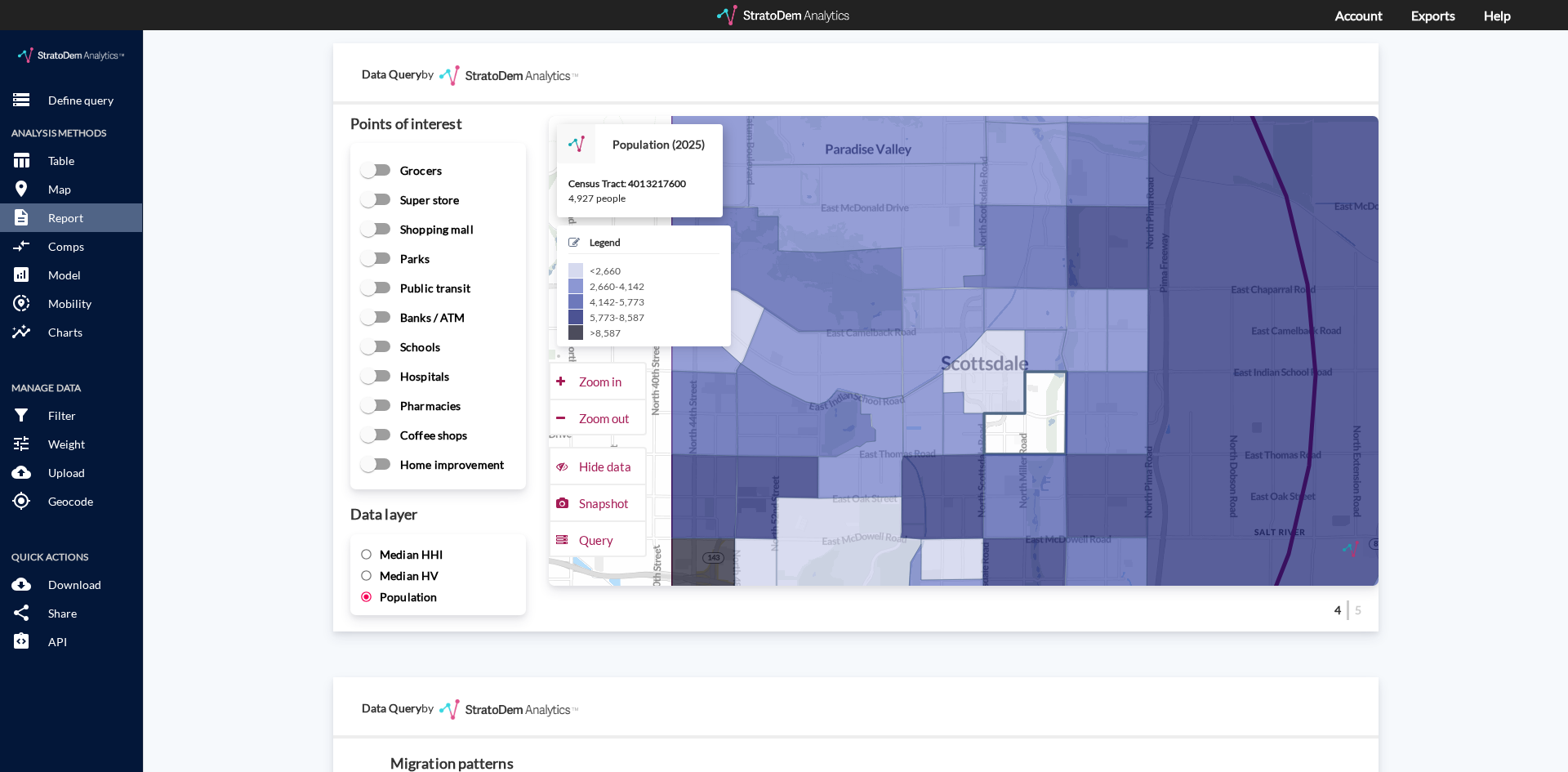
drag, startPoint x: 821, startPoint y: 348, endPoint x: 1030, endPoint y: 355, distance: 209.1
click icon
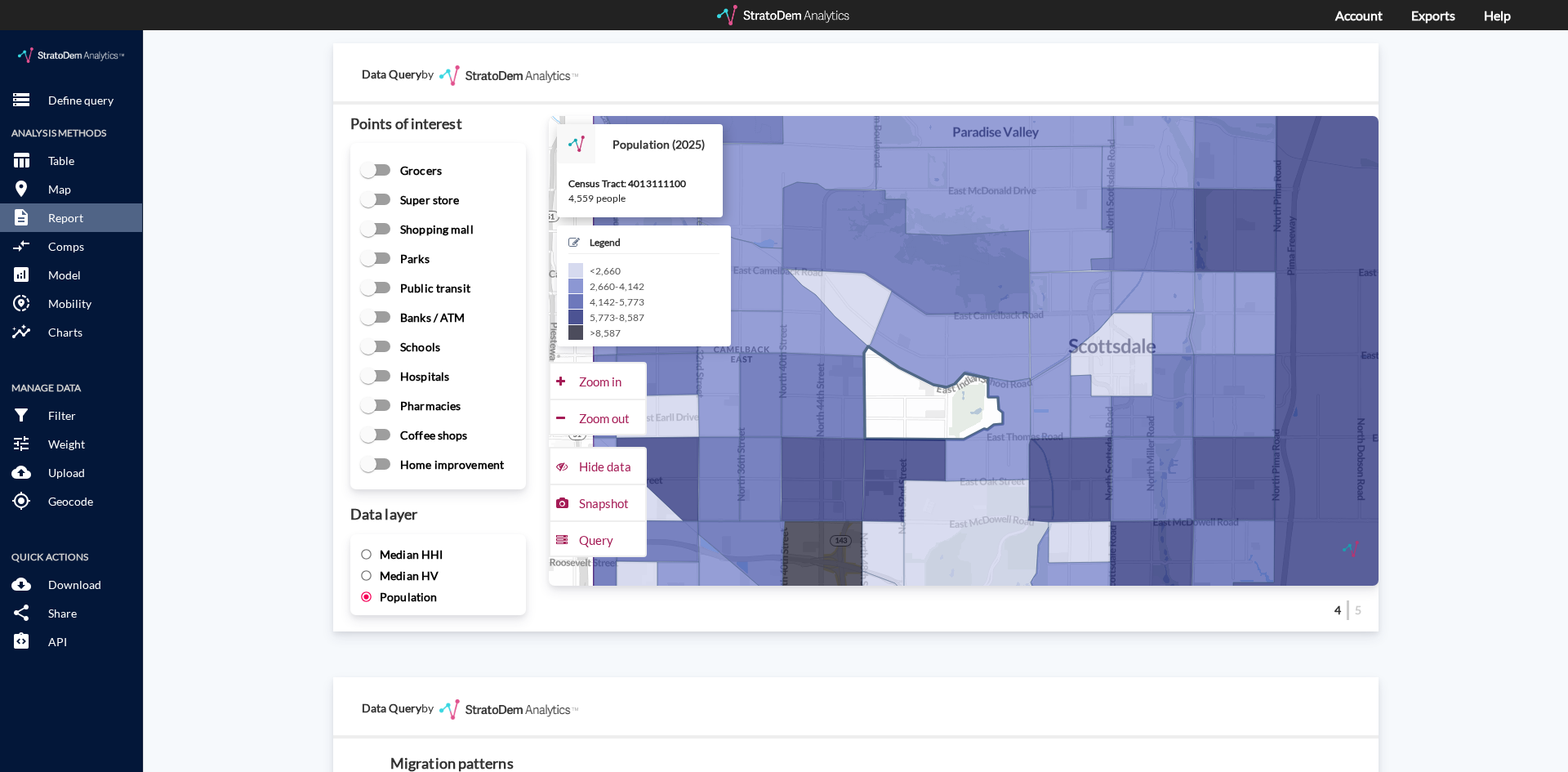
drag, startPoint x: 792, startPoint y: 397, endPoint x: 928, endPoint y: 380, distance: 137.1
click icon
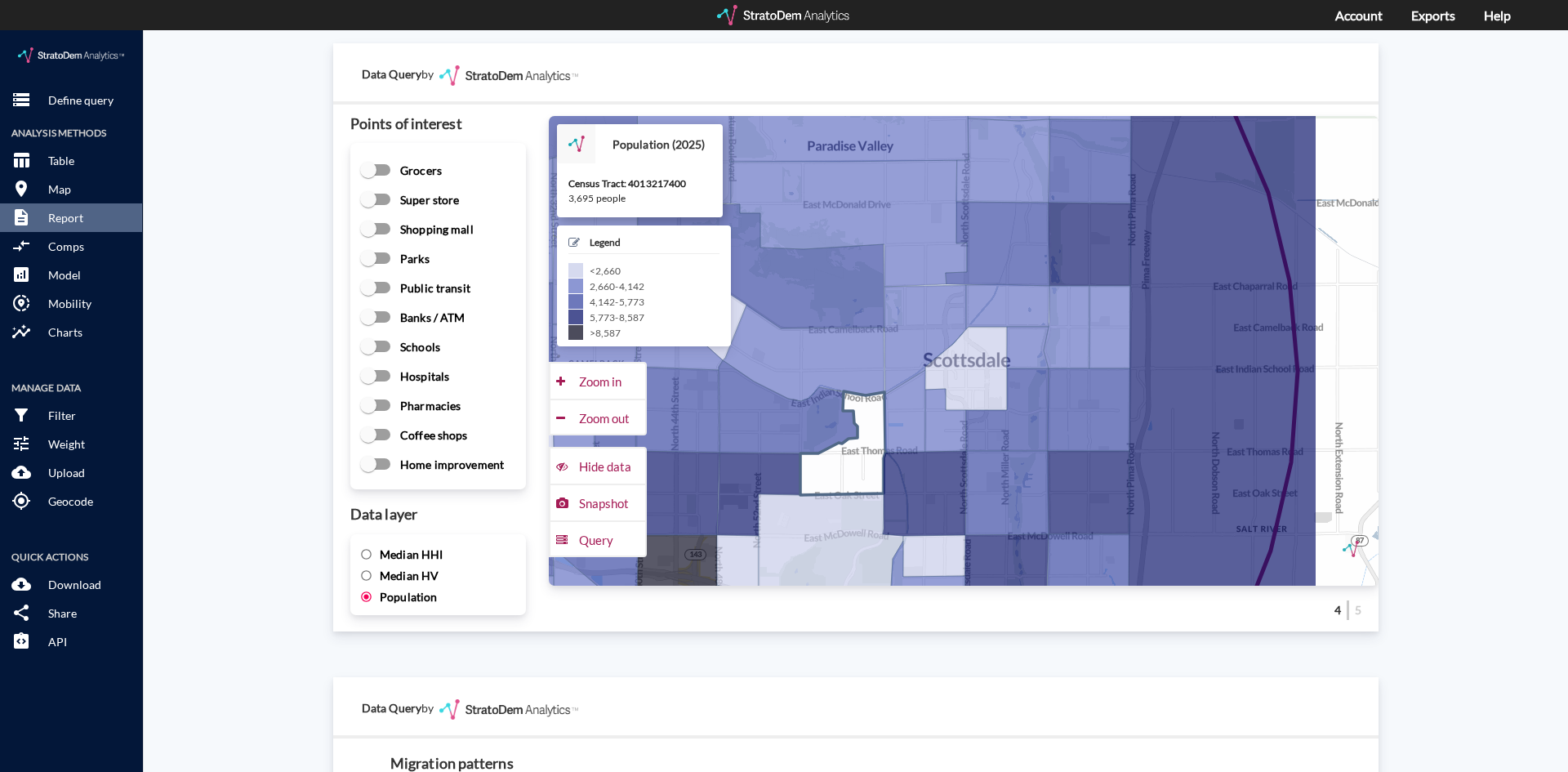
drag, startPoint x: 986, startPoint y: 417, endPoint x: 838, endPoint y: 432, distance: 148.8
click icon
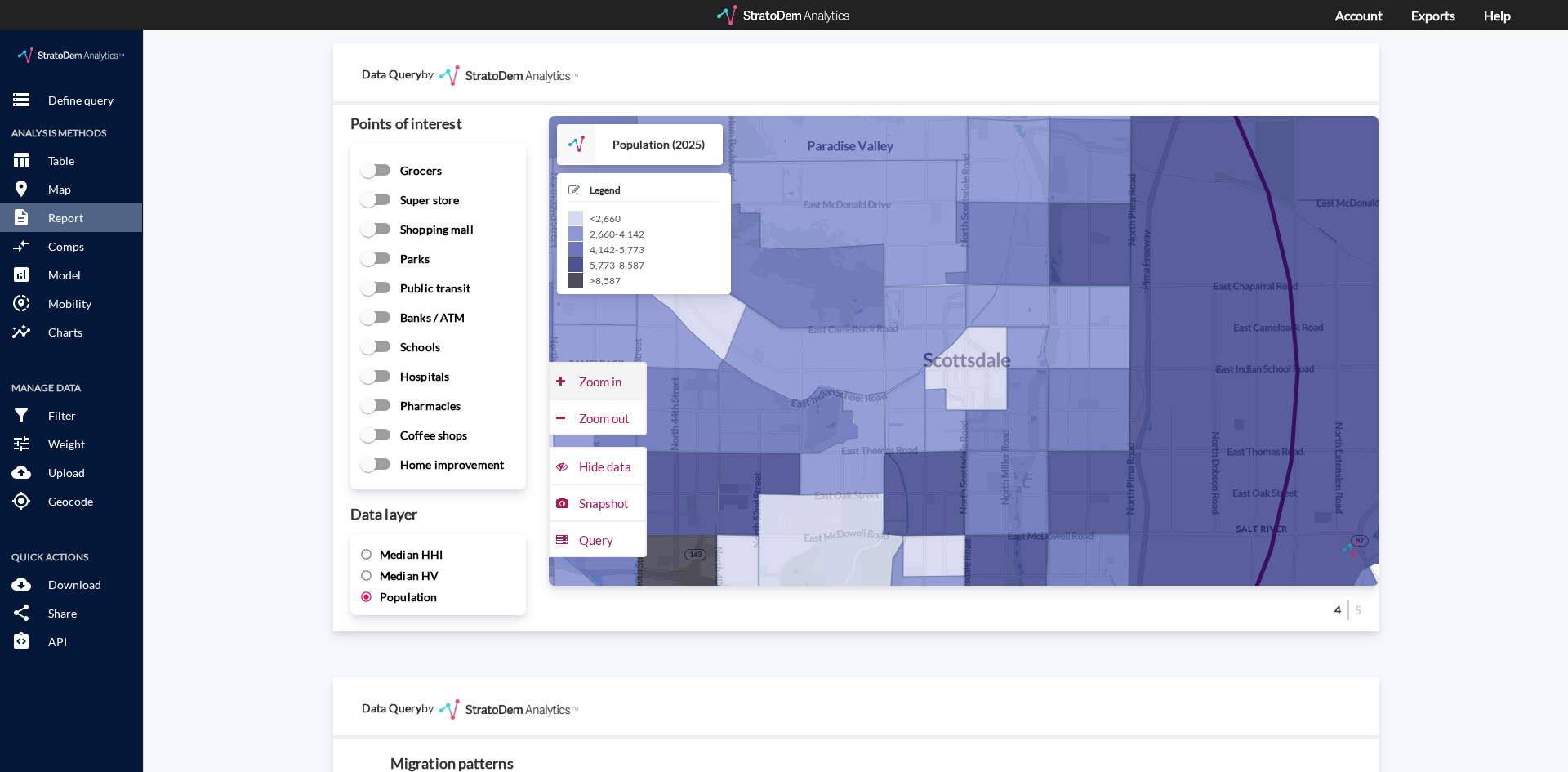
click div "Zoom in"
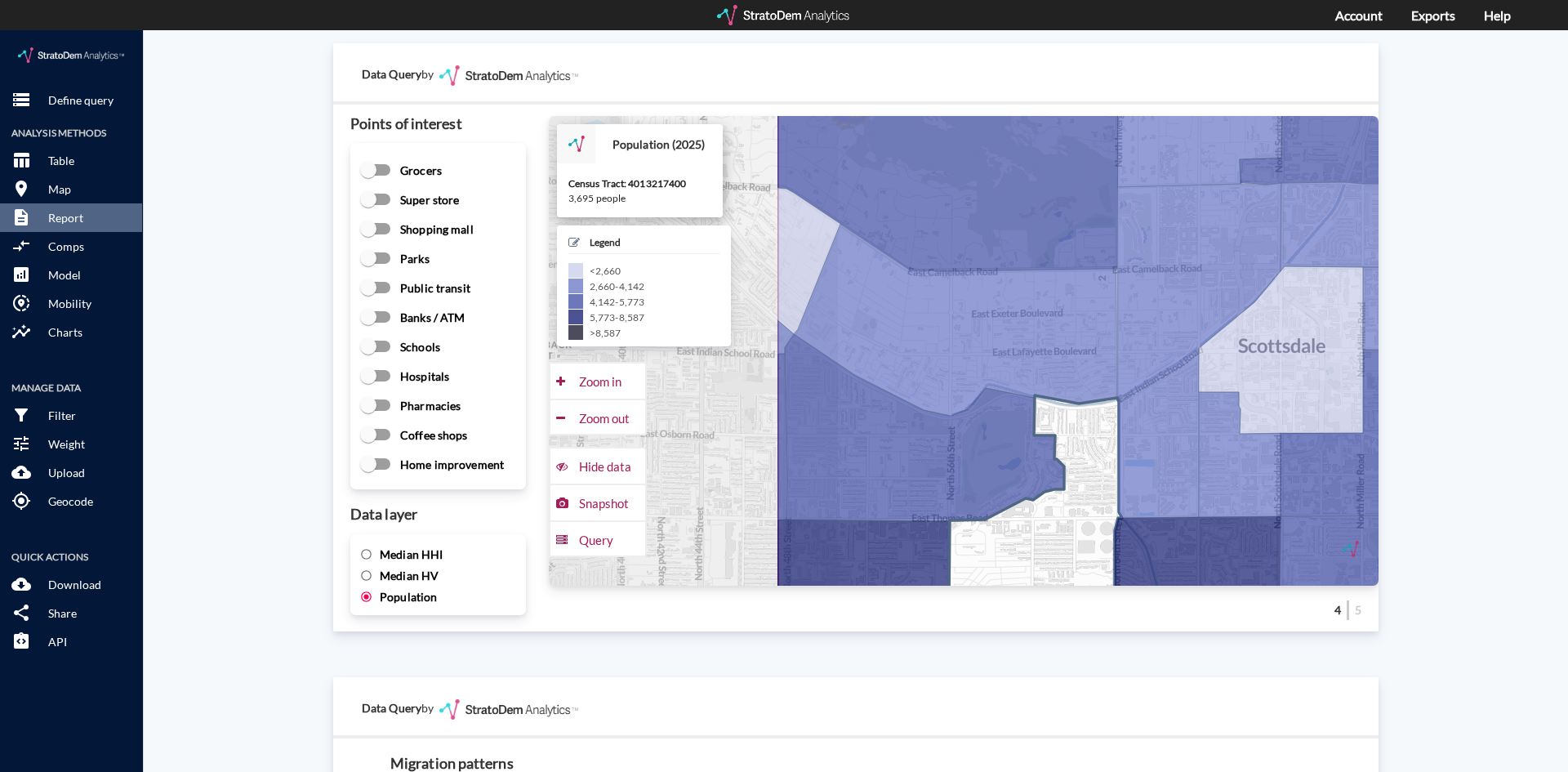
drag, startPoint x: 791, startPoint y: 430, endPoint x: 1098, endPoint y: 393, distance: 309.2
click icon
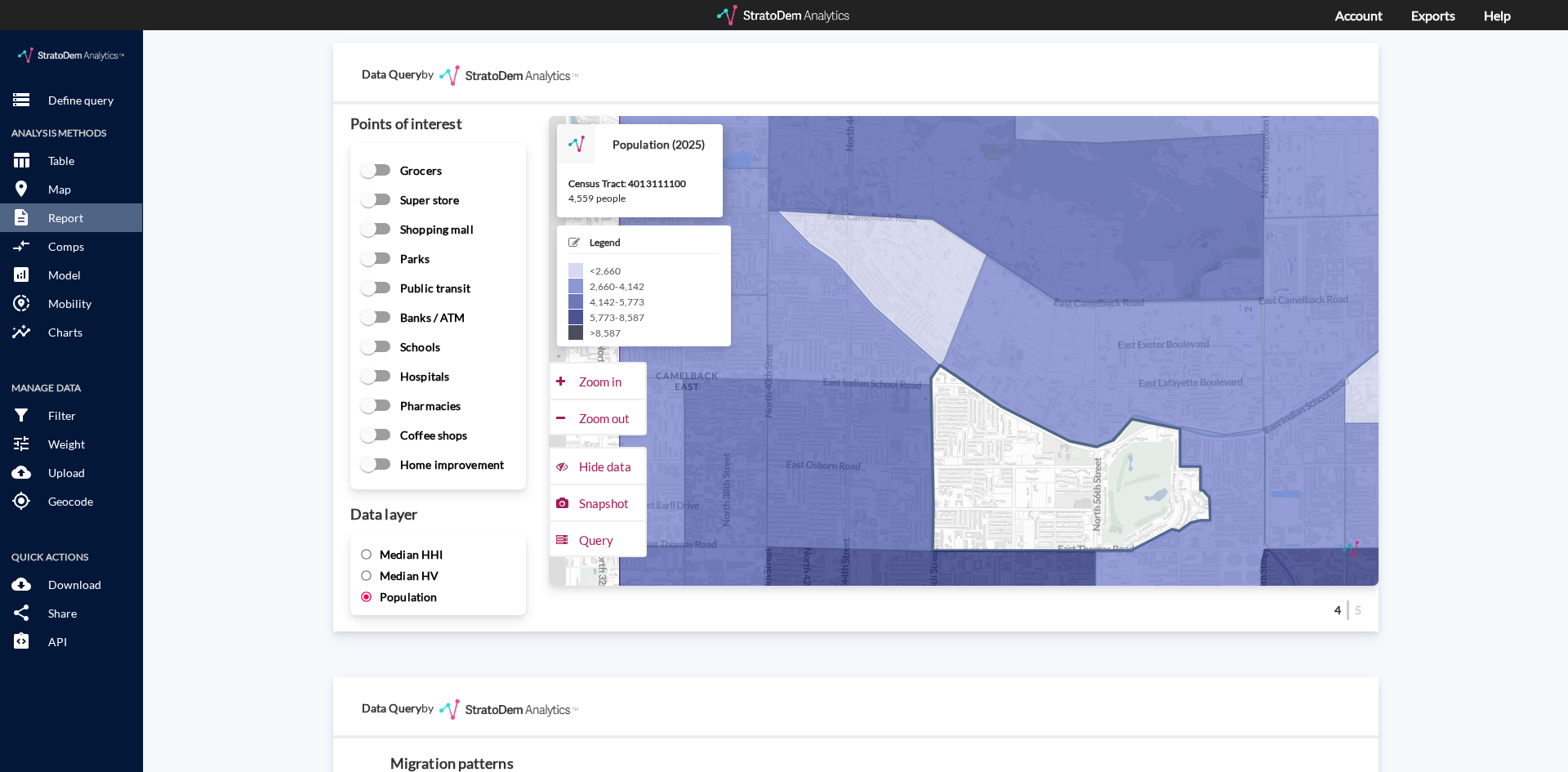
drag, startPoint x: 843, startPoint y: 401, endPoint x: 999, endPoint y: 434, distance: 159.5
click icon
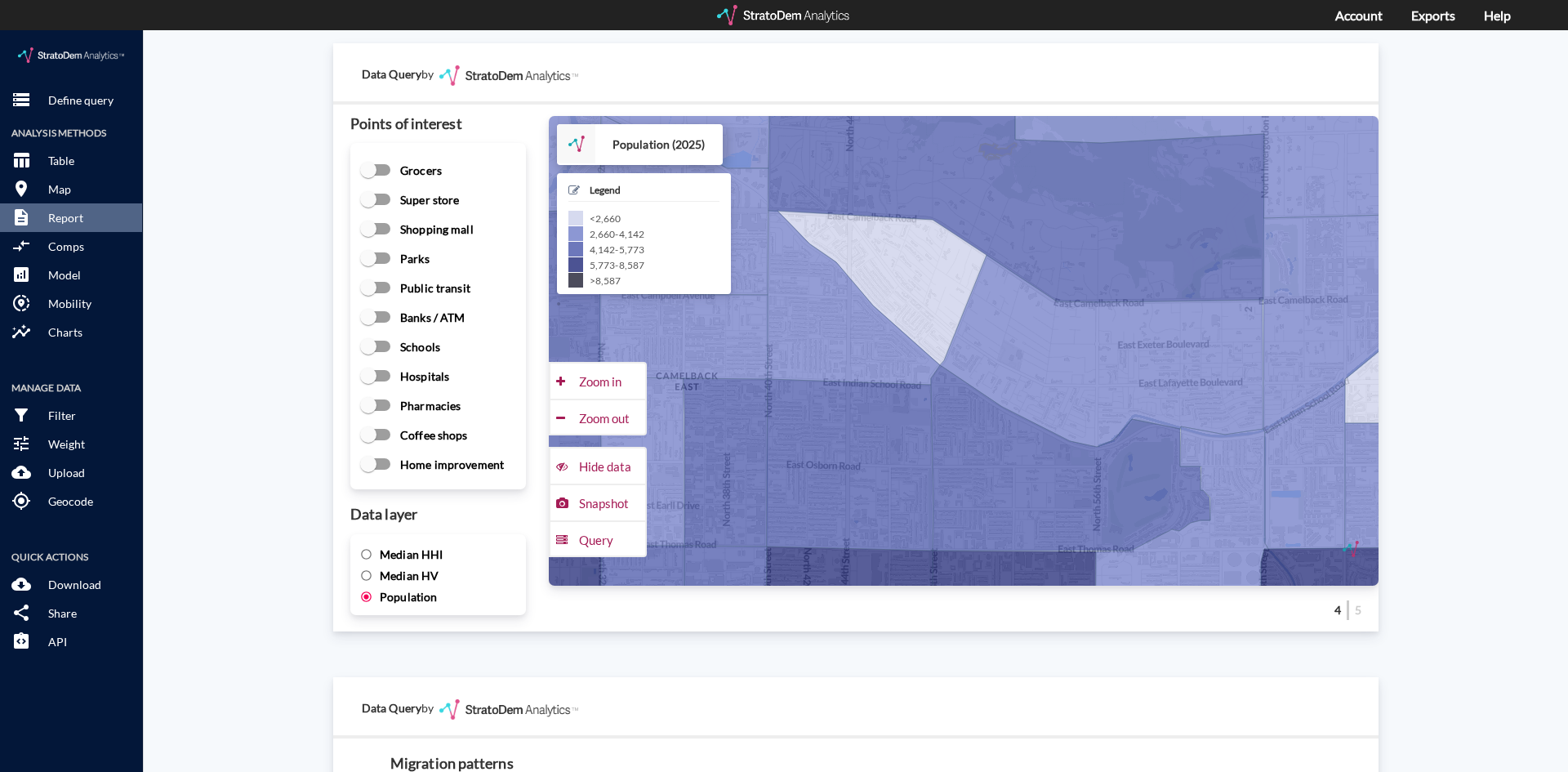
click span "Median HHI"
click input "Median HHI"
radio input "true"
radio input "false"
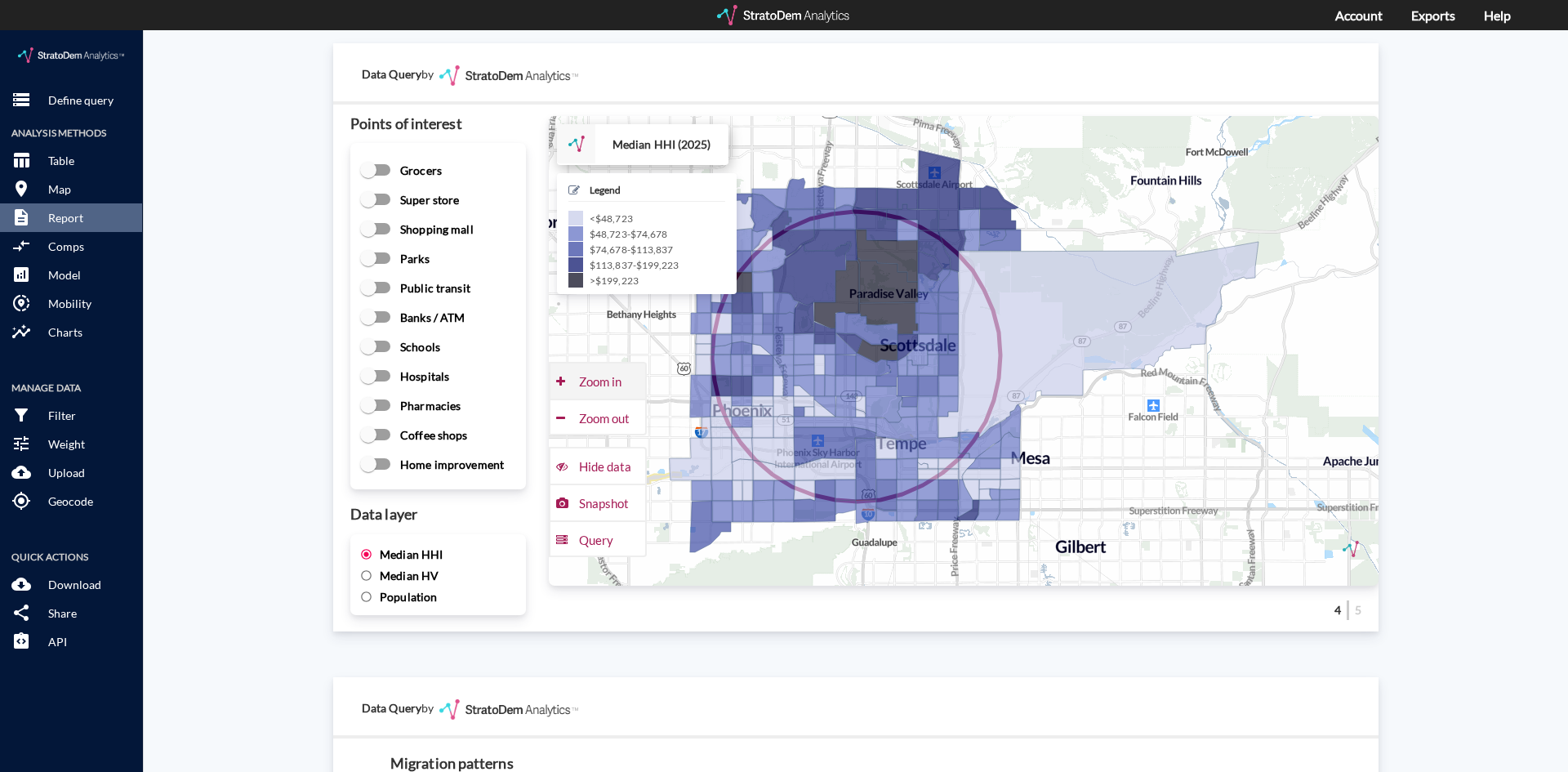
click div "Zoom in"
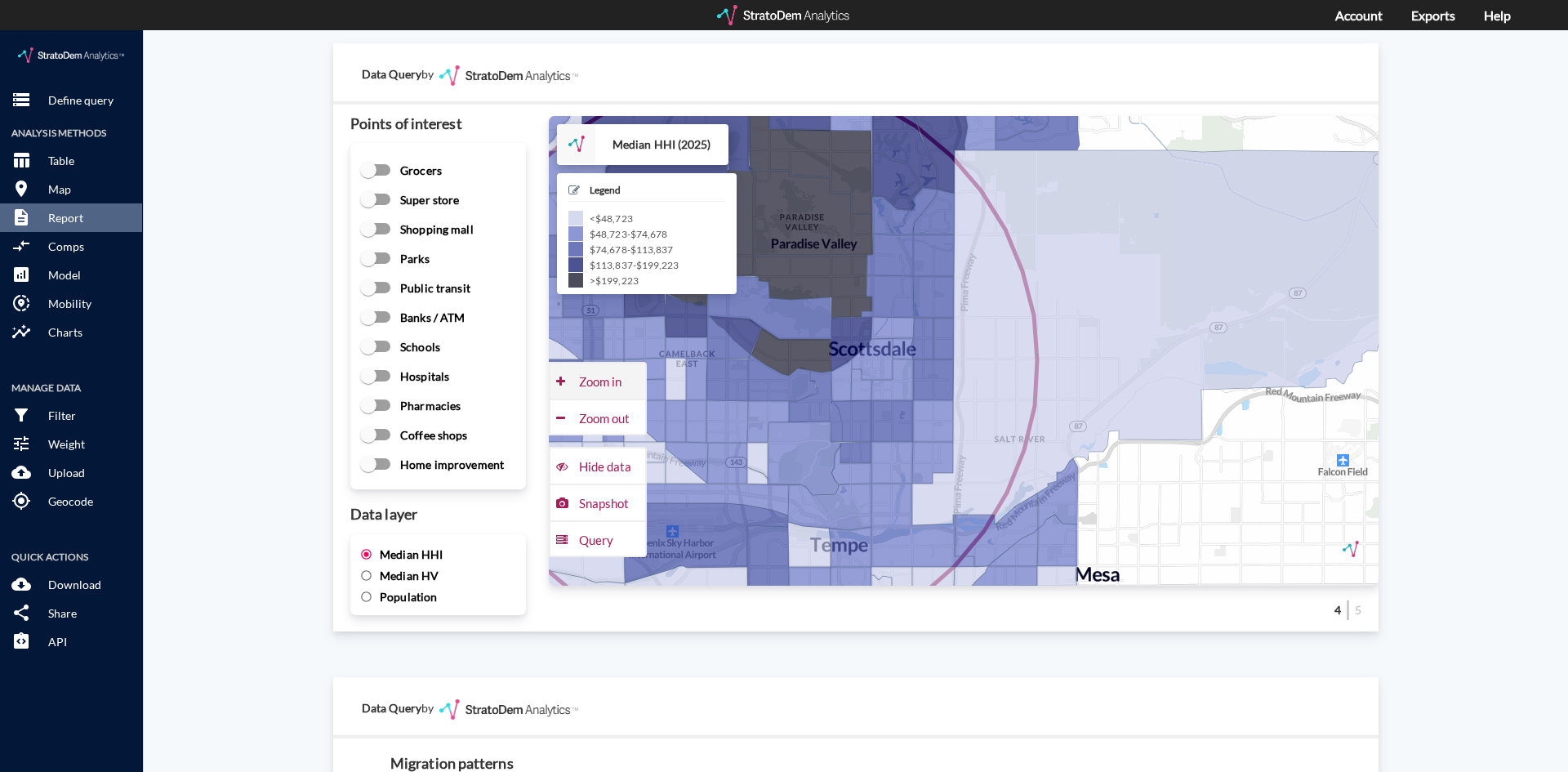
click div "Zoom in"
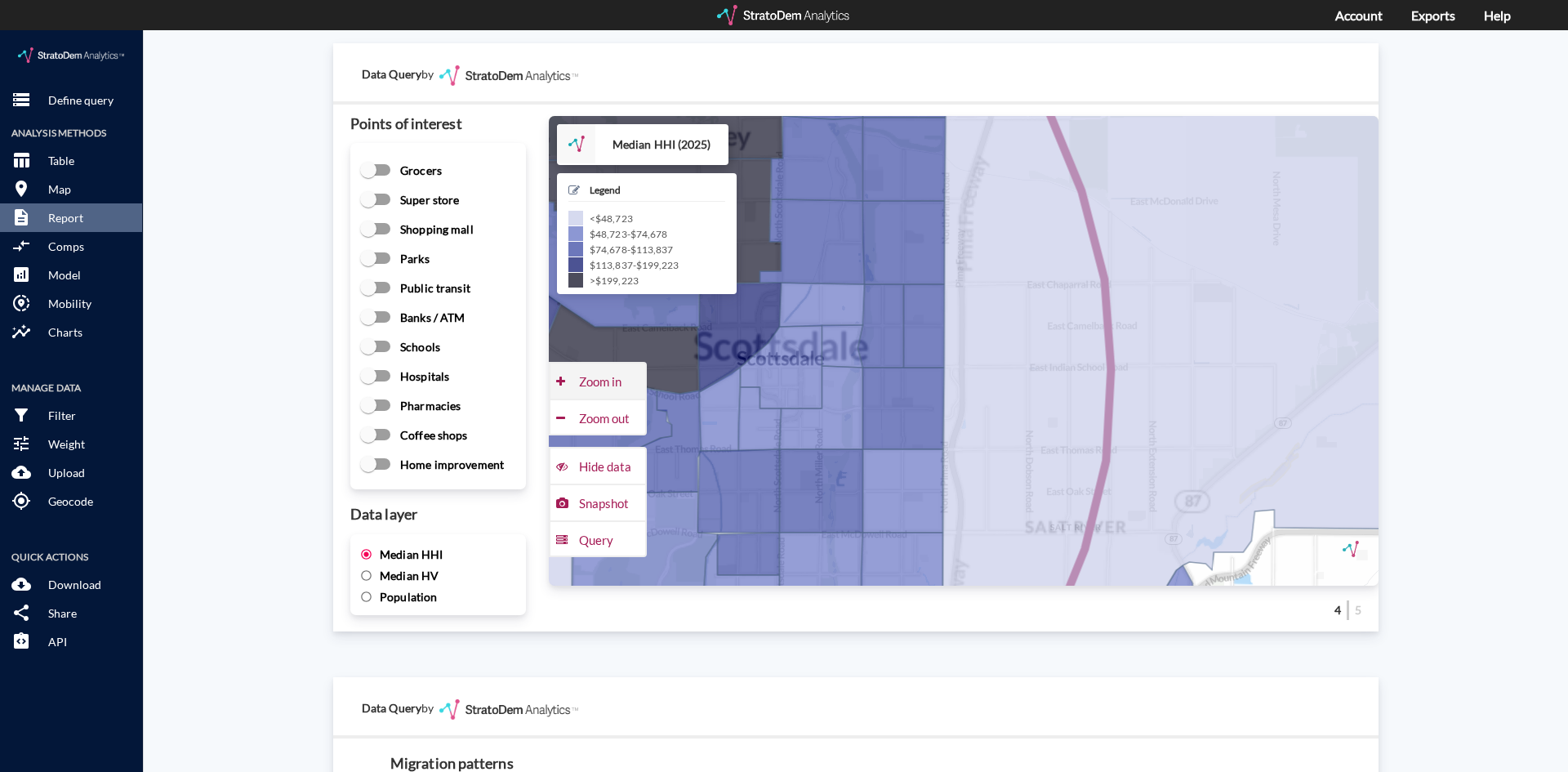
click div "Zoom in"
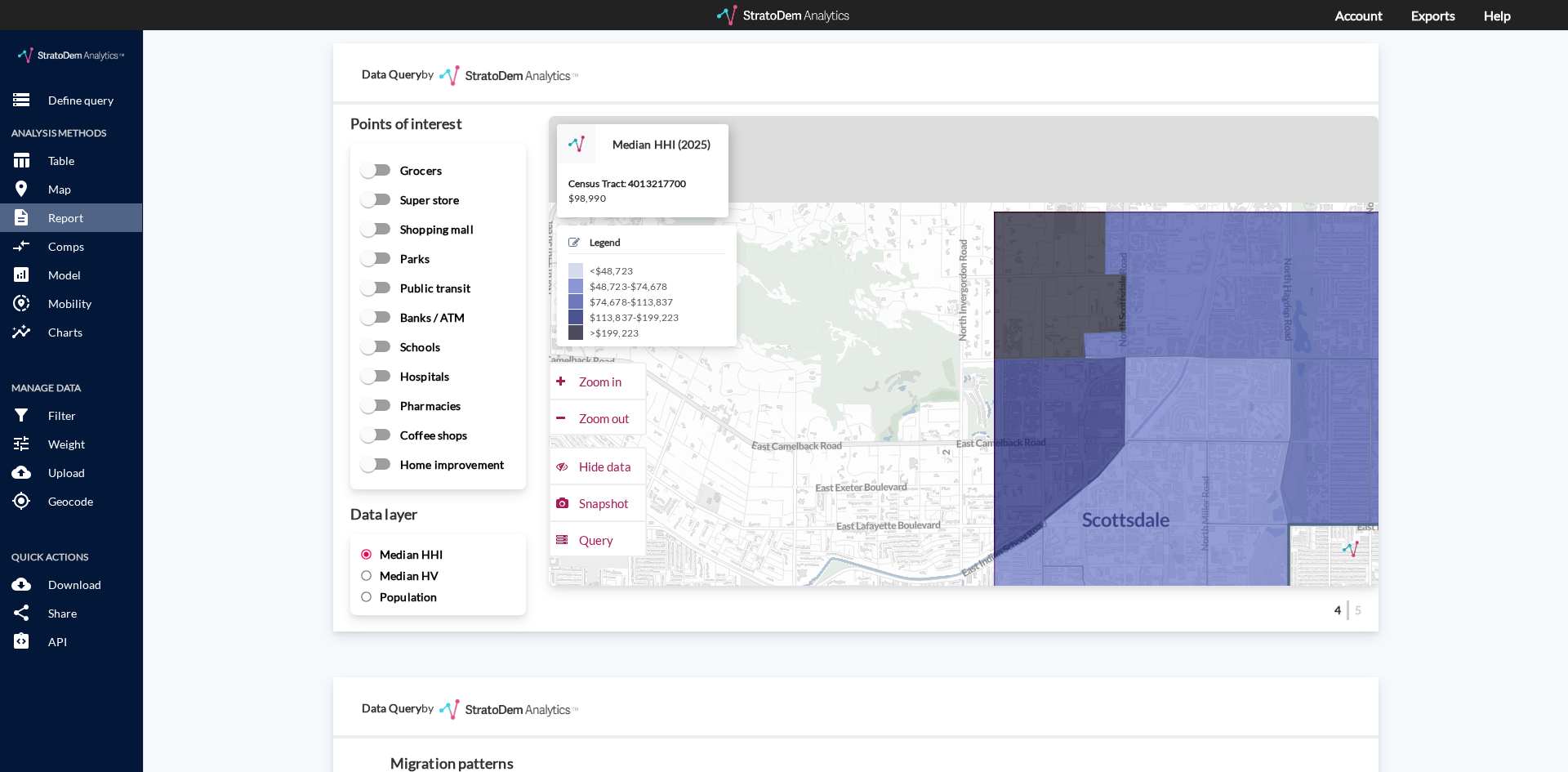
drag, startPoint x: 866, startPoint y: 385, endPoint x: 1312, endPoint y: 482, distance: 456.4
click icon
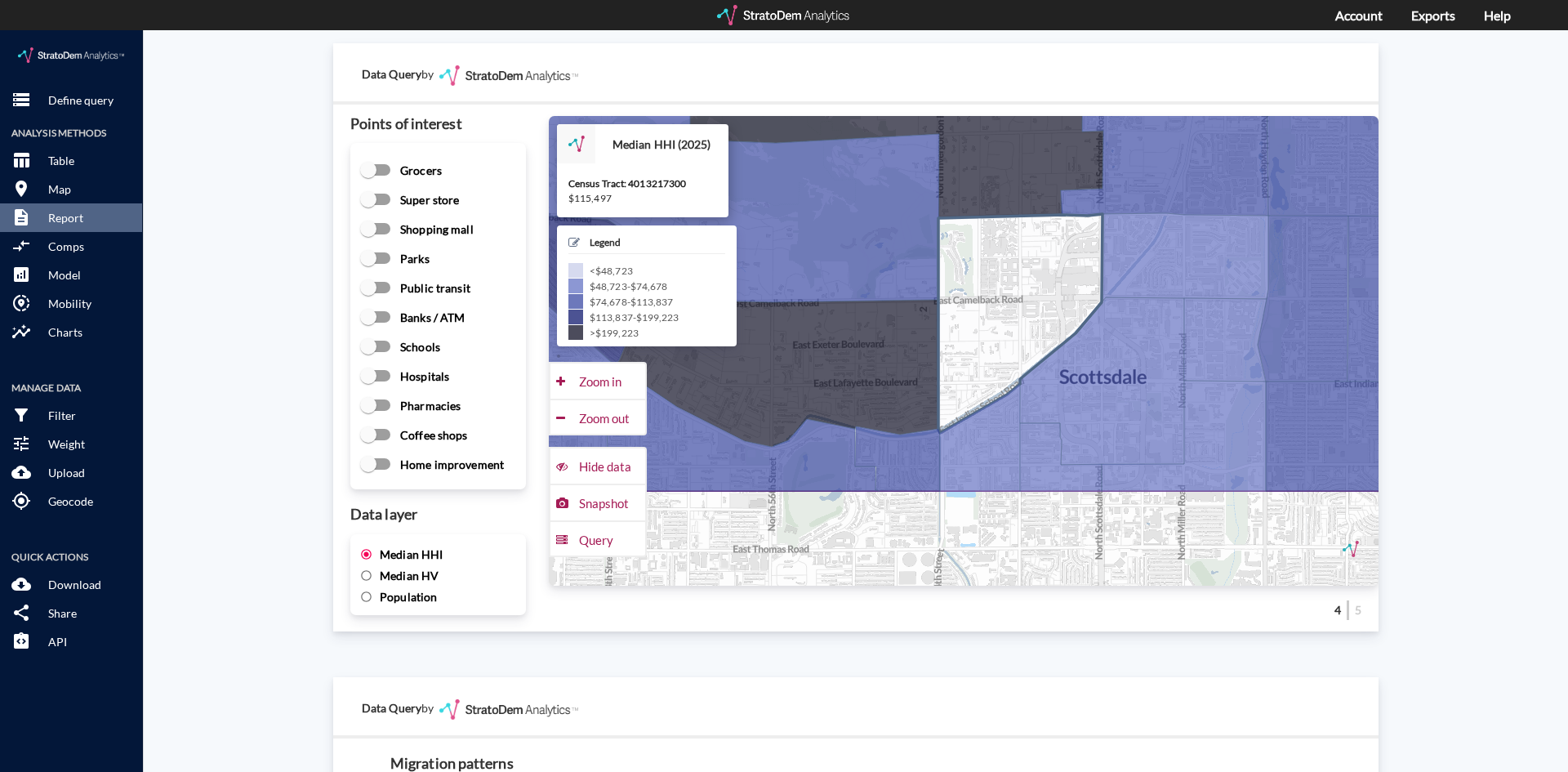
drag, startPoint x: 1026, startPoint y: 416, endPoint x: 999, endPoint y: 287, distance: 131.8
click icon
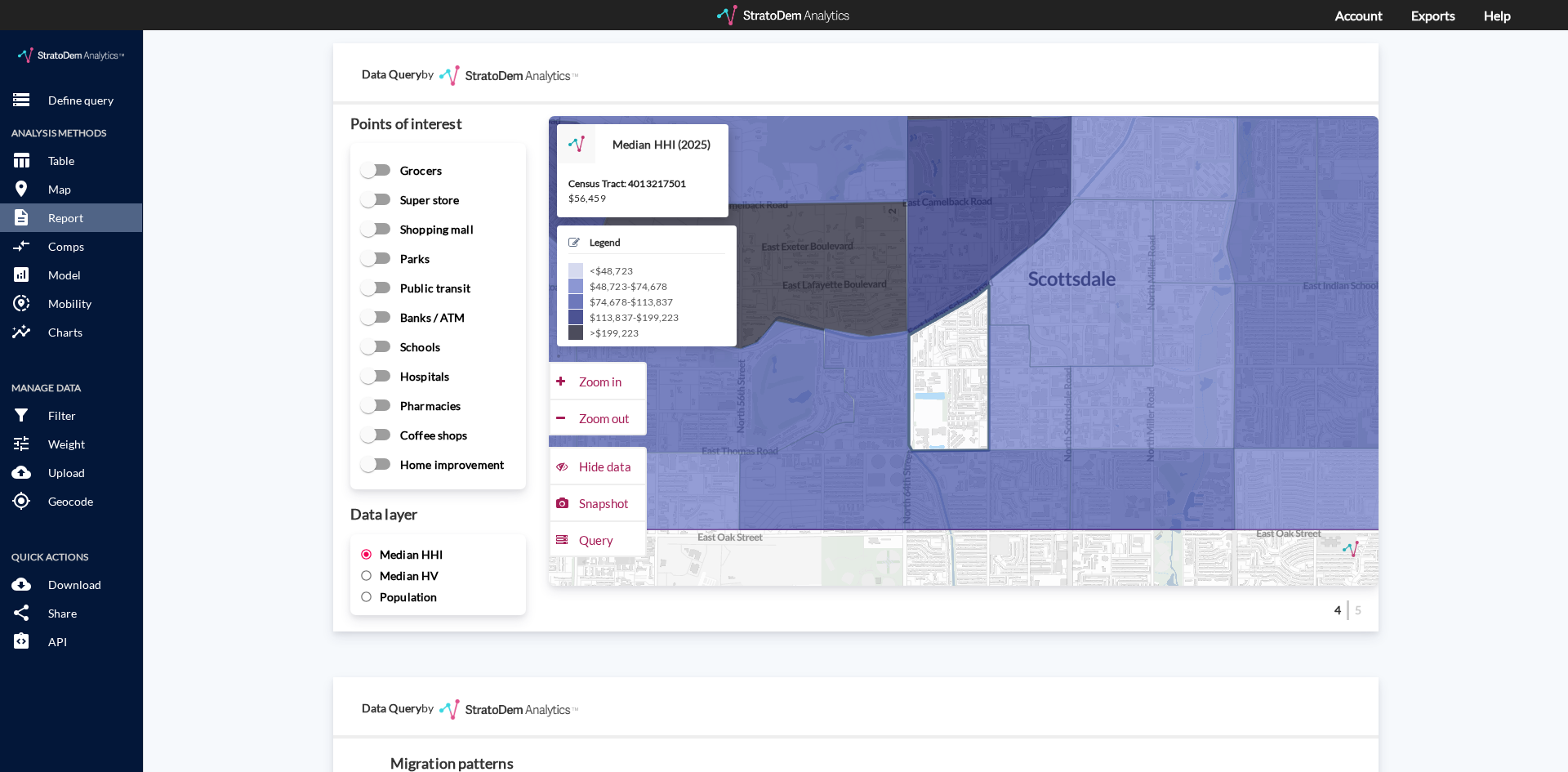
drag, startPoint x: 994, startPoint y: 428, endPoint x: 965, endPoint y: 325, distance: 107.0
click icon
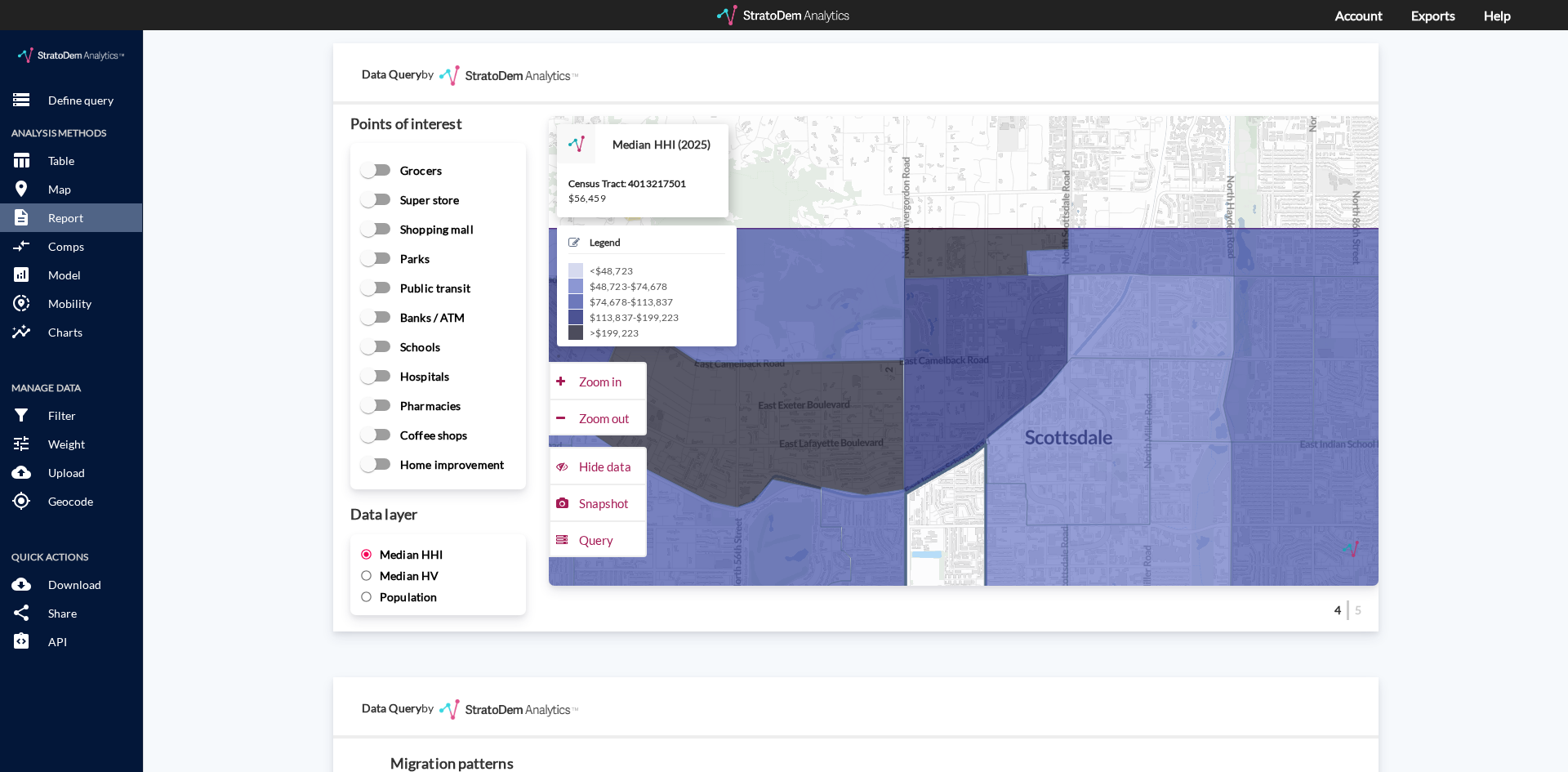
drag, startPoint x: 919, startPoint y: 361, endPoint x: 912, endPoint y: 512, distance: 151.2
click icon
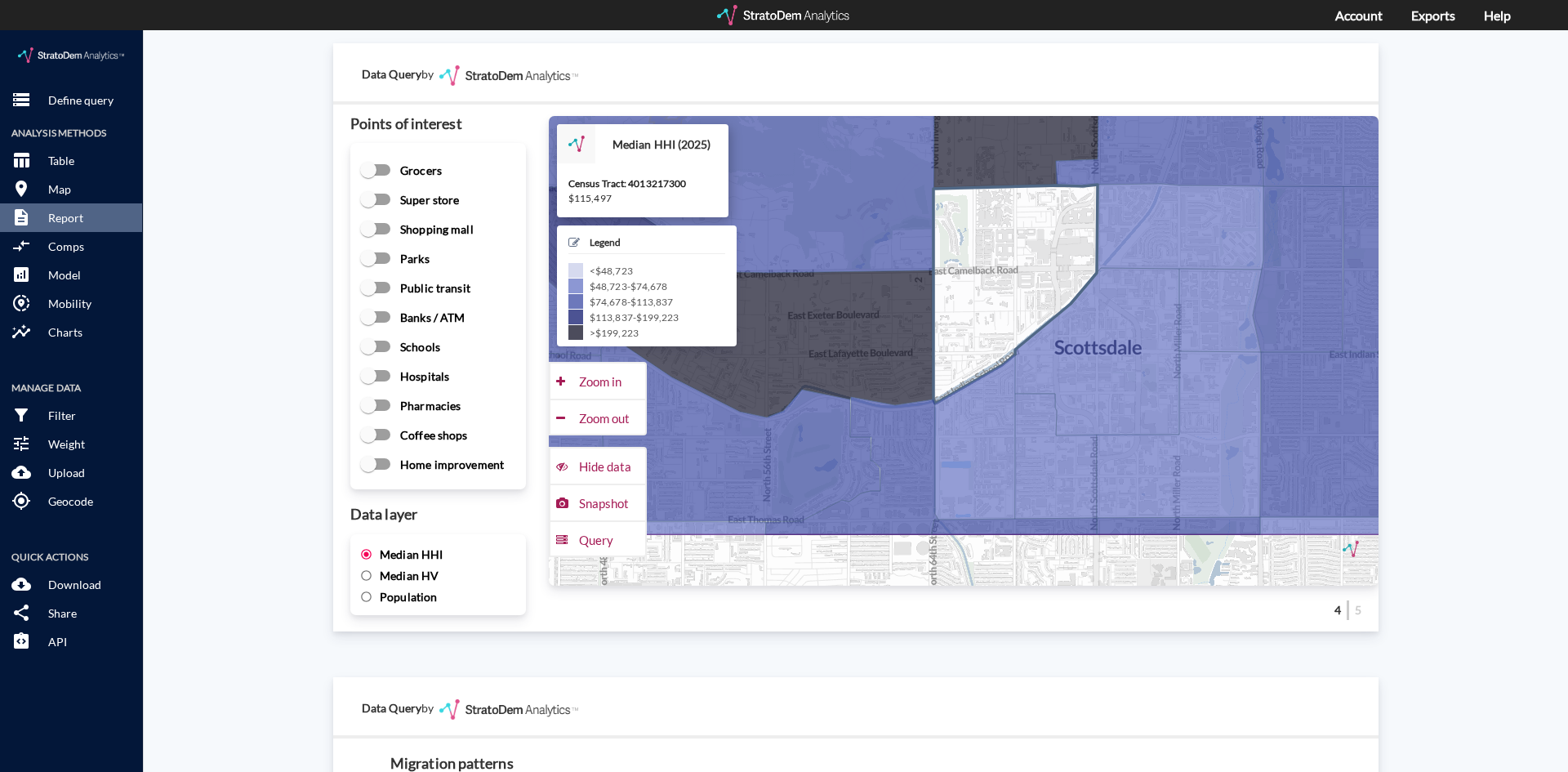
drag, startPoint x: 981, startPoint y: 300, endPoint x: 1005, endPoint y: 233, distance: 71.2
click icon
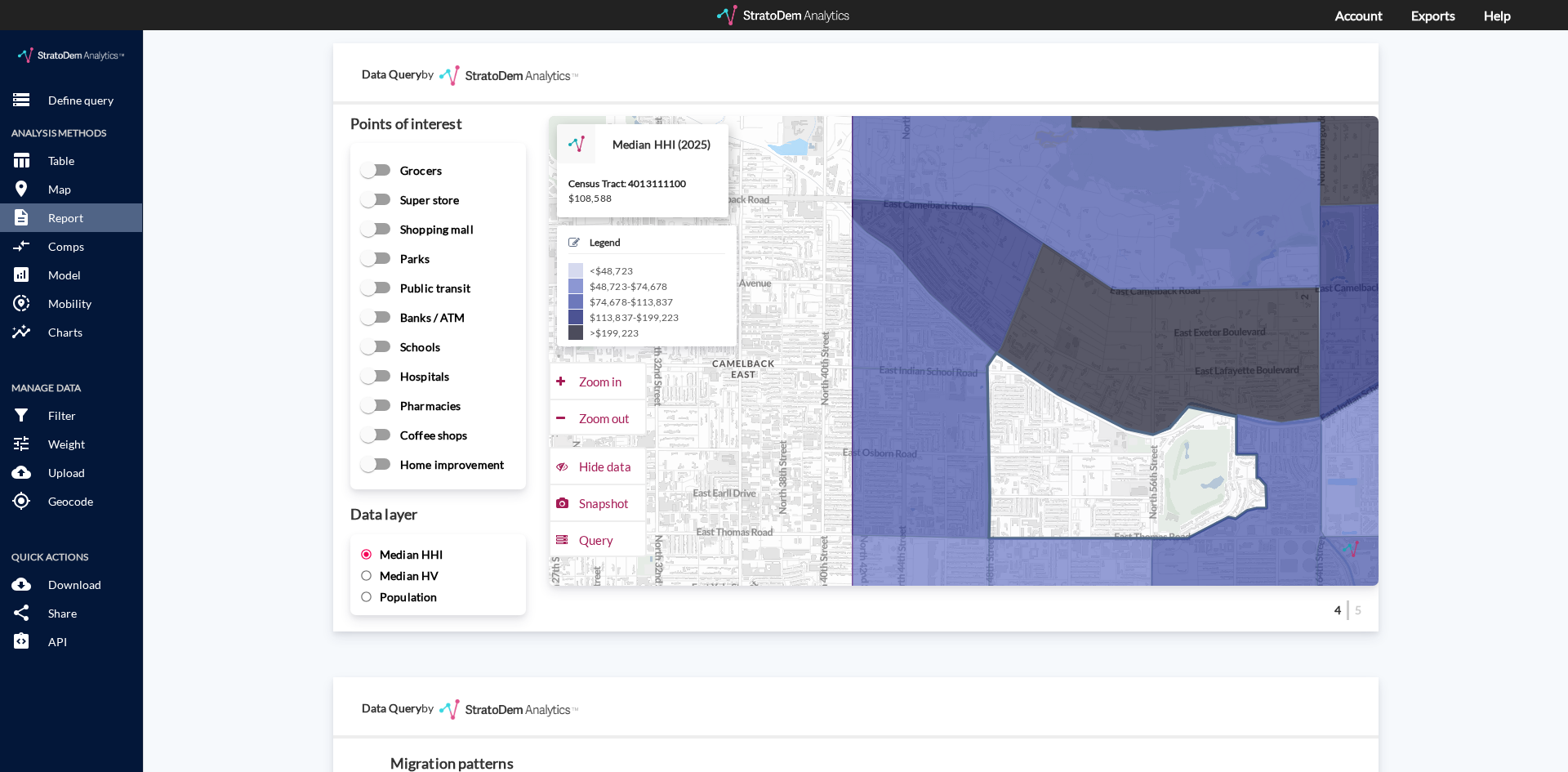
drag, startPoint x: 736, startPoint y: 411, endPoint x: 1130, endPoint y: 429, distance: 394.4
click icon
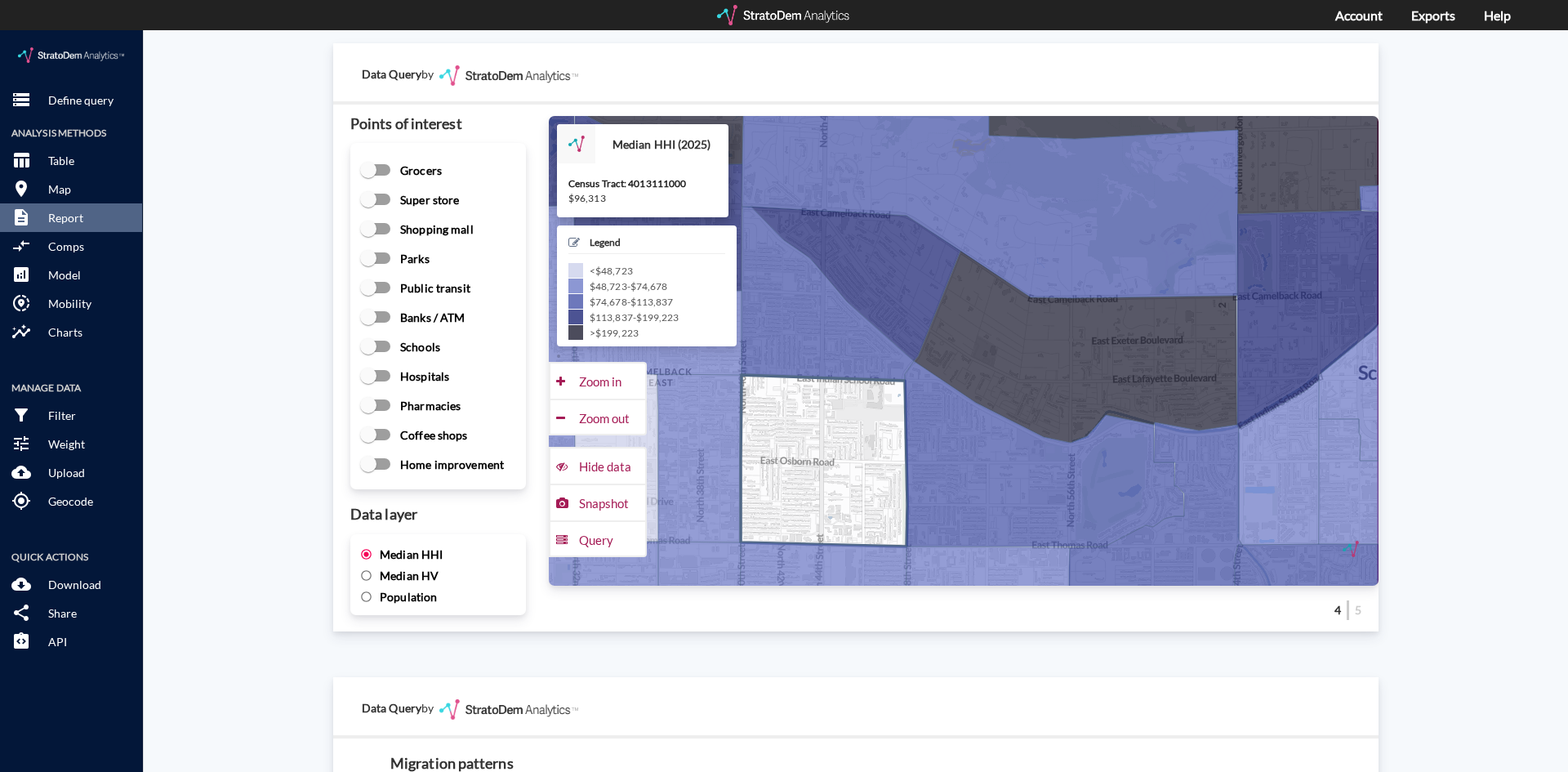
drag, startPoint x: 921, startPoint y: 381, endPoint x: 845, endPoint y: 399, distance: 78.1
click icon
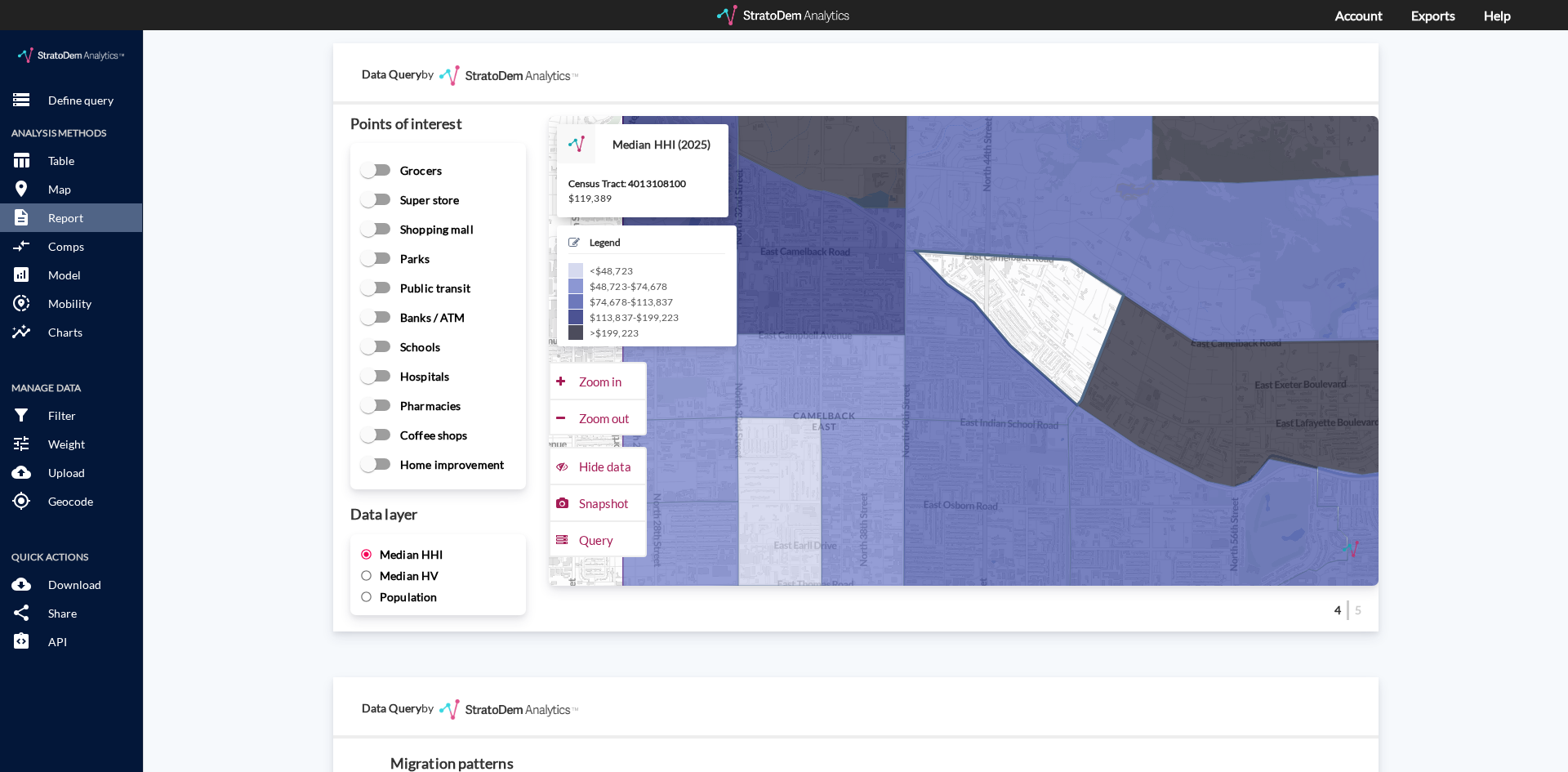
drag, startPoint x: 919, startPoint y: 300, endPoint x: 1084, endPoint y: 336, distance: 168.9
click icon
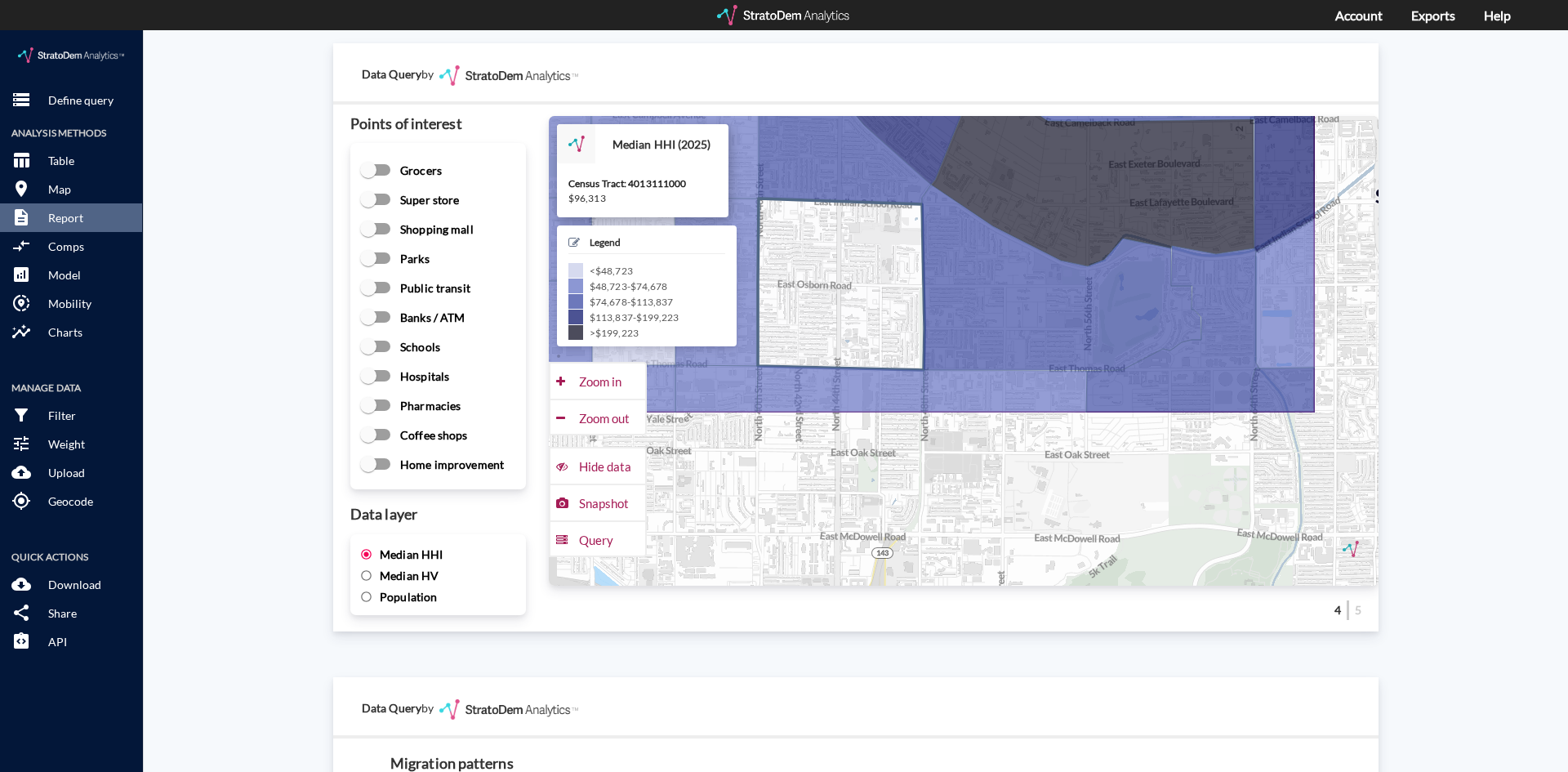
drag, startPoint x: 993, startPoint y: 462, endPoint x: 846, endPoint y: 240, distance: 266.3
click icon
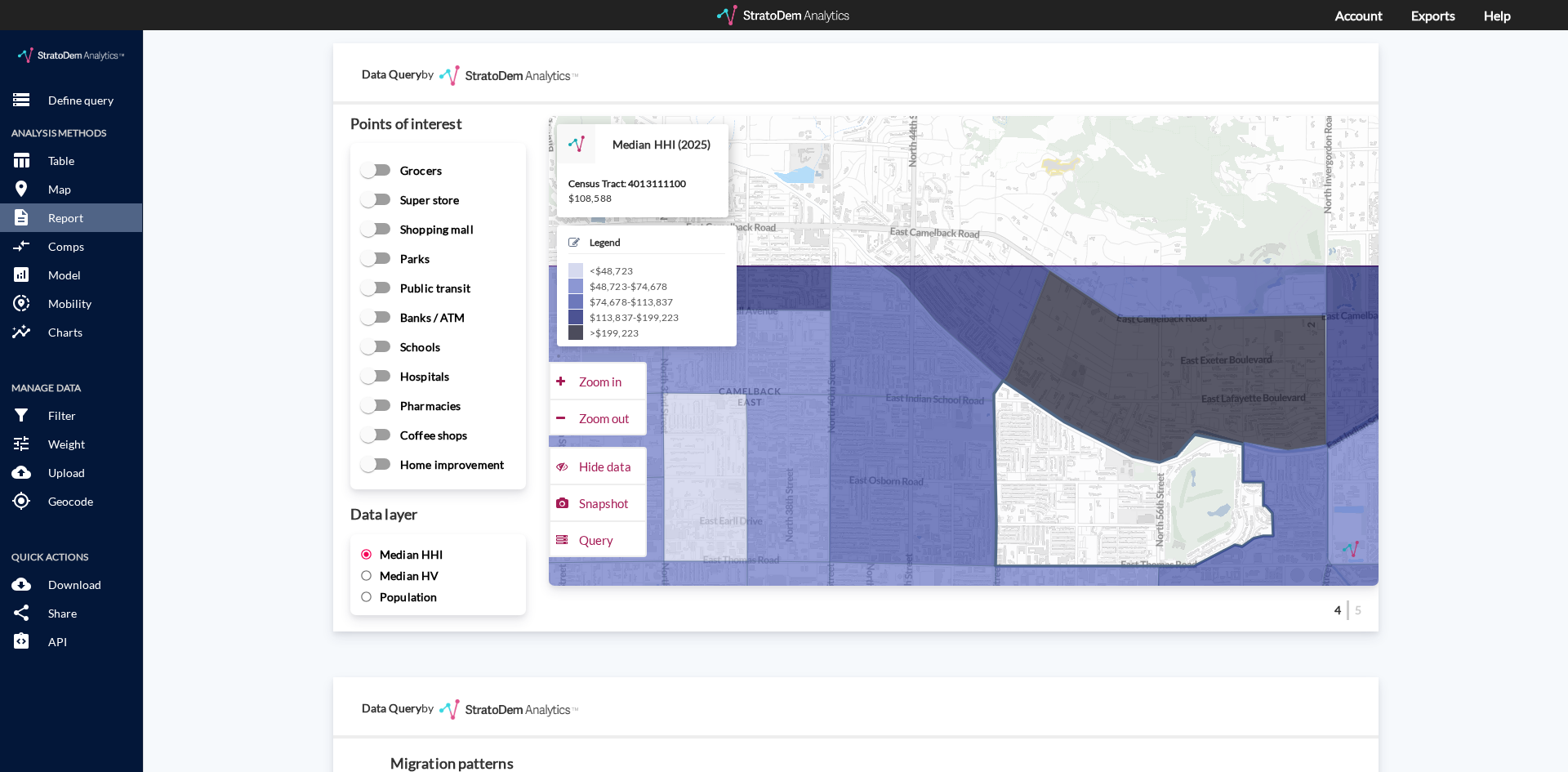
drag, startPoint x: 1014, startPoint y: 276, endPoint x: 1086, endPoint y: 476, distance: 212.6
click icon
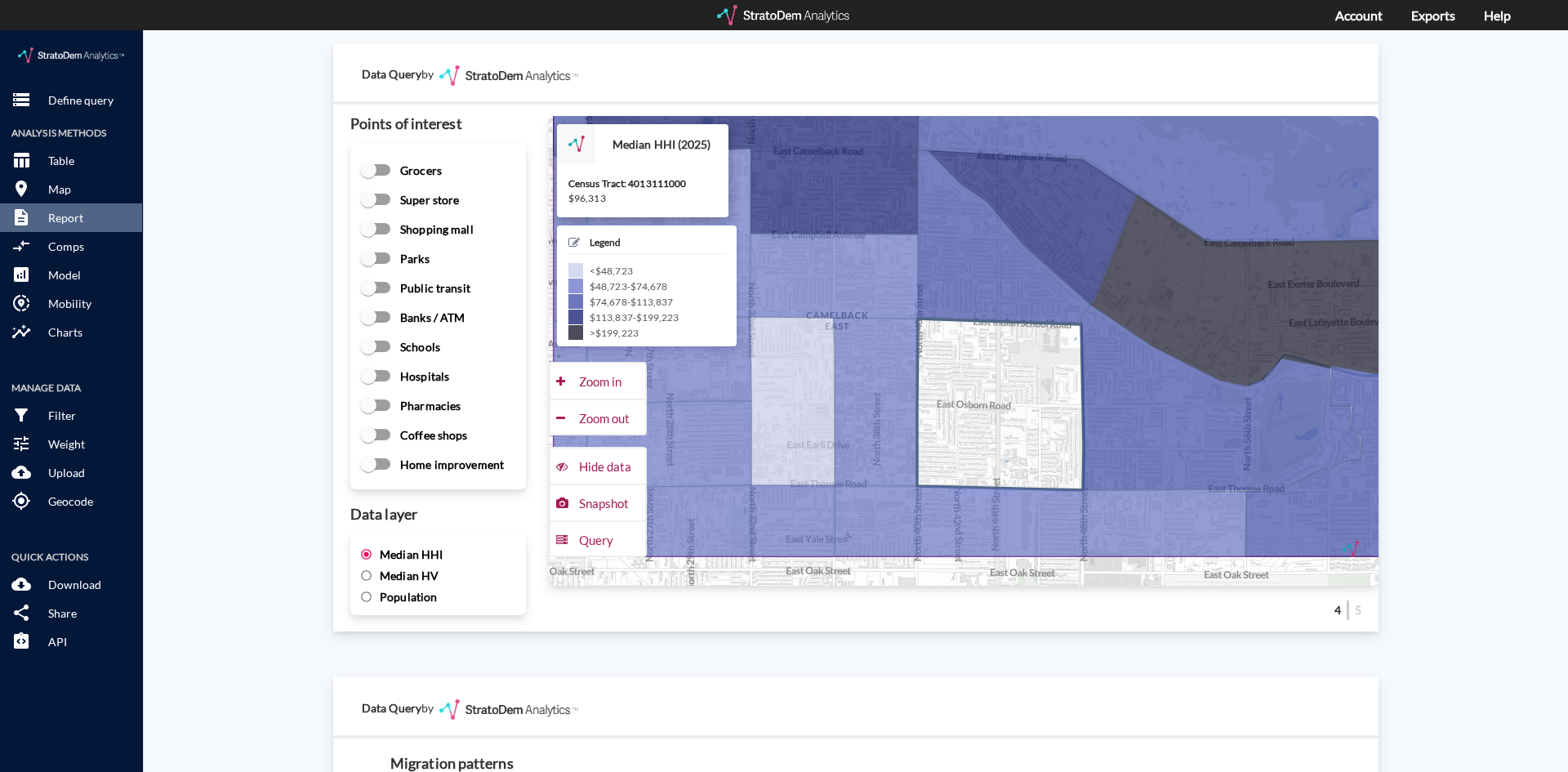
drag, startPoint x: 907, startPoint y: 439, endPoint x: 997, endPoint y: 361, distance: 119.1
click icon
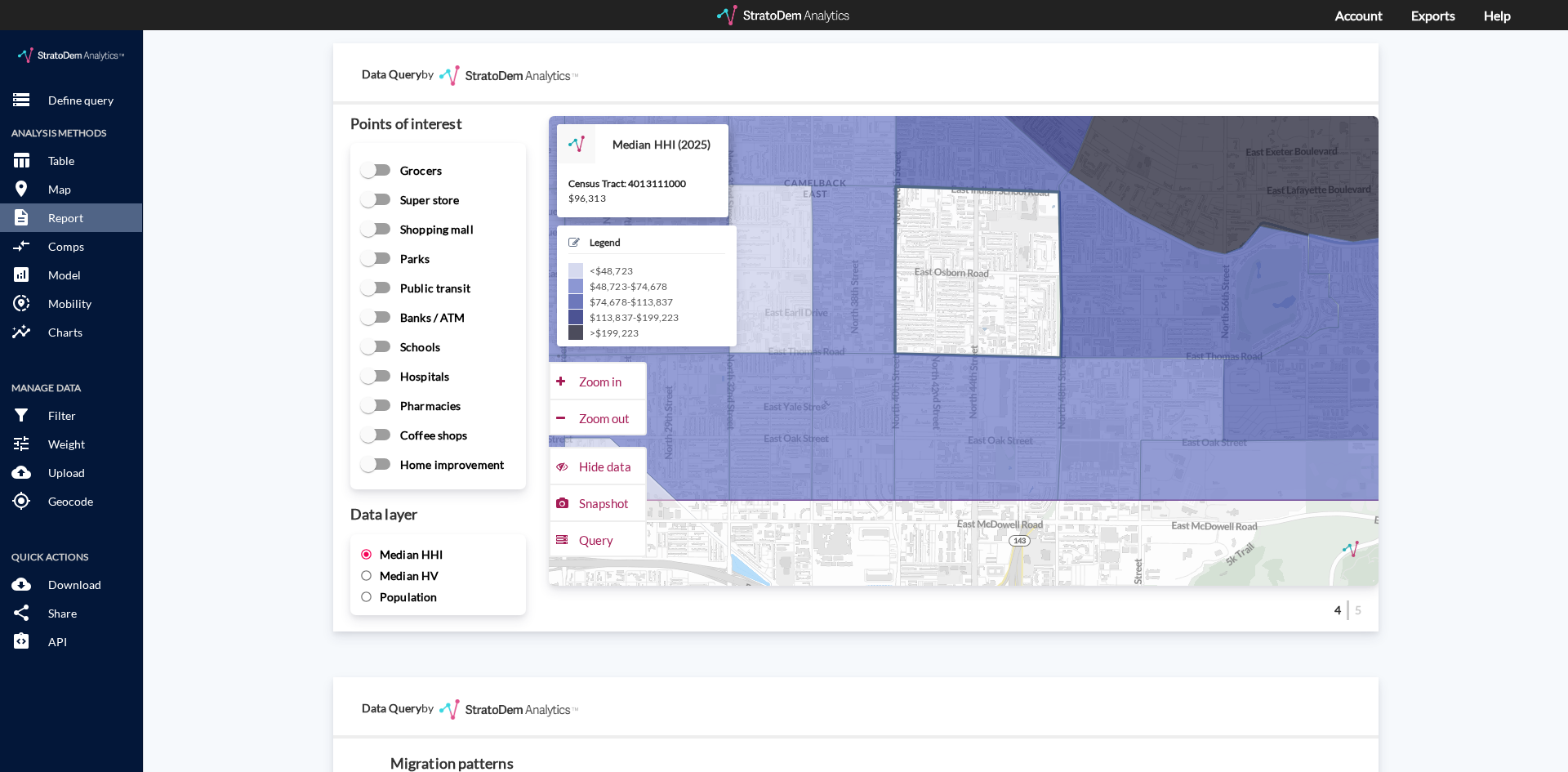
drag, startPoint x: 939, startPoint y: 436, endPoint x: 919, endPoint y: 300, distance: 137.5
click icon
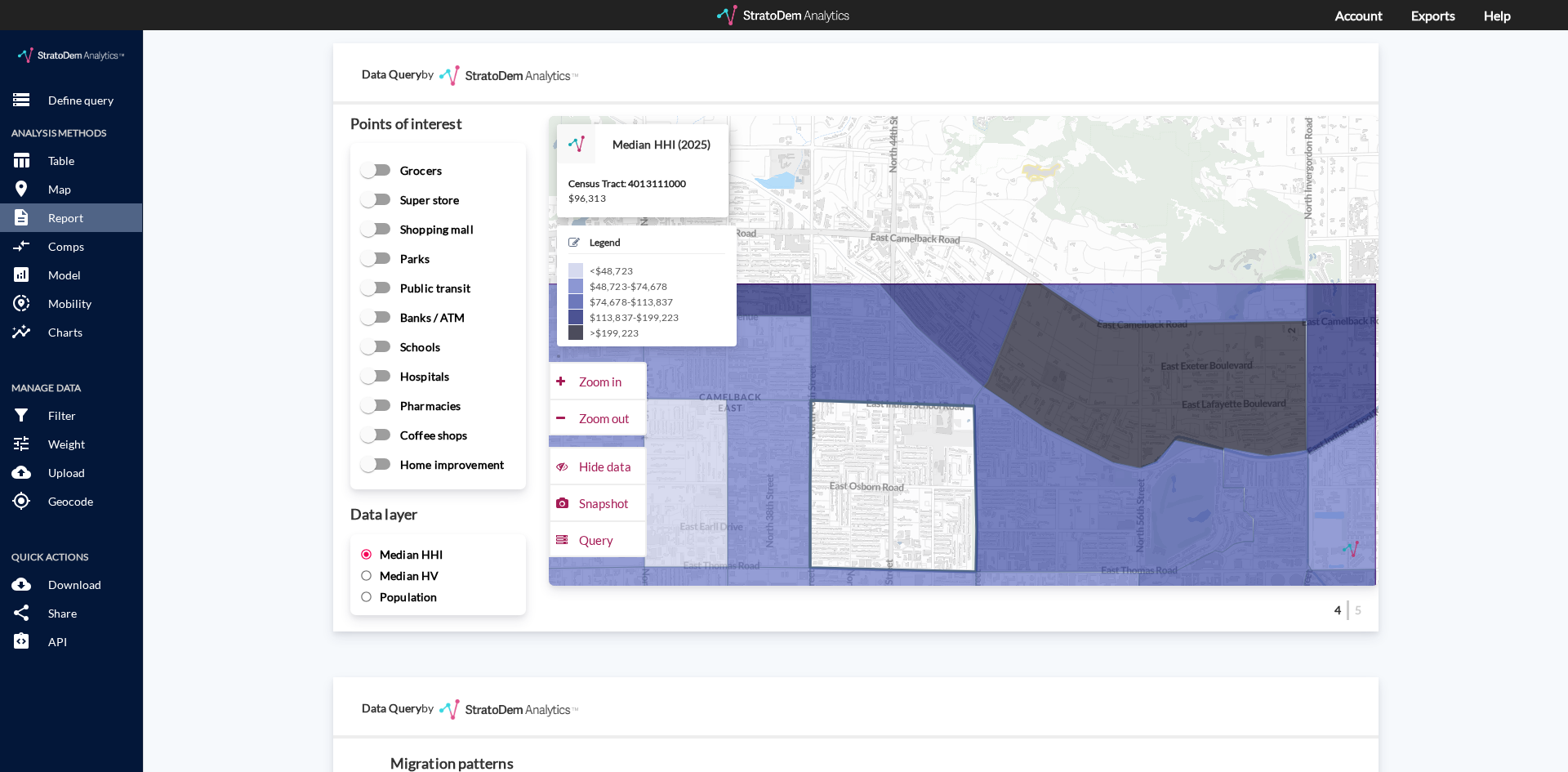
drag, startPoint x: 981, startPoint y: 220, endPoint x: 895, endPoint y: 435, distance: 231.6
click icon
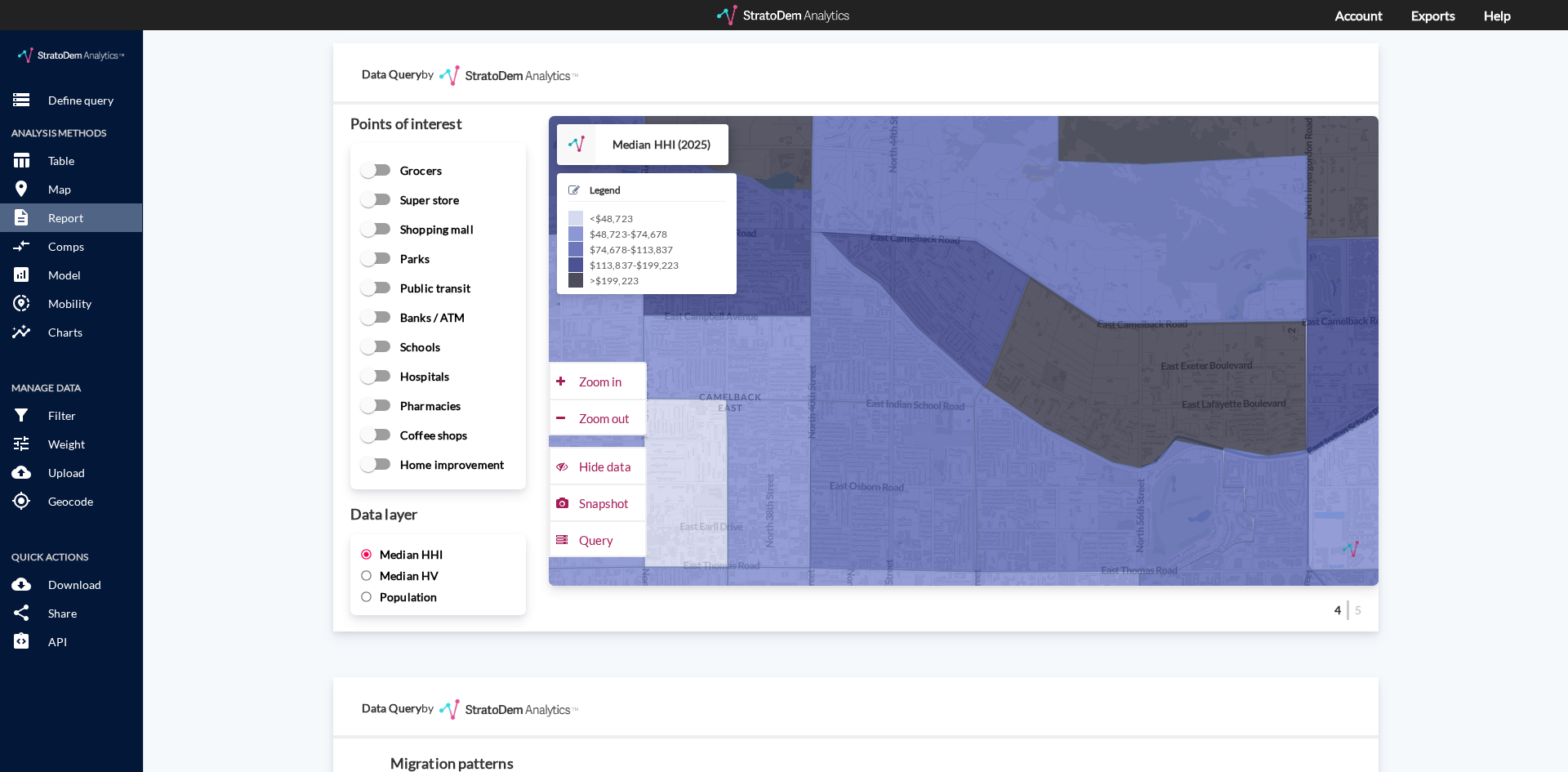
click span "Median HV"
click input "Median HV"
radio input "true"
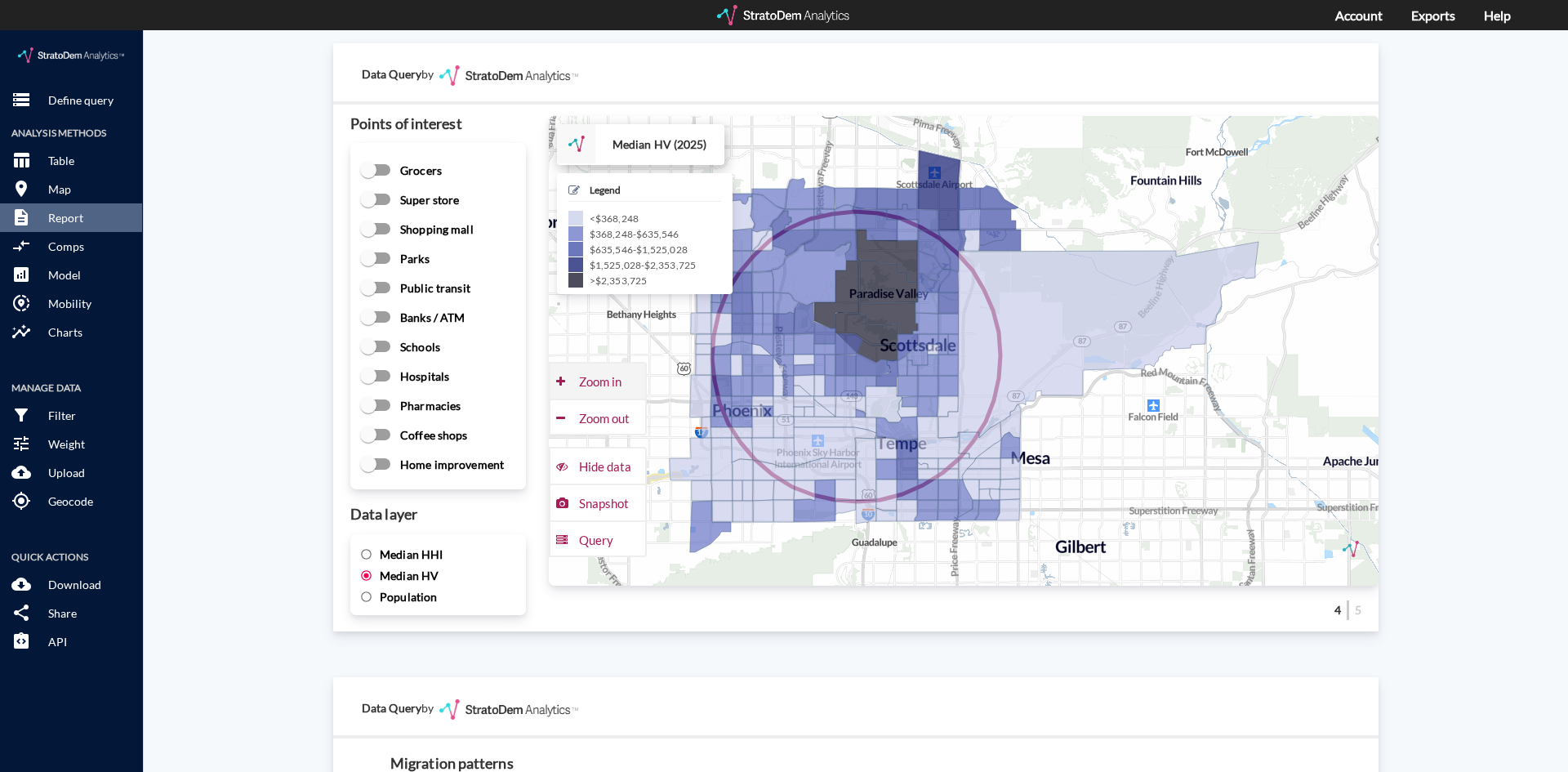
click div "Zoom in"
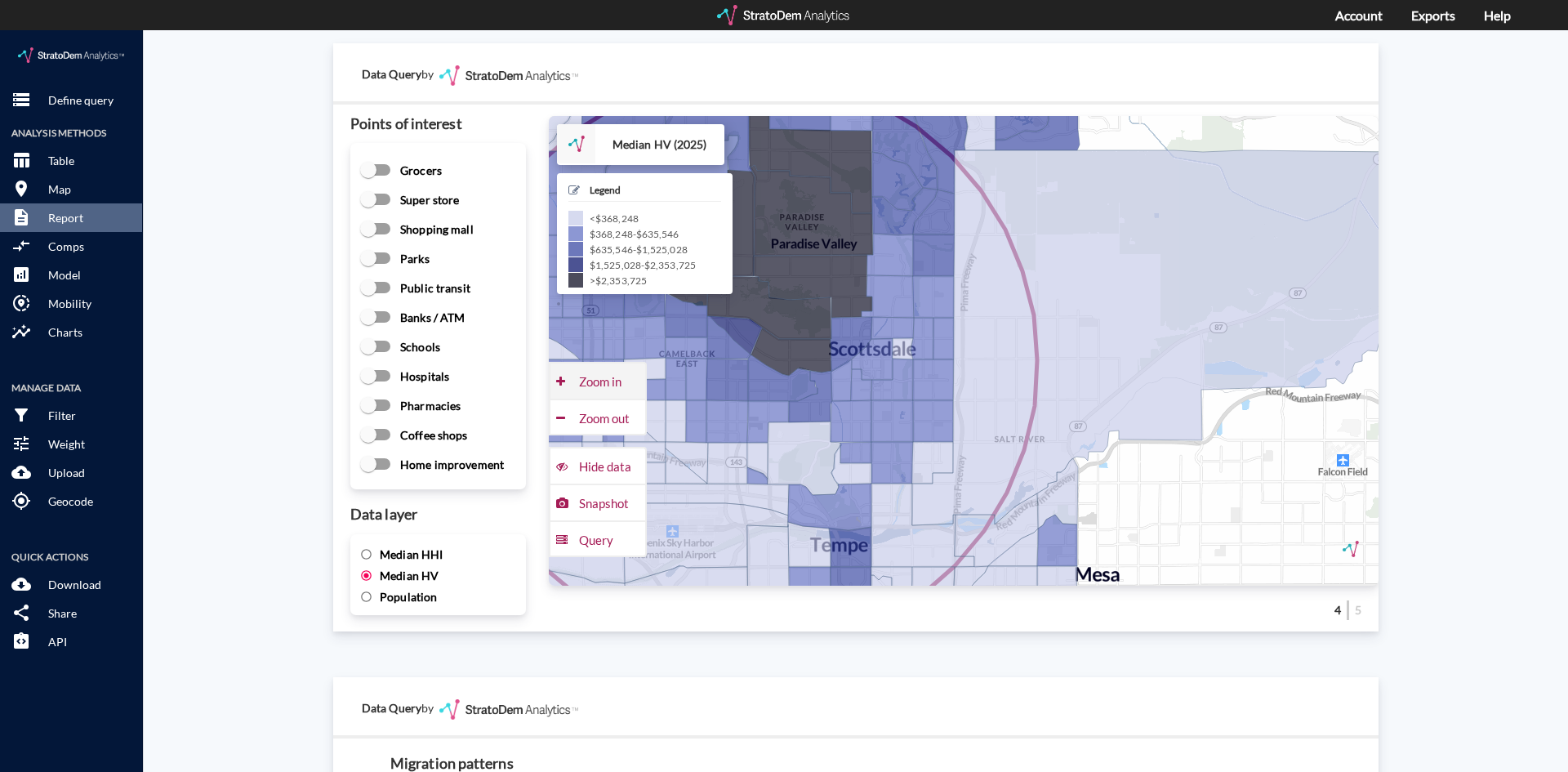
click div "Zoom in"
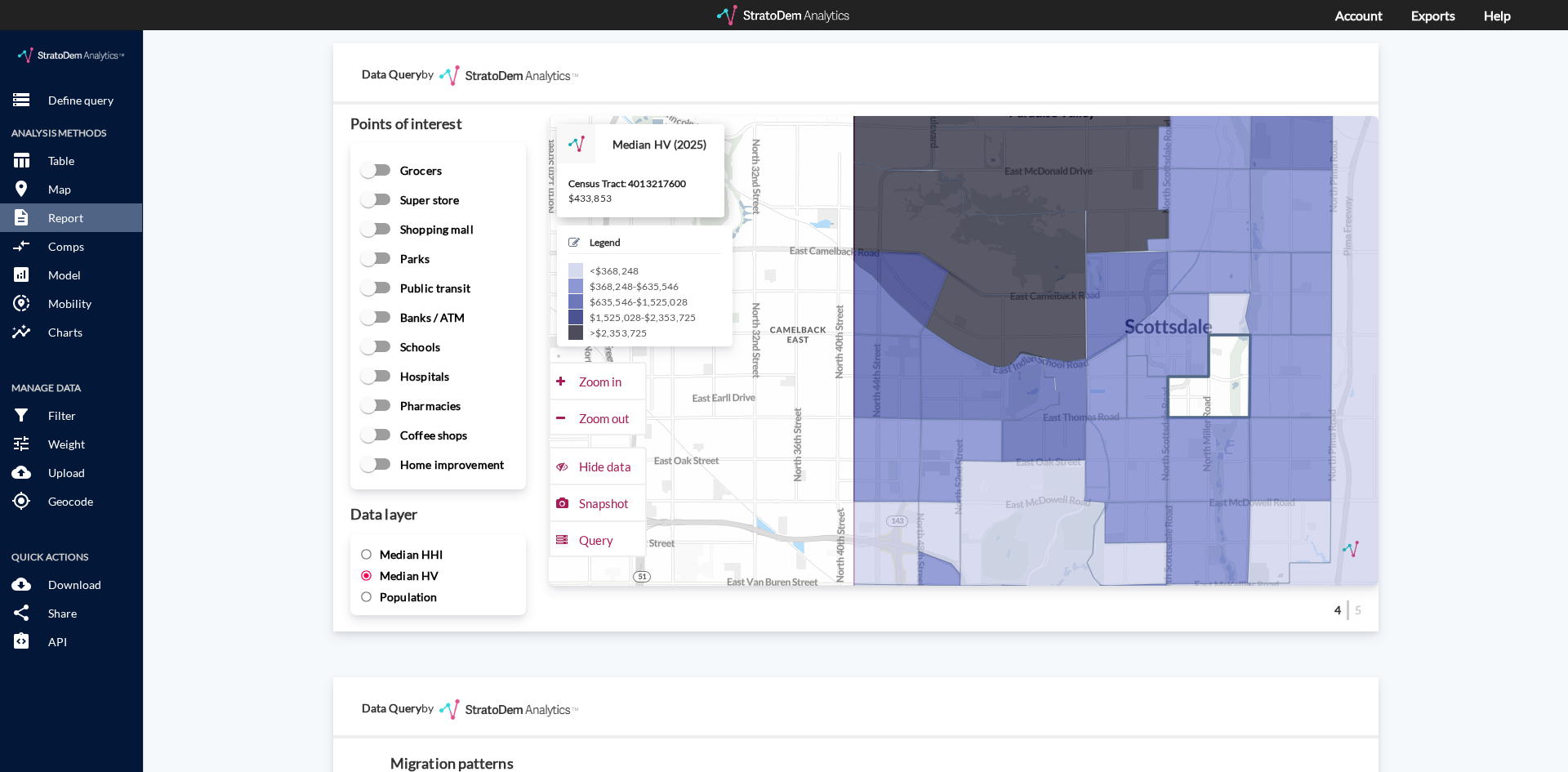
drag, startPoint x: 834, startPoint y: 356, endPoint x: 1230, endPoint y: 325, distance: 397.2
click icon
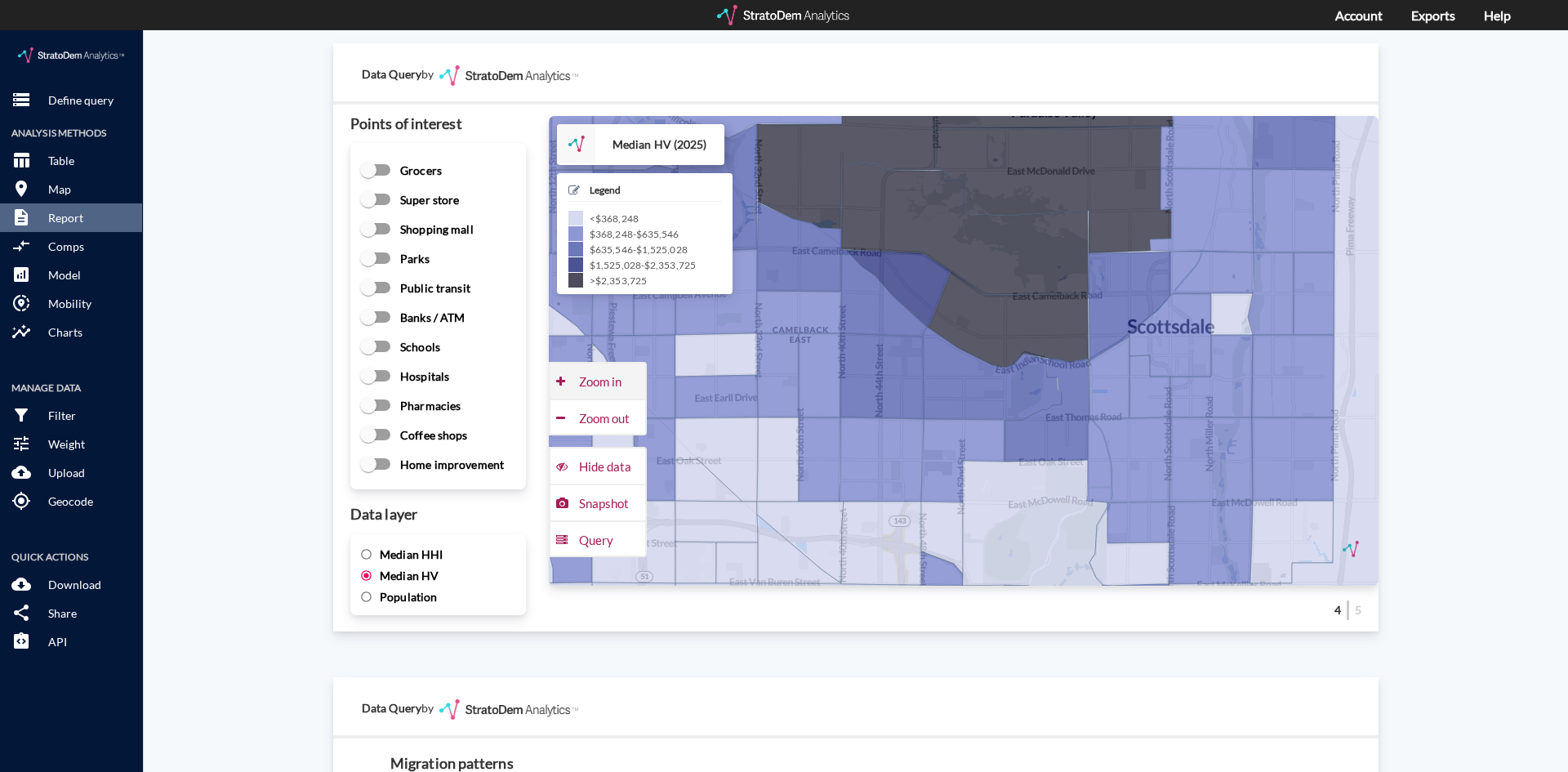
click div "Zoom in"
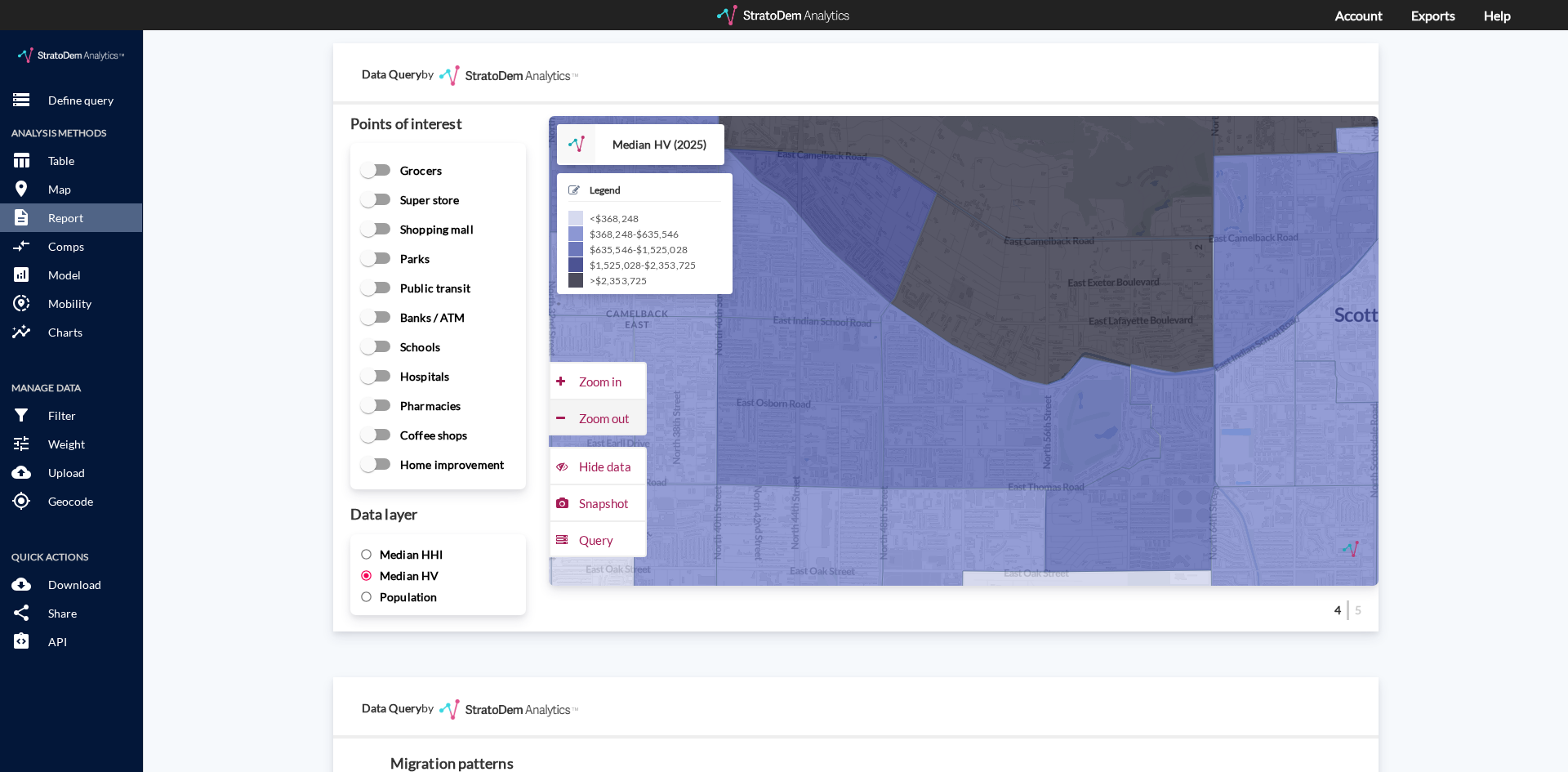
click div "Zoom out"
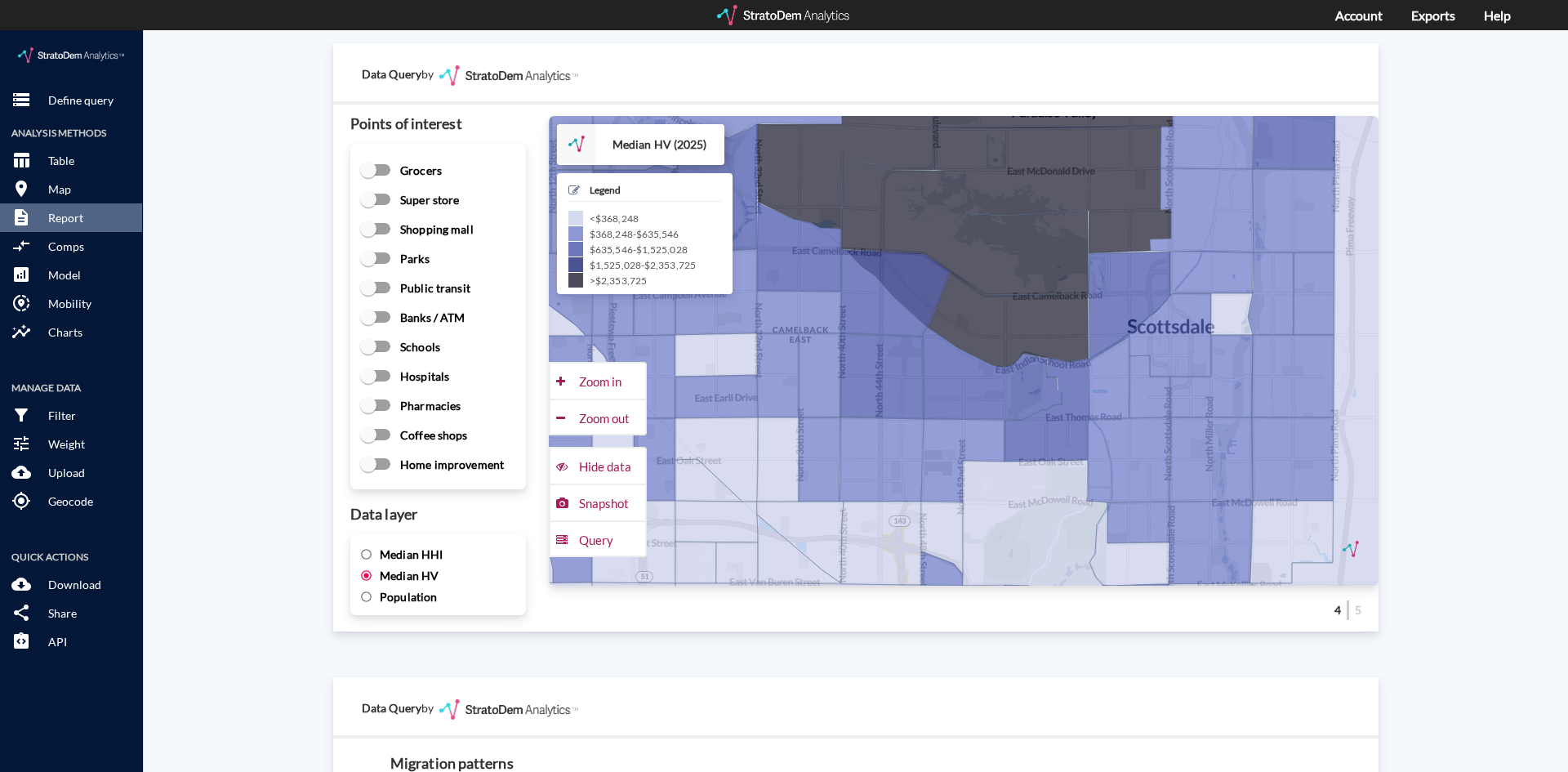
click span "Median HHI"
click input "Median HHI"
radio input "true"
radio input "false"
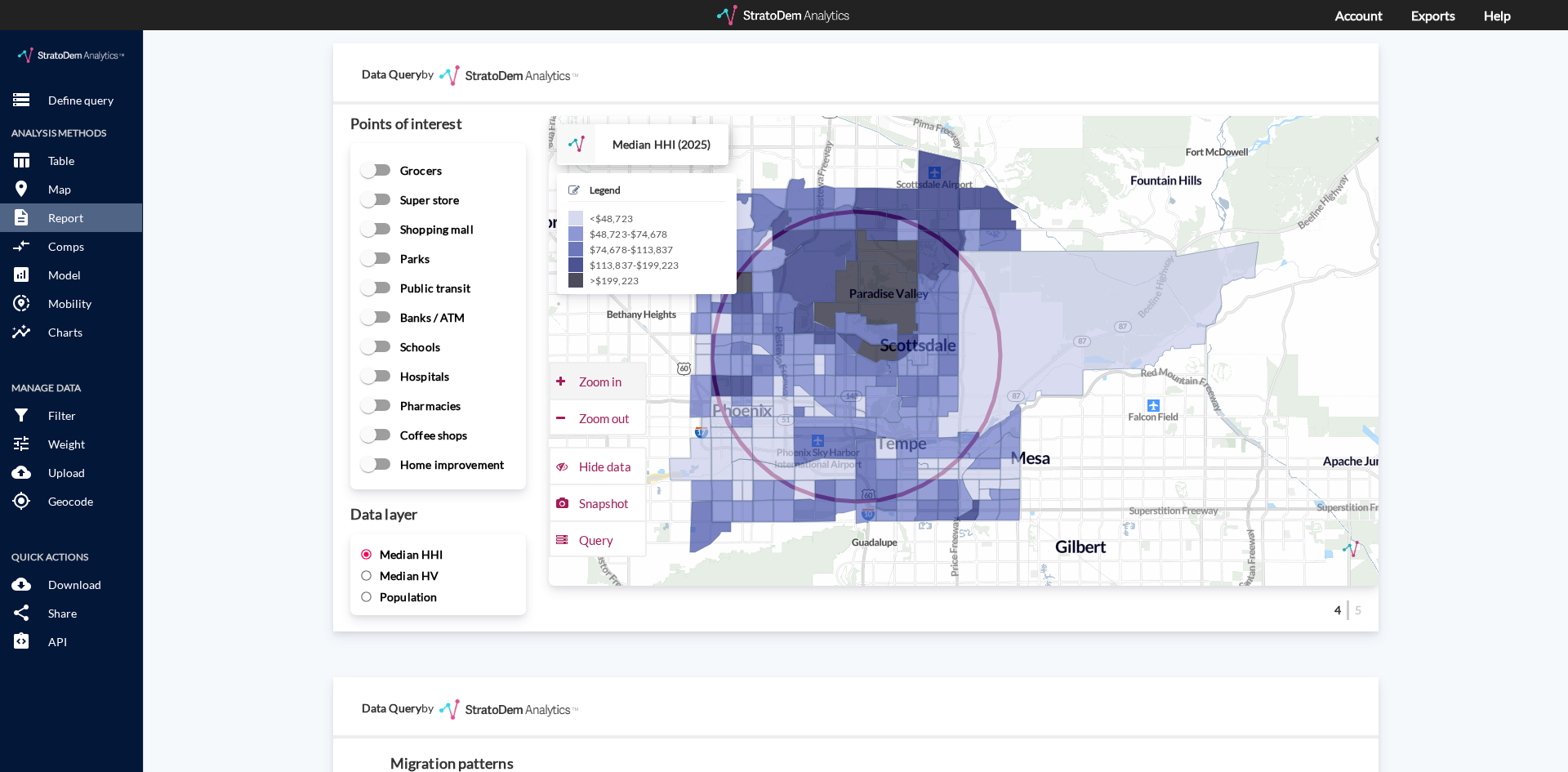
click div "Zoom in"
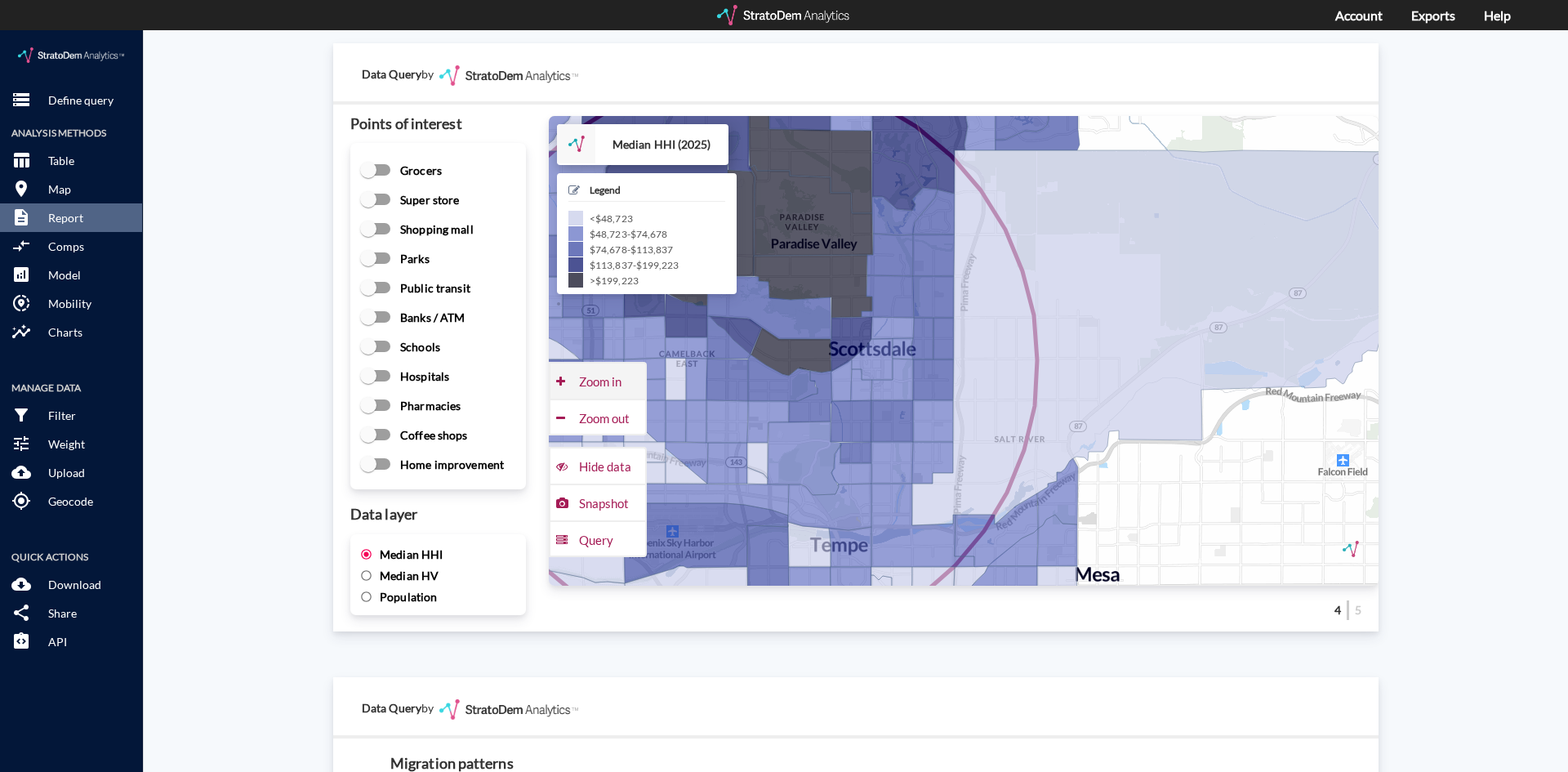
click div "Zoom in"
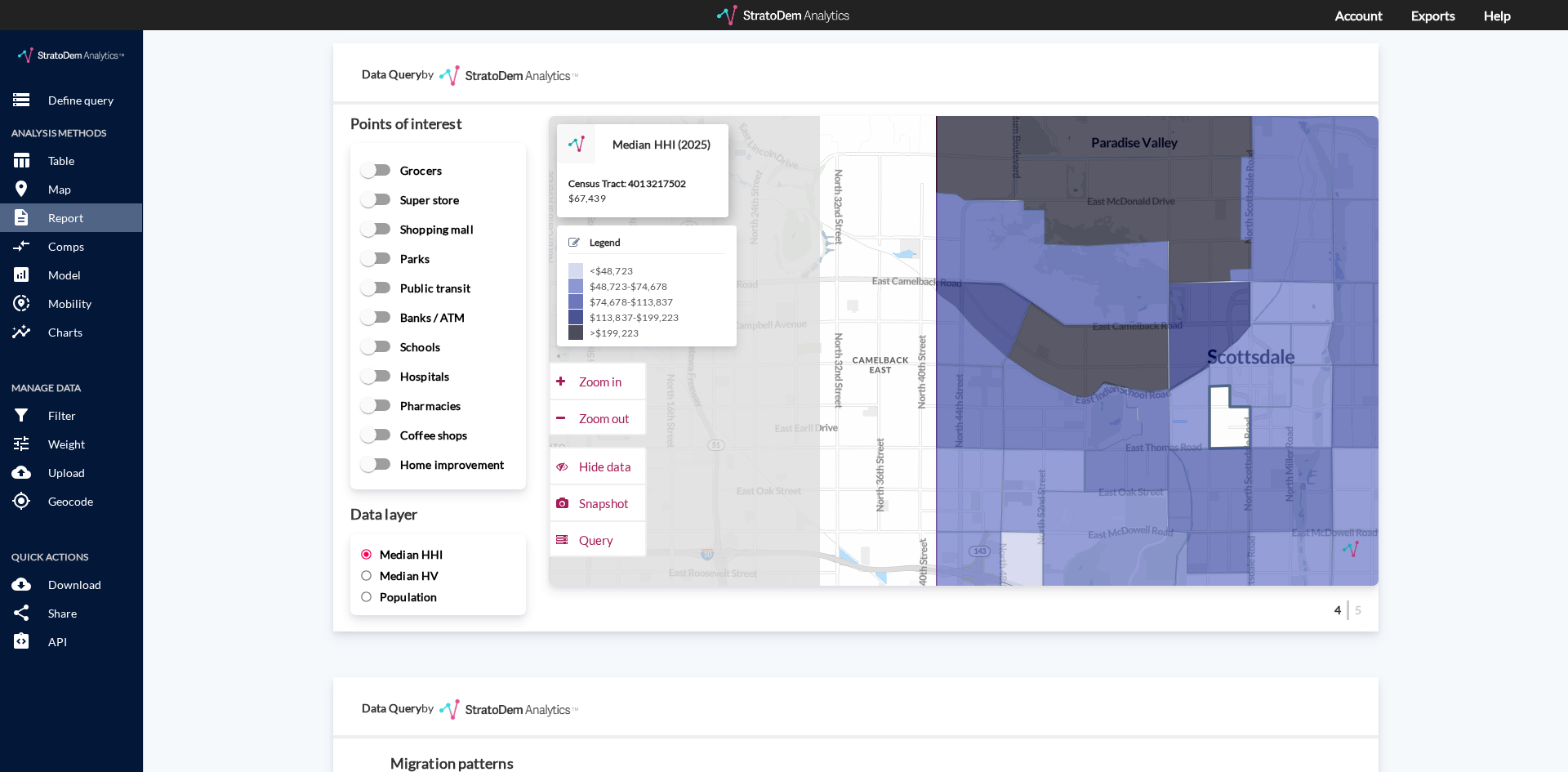
drag, startPoint x: 725, startPoint y: 357, endPoint x: 1199, endPoint y: 355, distance: 474.0
click g
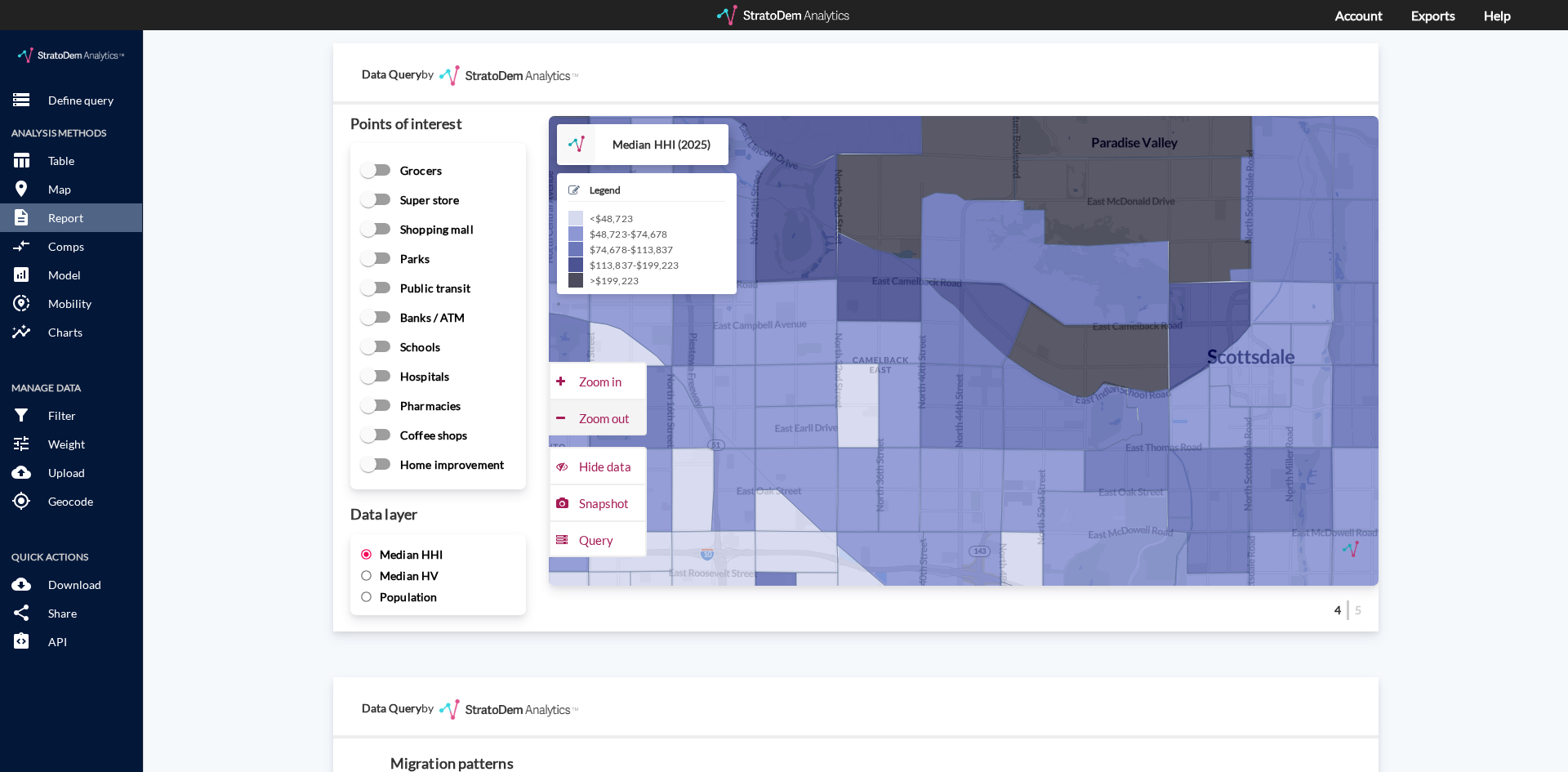
click div "Zoom out"
